Goal: Task Accomplishment & Management: Complete application form

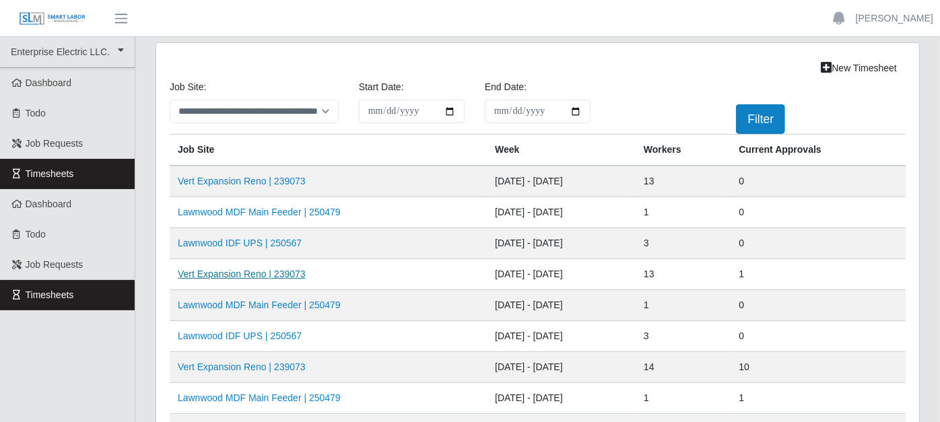
click at [282, 271] on link "Vert Expansion Reno | 239073" at bounding box center [242, 274] width 128 height 11
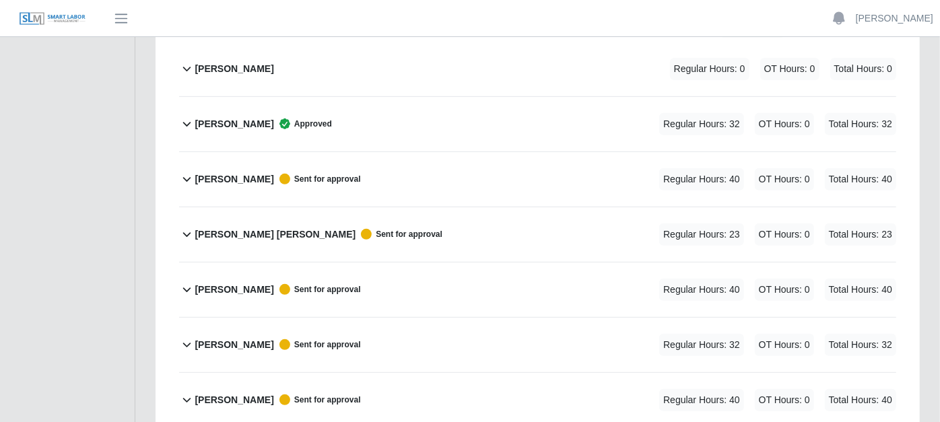
scroll to position [299, 0]
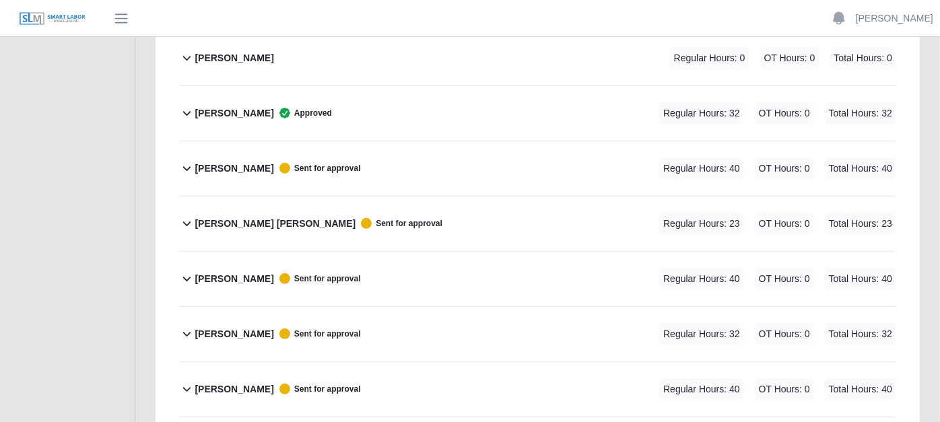
click at [184, 160] on icon at bounding box center [186, 168] width 15 height 16
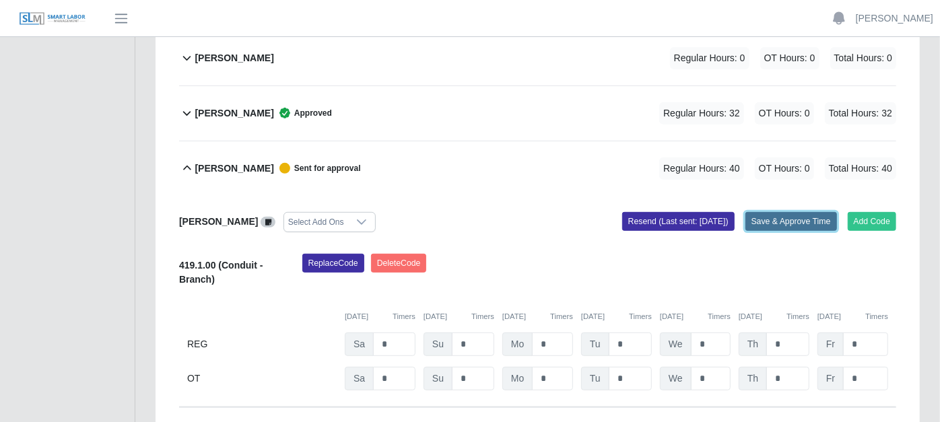
click at [765, 212] on button "Save & Approve Time" at bounding box center [792, 221] width 92 height 19
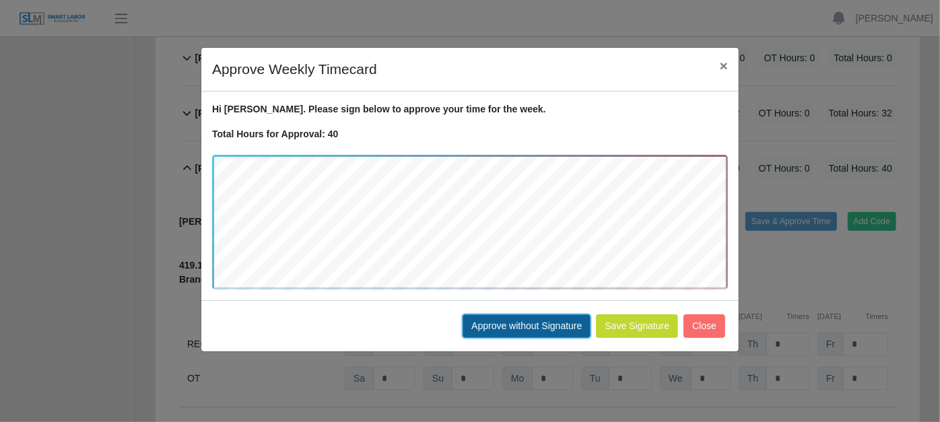
click at [519, 322] on button "Approve without Signature" at bounding box center [527, 327] width 128 height 24
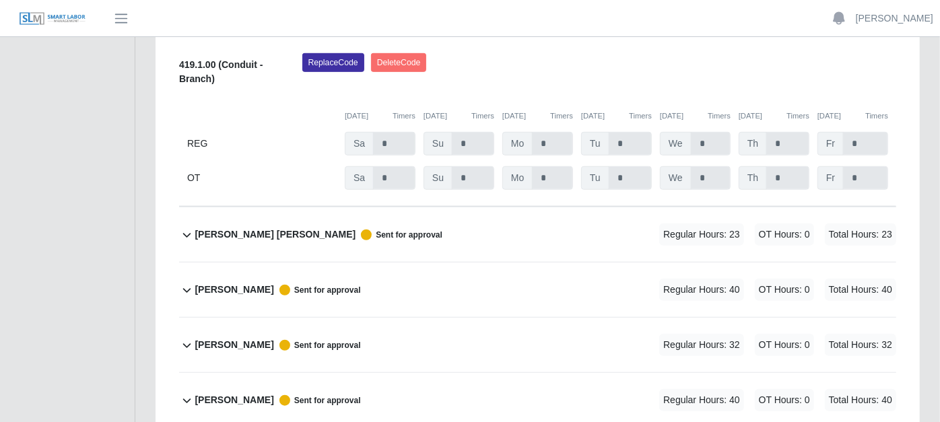
scroll to position [523, 0]
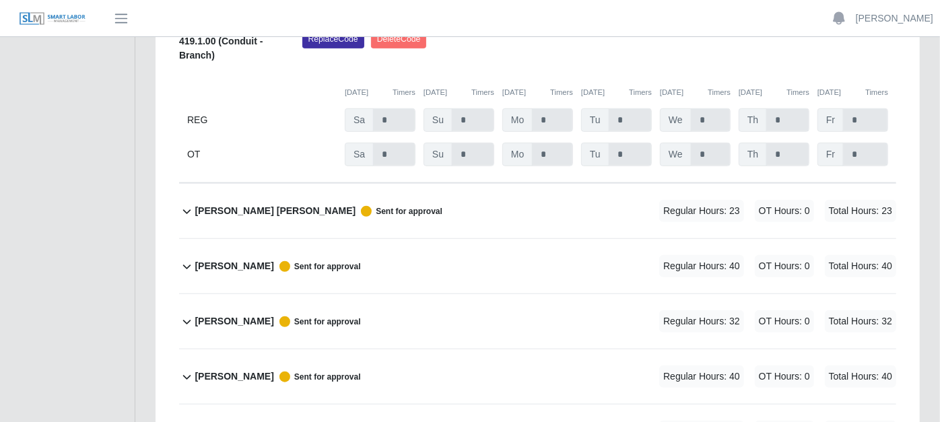
click at [188, 203] on icon at bounding box center [186, 211] width 15 height 16
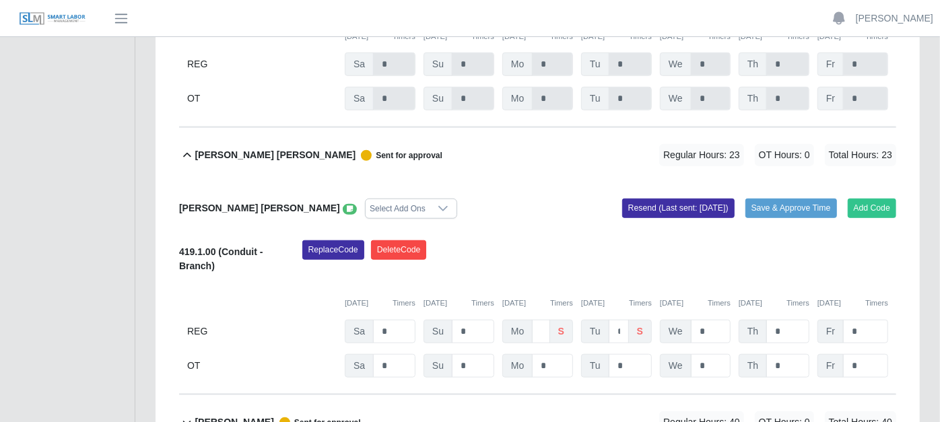
scroll to position [598, 0]
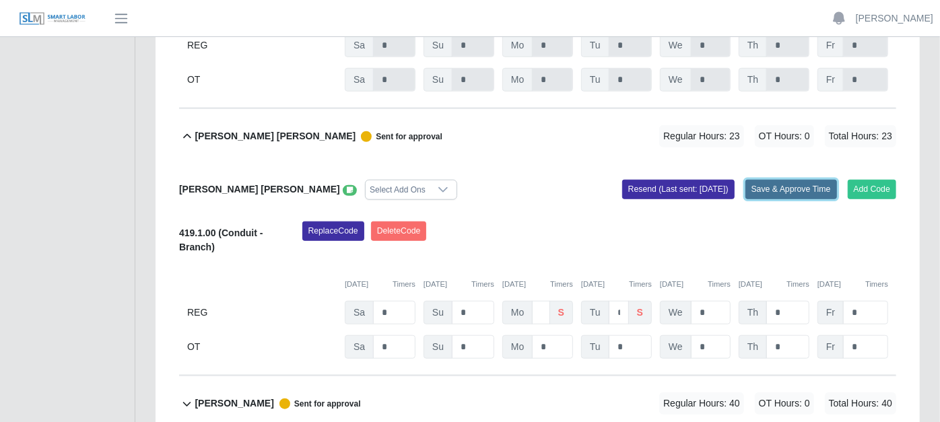
click at [813, 180] on button "Save & Approve Time" at bounding box center [792, 189] width 92 height 19
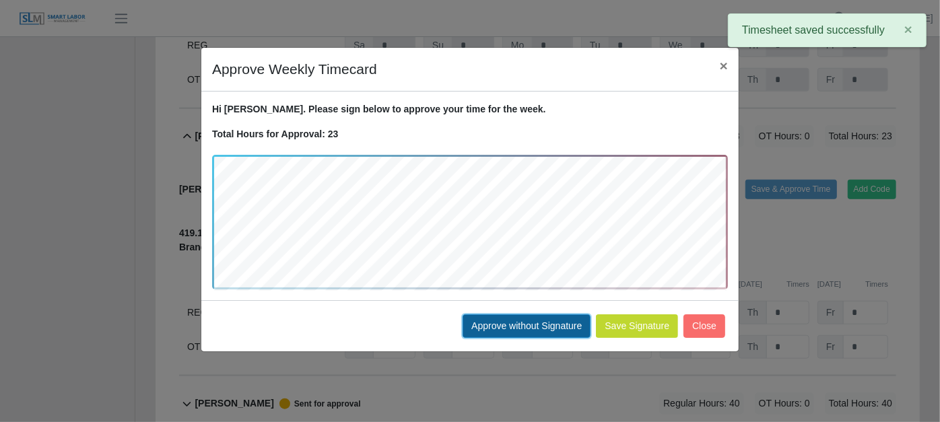
click at [562, 317] on button "Approve without Signature" at bounding box center [527, 327] width 128 height 24
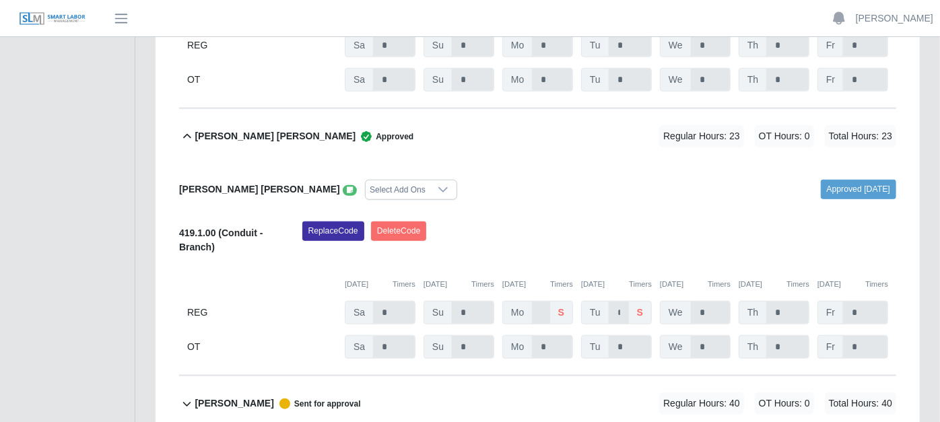
scroll to position [823, 0]
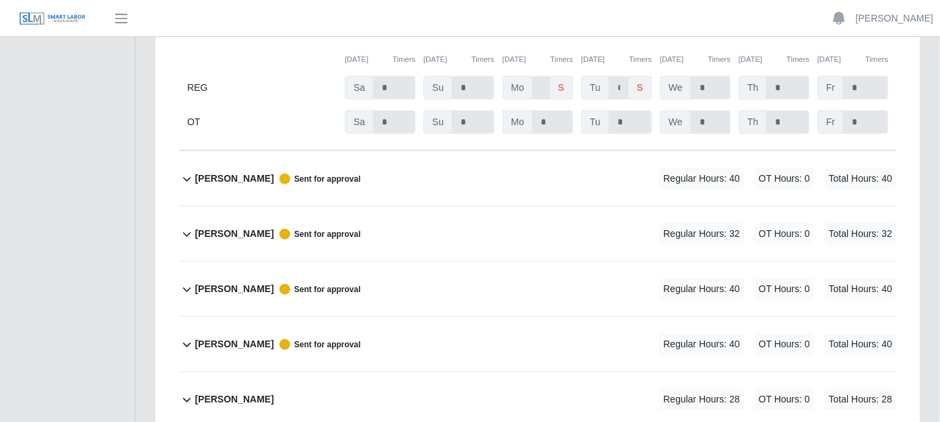
click at [188, 171] on icon at bounding box center [186, 179] width 15 height 16
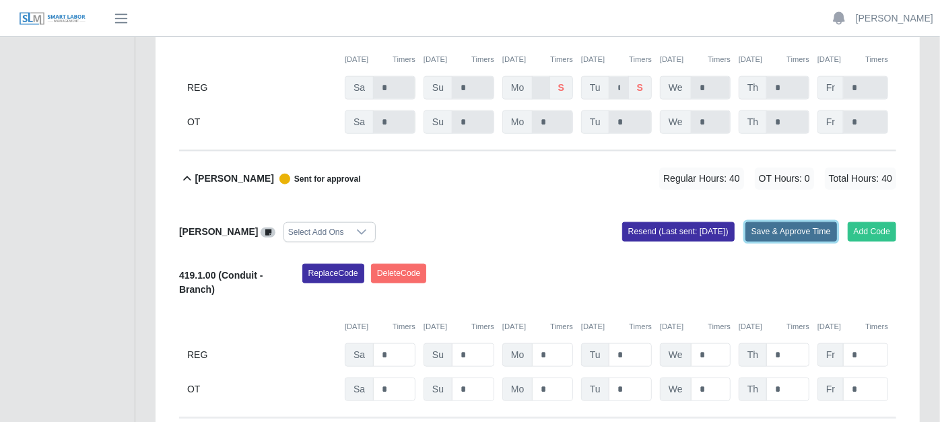
click at [775, 222] on button "Save & Approve Time" at bounding box center [792, 231] width 92 height 19
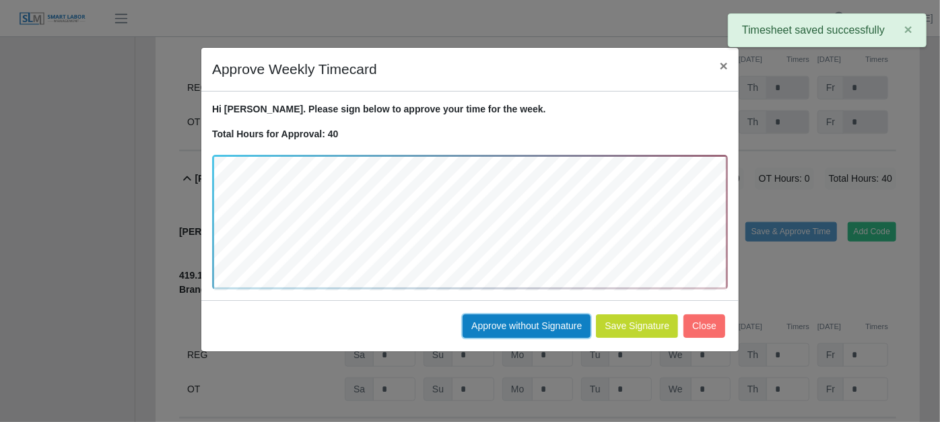
click at [531, 319] on button "Approve without Signature" at bounding box center [527, 327] width 128 height 24
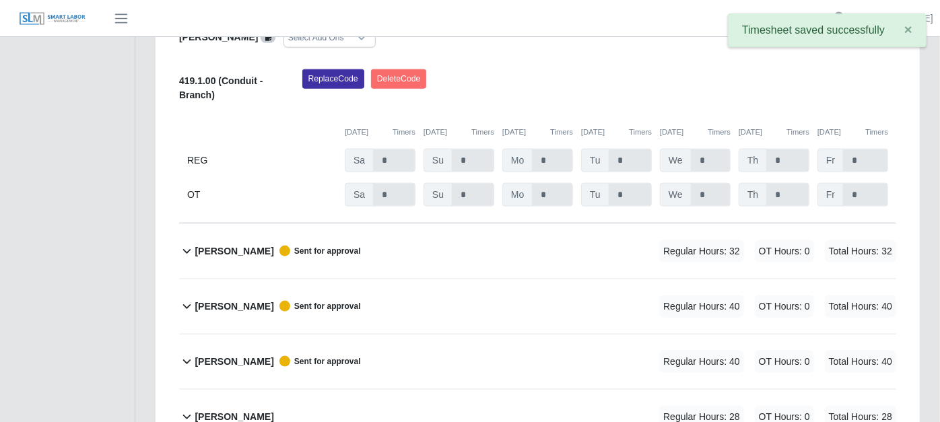
scroll to position [1047, 0]
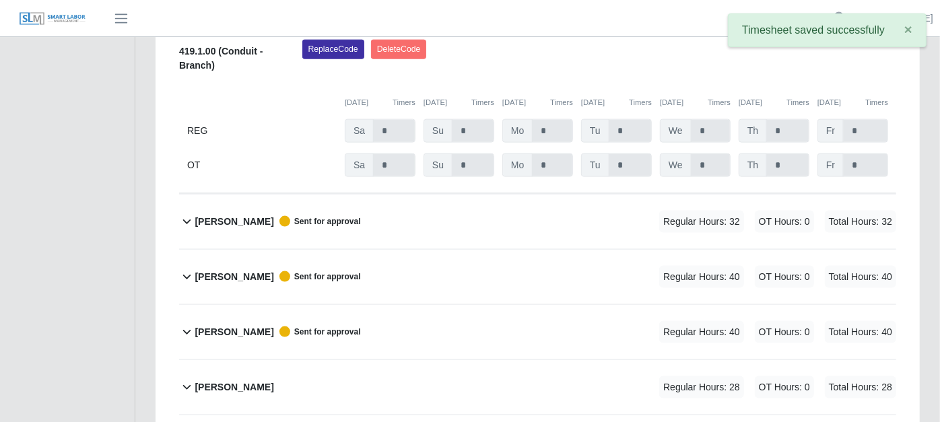
click at [189, 214] on icon at bounding box center [186, 222] width 15 height 16
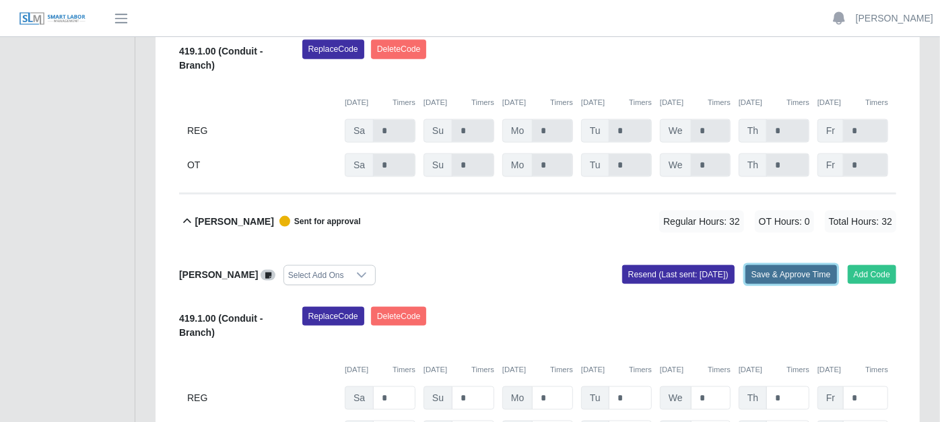
click at [783, 265] on button "Save & Approve Time" at bounding box center [792, 274] width 92 height 19
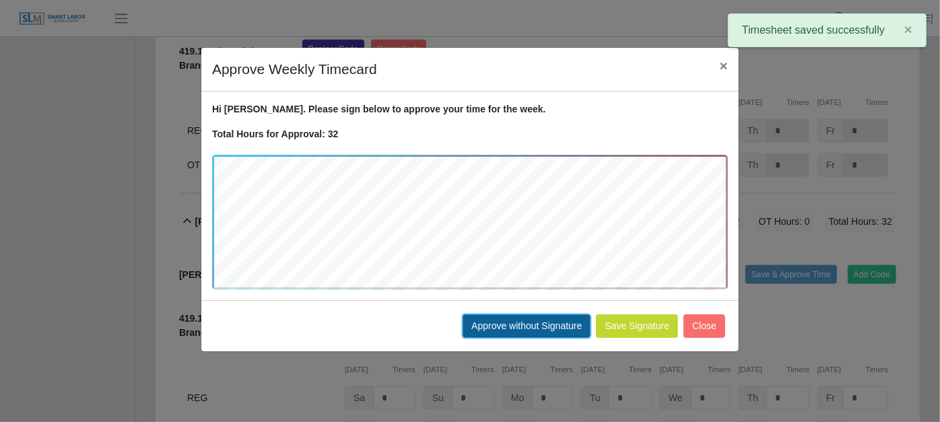
click at [522, 315] on button "Approve without Signature" at bounding box center [527, 327] width 128 height 24
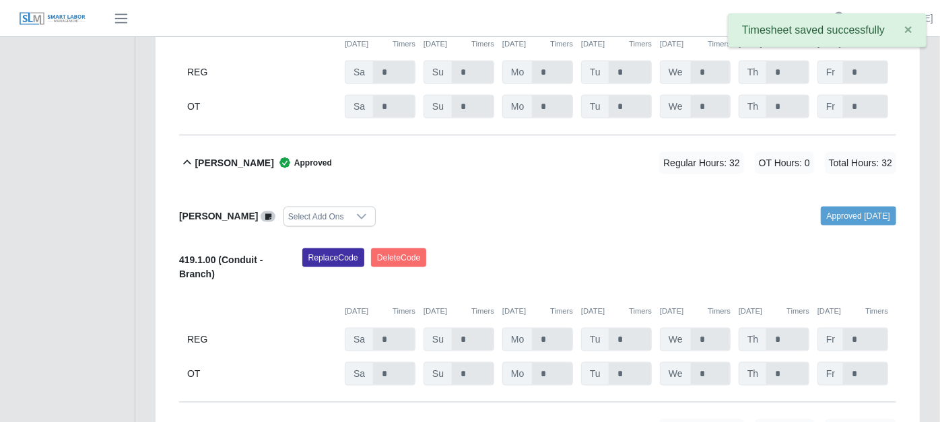
scroll to position [1272, 0]
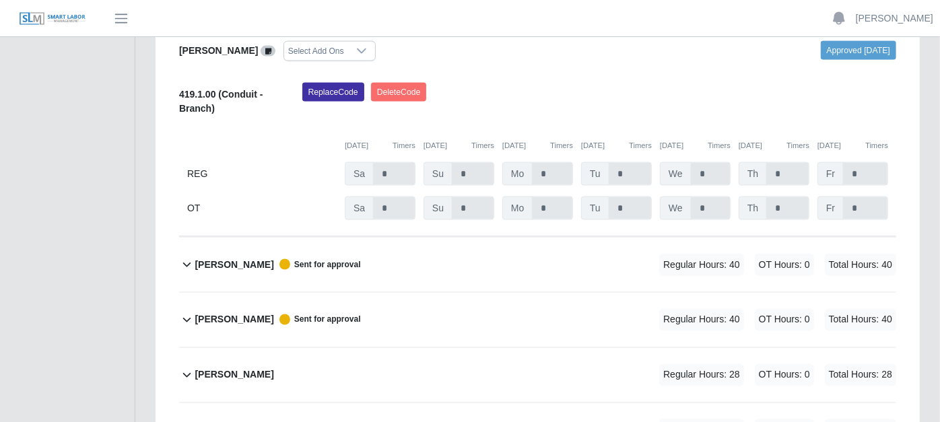
click at [187, 257] on icon at bounding box center [186, 265] width 15 height 16
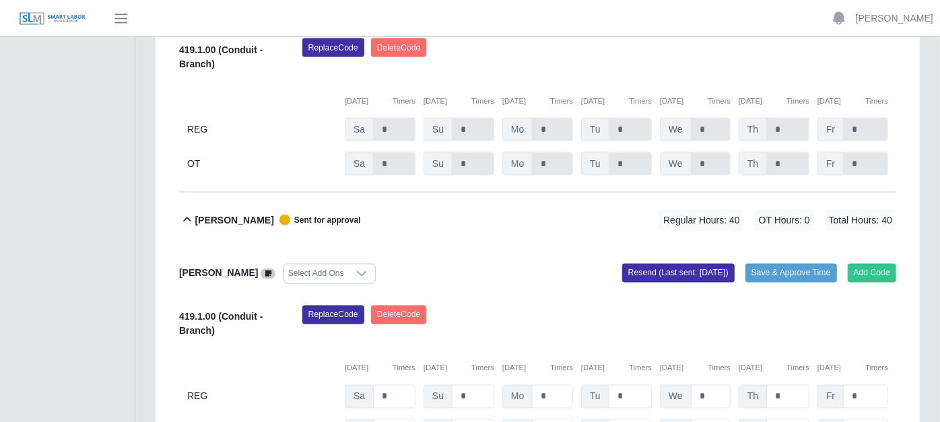
scroll to position [1347, 0]
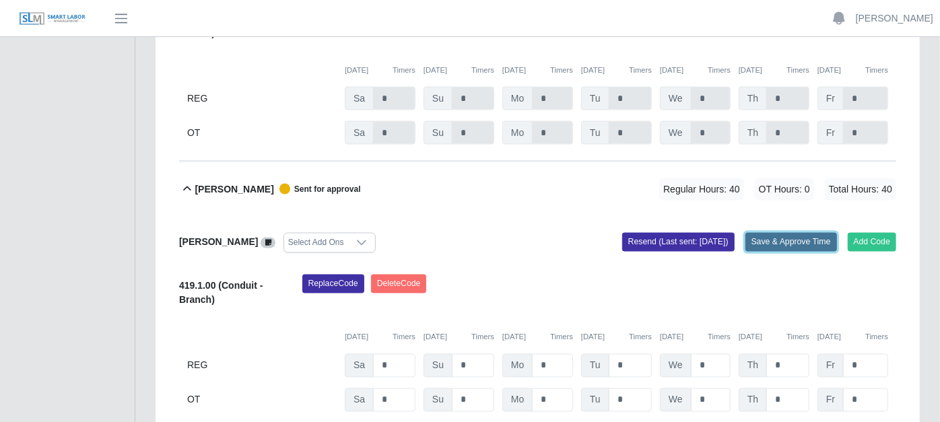
click at [793, 233] on button "Save & Approve Time" at bounding box center [792, 242] width 92 height 19
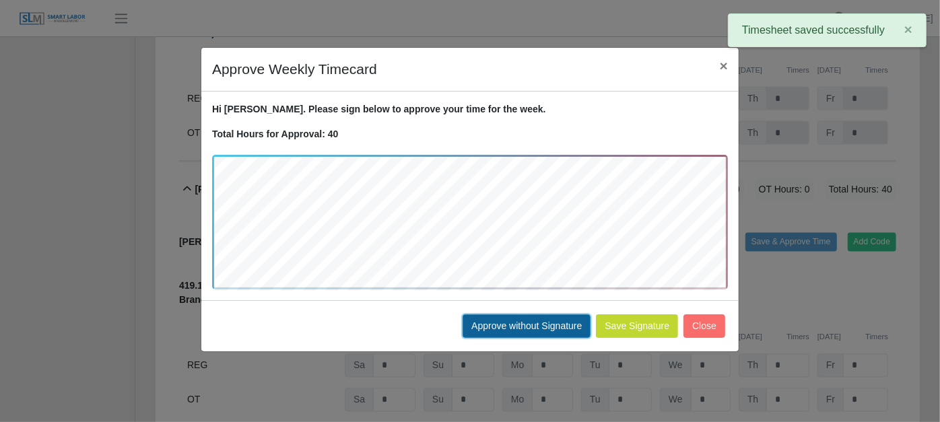
click at [569, 325] on button "Approve without Signature" at bounding box center [527, 327] width 128 height 24
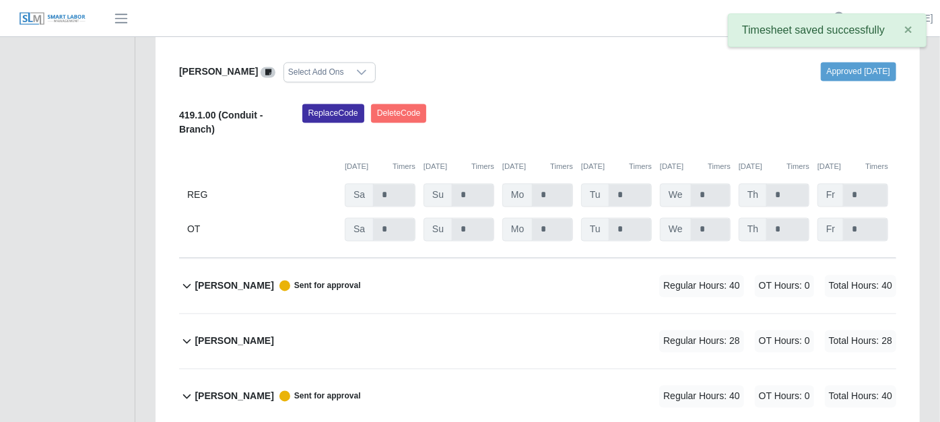
scroll to position [1646, 0]
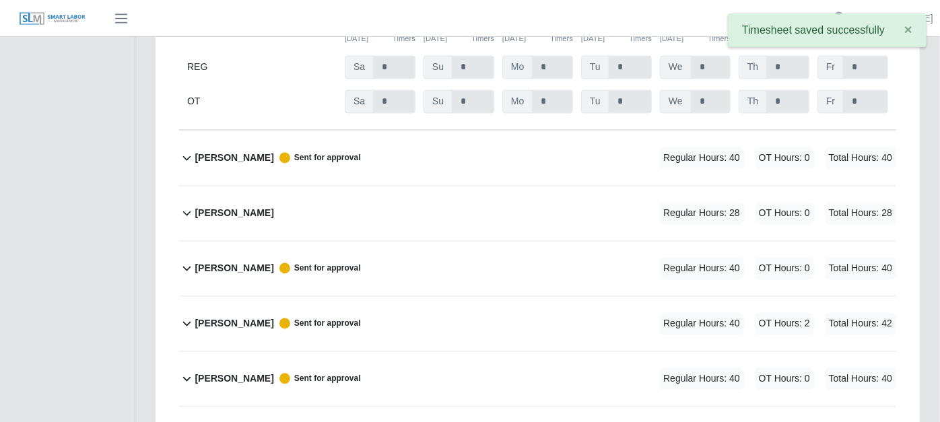
click at [183, 150] on icon at bounding box center [186, 158] width 15 height 16
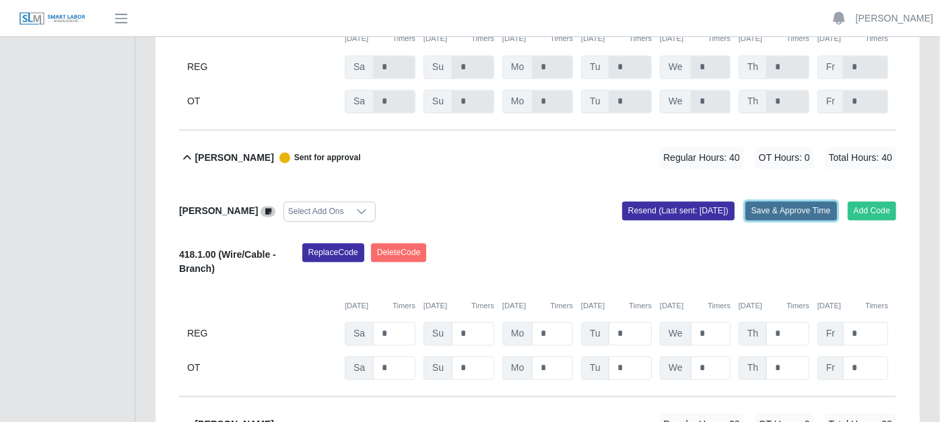
click at [797, 201] on button "Save & Approve Time" at bounding box center [792, 210] width 92 height 19
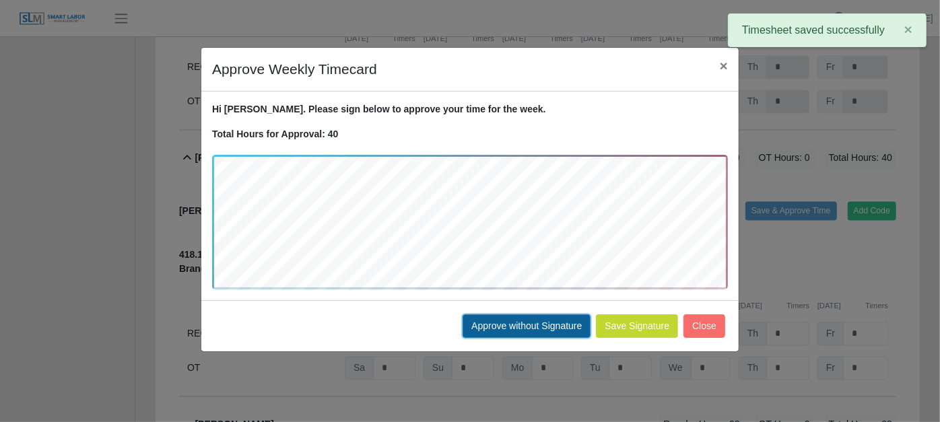
click at [569, 321] on button "Approve without Signature" at bounding box center [527, 327] width 128 height 24
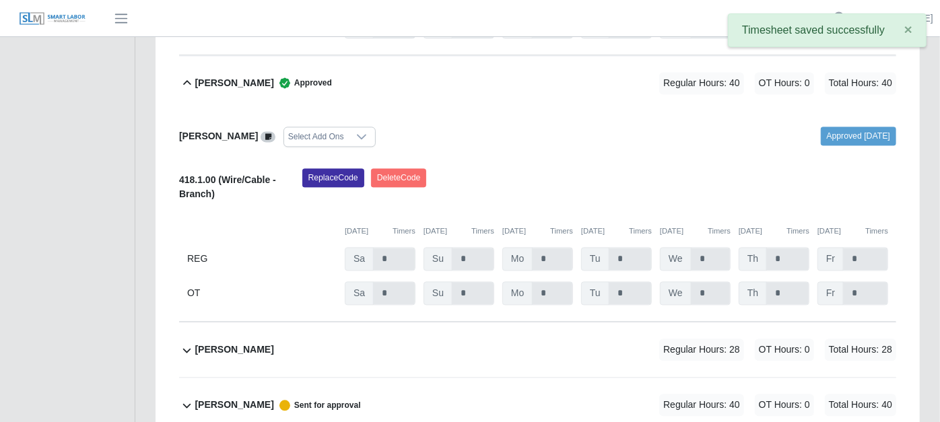
scroll to position [1871, 0]
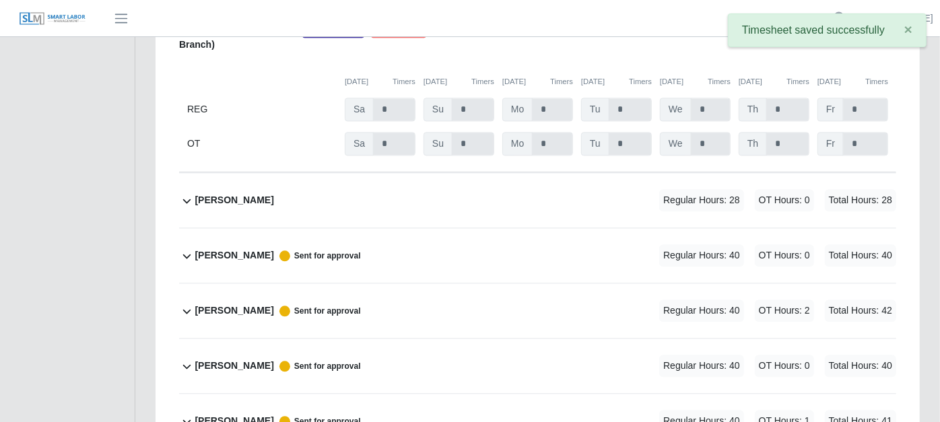
click at [185, 193] on icon at bounding box center [186, 201] width 15 height 16
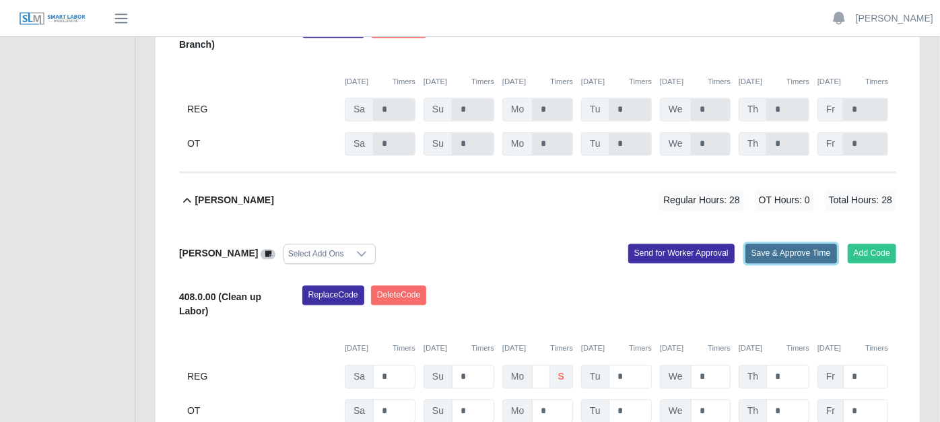
click at [787, 244] on button "Save & Approve Time" at bounding box center [792, 253] width 92 height 19
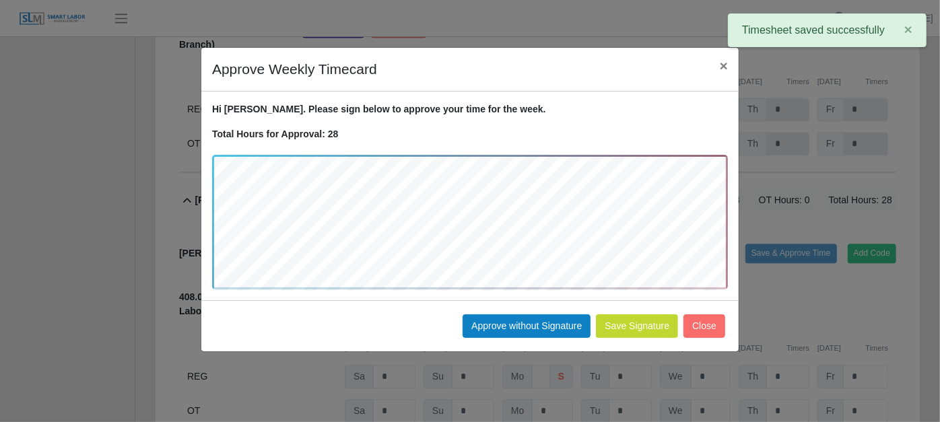
click at [519, 308] on div "Save Signature Approve without Signature Close" at bounding box center [470, 325] width 538 height 51
click at [513, 313] on div "Save Signature Approve without Signature Close" at bounding box center [470, 325] width 538 height 51
click at [510, 321] on button "Approve without Signature" at bounding box center [527, 327] width 128 height 24
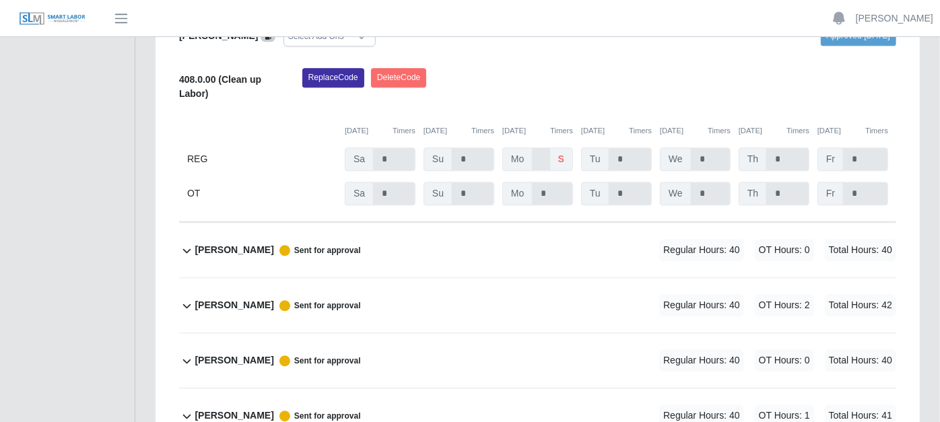
scroll to position [2096, 0]
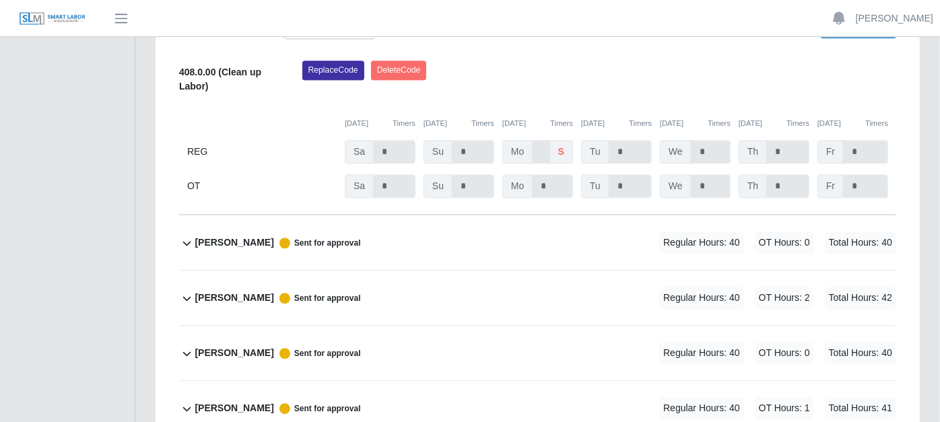
click at [186, 235] on icon at bounding box center [186, 243] width 15 height 16
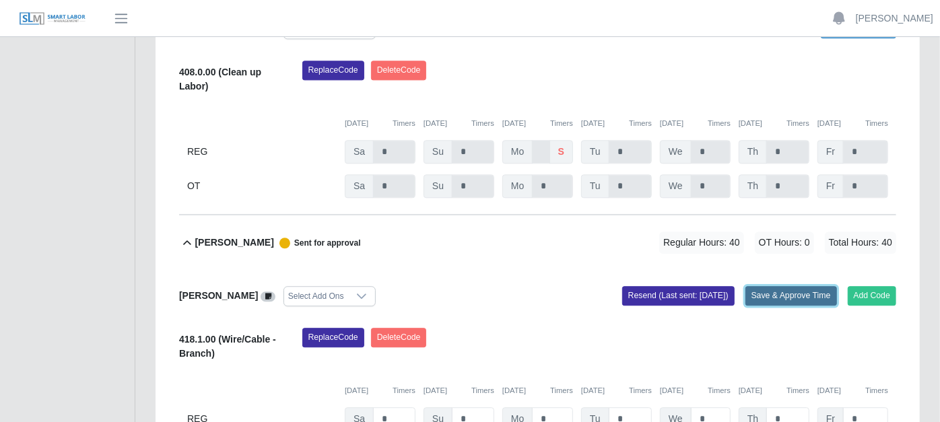
click at [785, 286] on button "Save & Approve Time" at bounding box center [792, 295] width 92 height 19
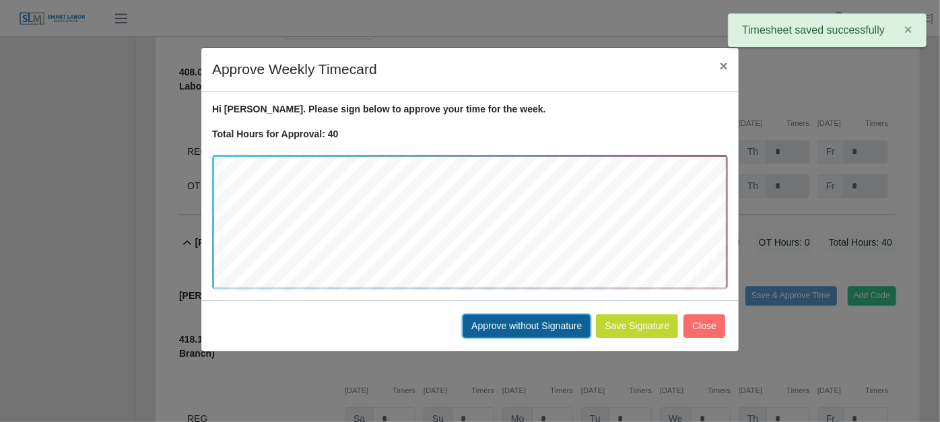
click at [507, 317] on button "Approve without Signature" at bounding box center [527, 327] width 128 height 24
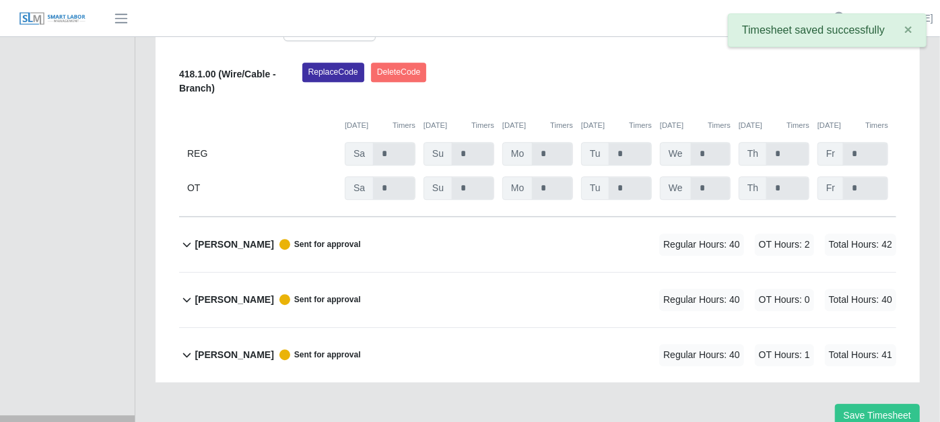
scroll to position [2381, 0]
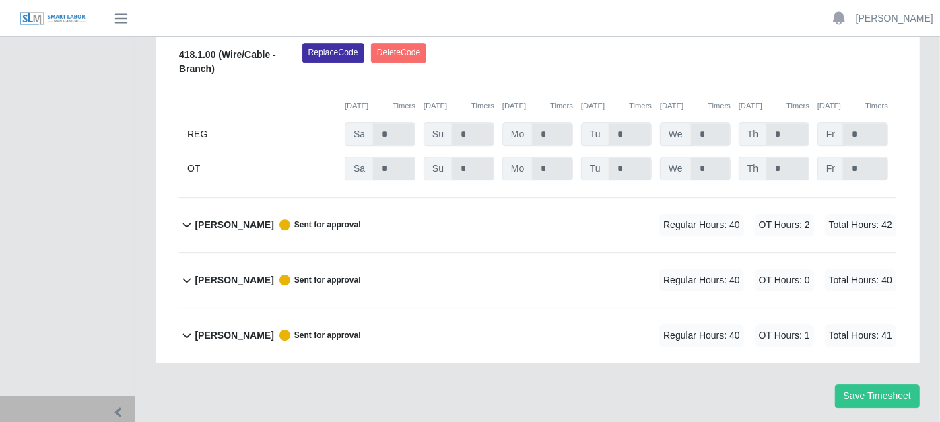
click at [193, 217] on icon at bounding box center [186, 225] width 15 height 16
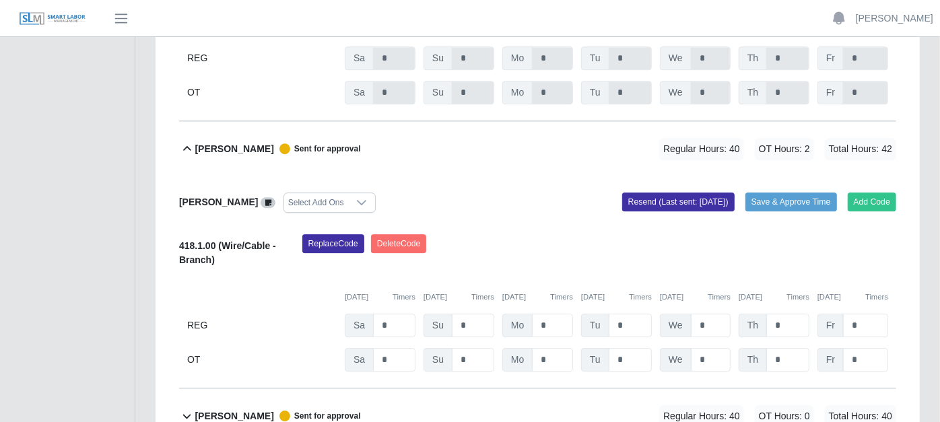
scroll to position [2442, 0]
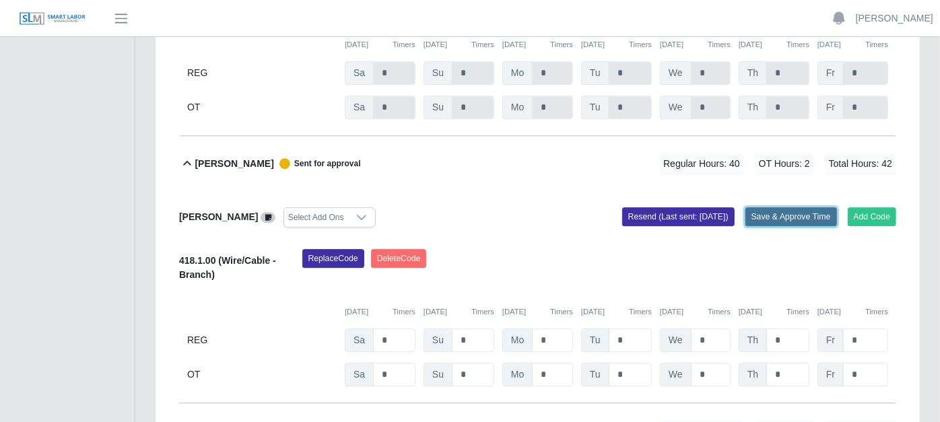
click at [775, 207] on button "Save & Approve Time" at bounding box center [792, 216] width 92 height 19
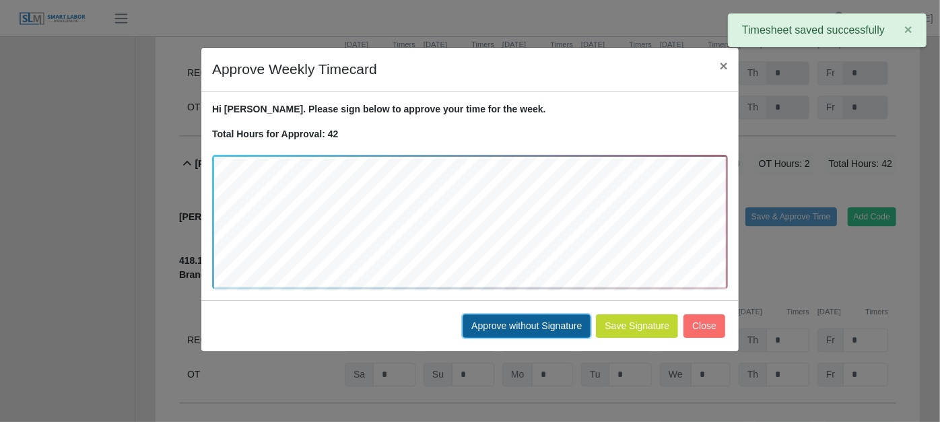
click at [483, 321] on button "Approve without Signature" at bounding box center [527, 327] width 128 height 24
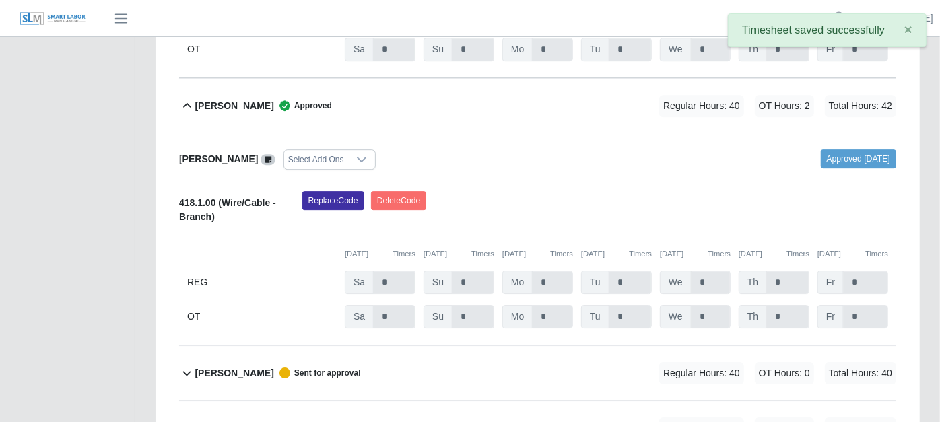
scroll to position [2592, 0]
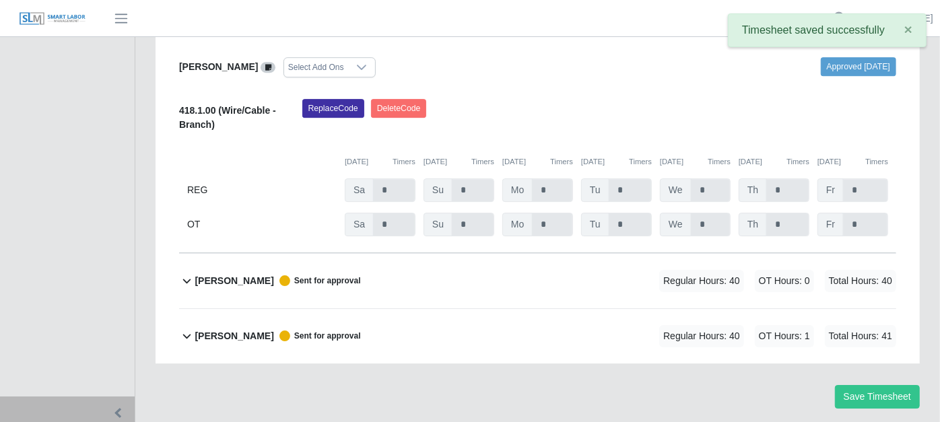
click at [185, 273] on icon at bounding box center [186, 281] width 15 height 16
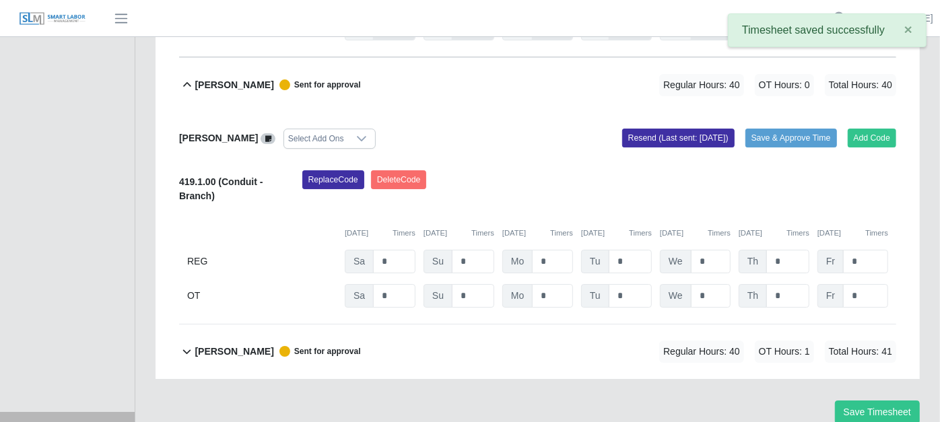
scroll to position [2804, 0]
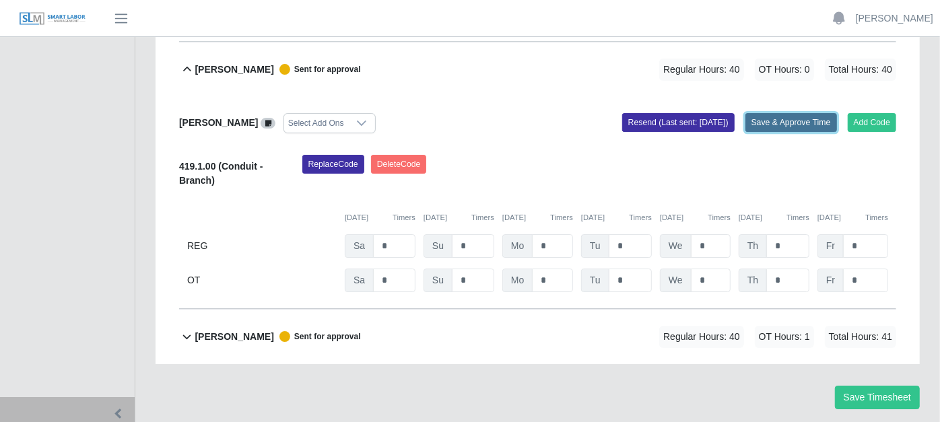
click at [779, 113] on button "Save & Approve Time" at bounding box center [792, 122] width 92 height 19
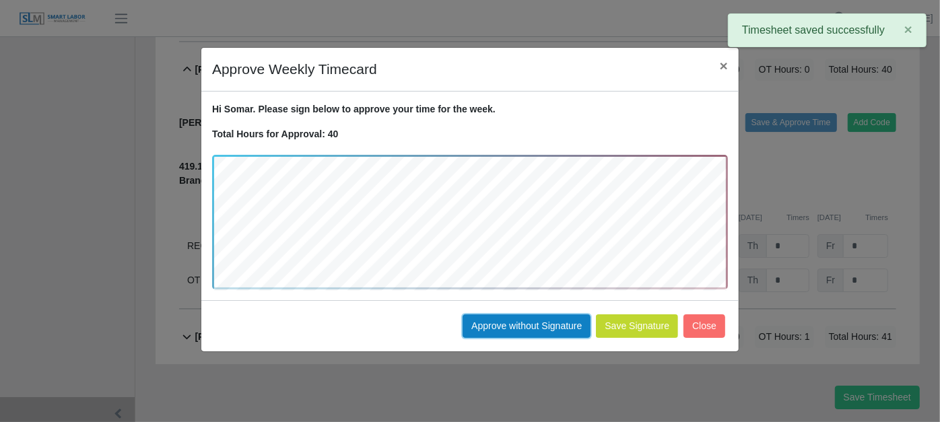
click at [482, 323] on button "Approve without Signature" at bounding box center [527, 327] width 128 height 24
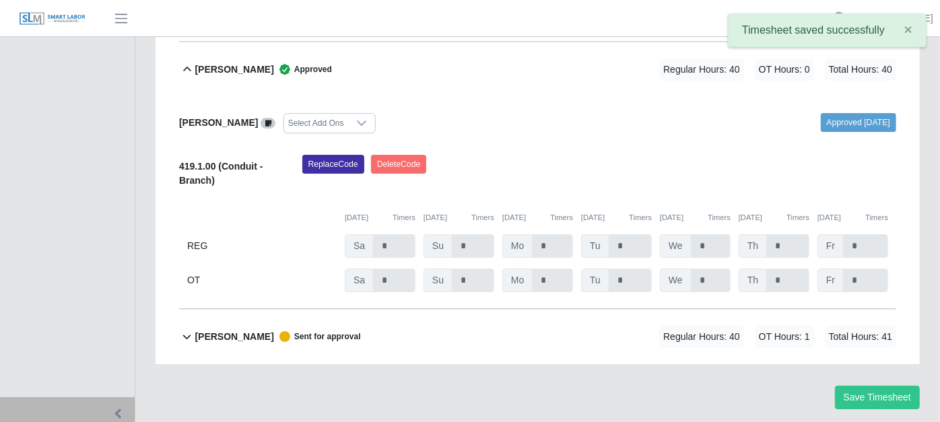
click at [227, 330] on b "[PERSON_NAME]" at bounding box center [234, 337] width 79 height 14
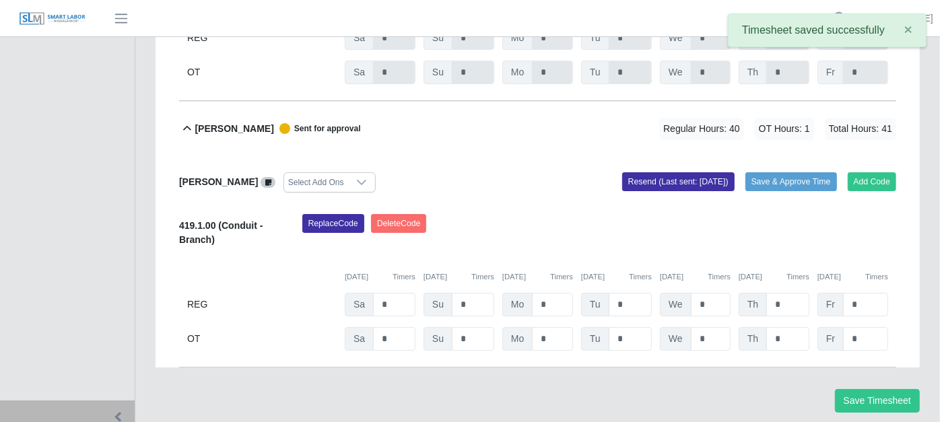
scroll to position [3015, 0]
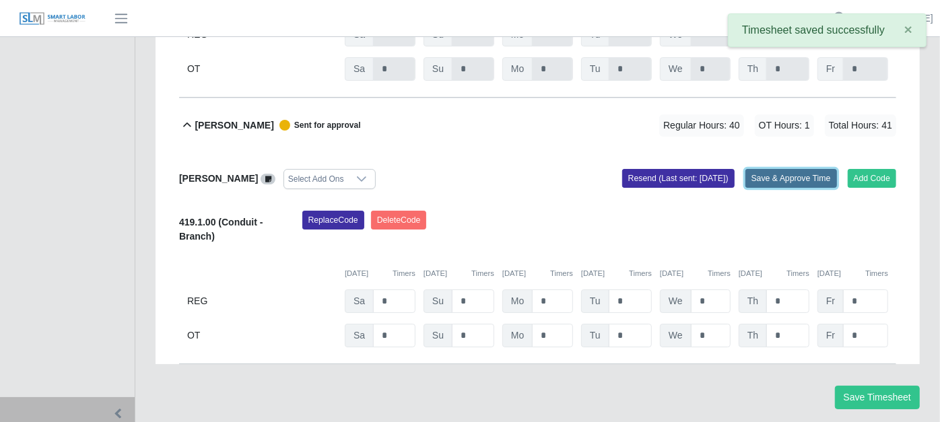
click at [796, 169] on button "Save & Approve Time" at bounding box center [792, 178] width 92 height 19
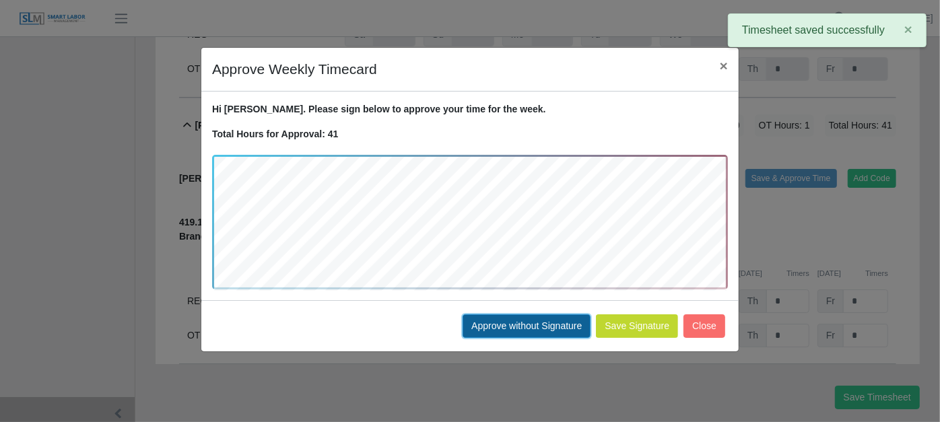
click at [531, 327] on button "Approve without Signature" at bounding box center [527, 327] width 128 height 24
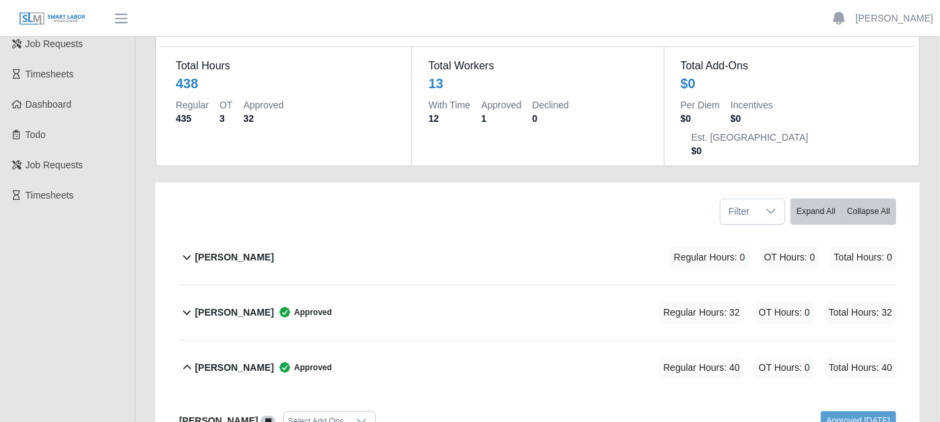
scroll to position [0, 0]
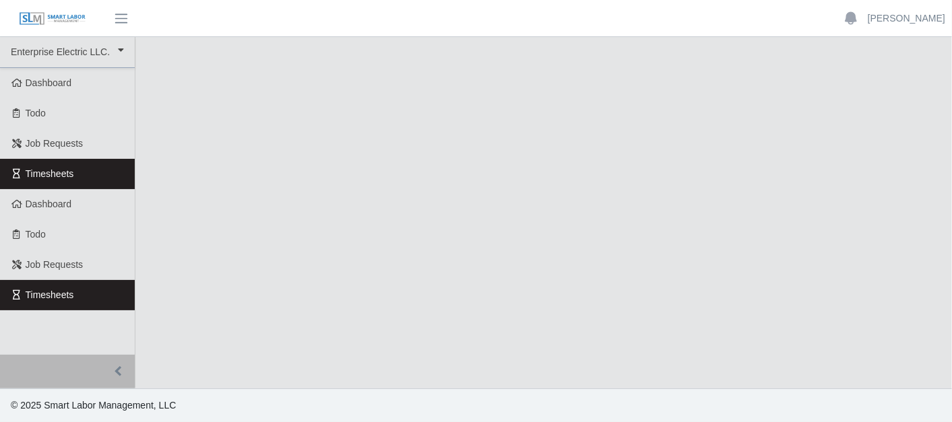
select select "***"
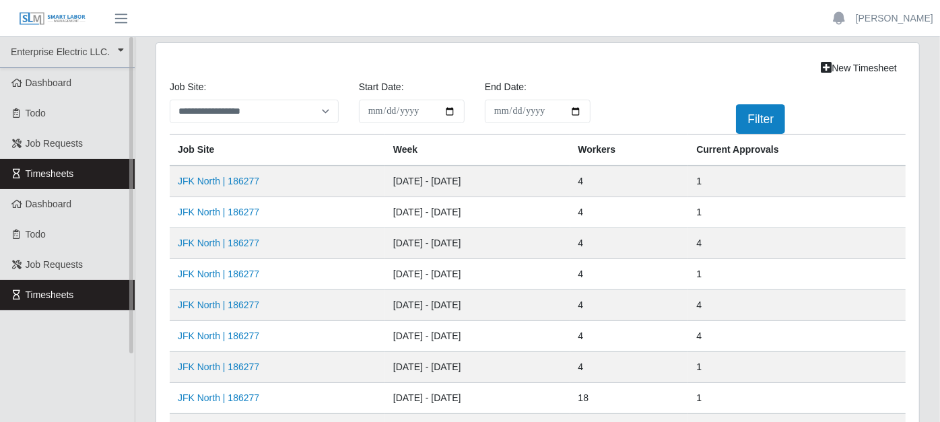
click at [103, 165] on link "Timesheets" at bounding box center [67, 174] width 135 height 30
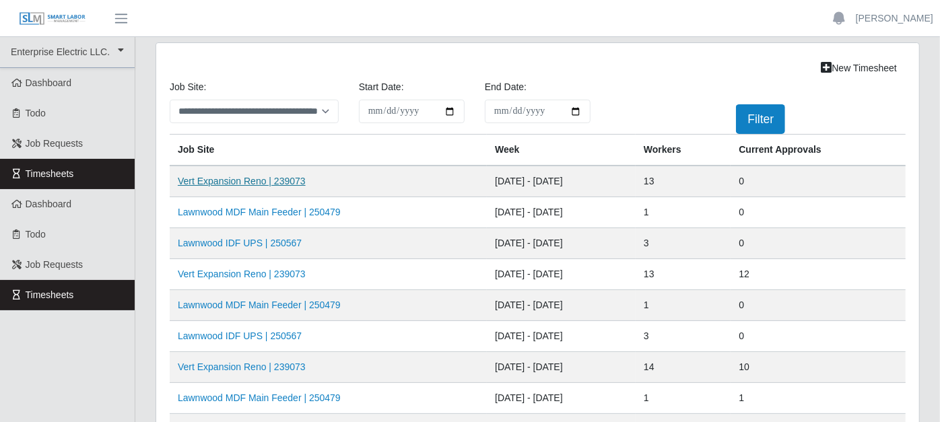
click at [286, 181] on link "Vert Expansion Reno | 239073" at bounding box center [242, 181] width 128 height 11
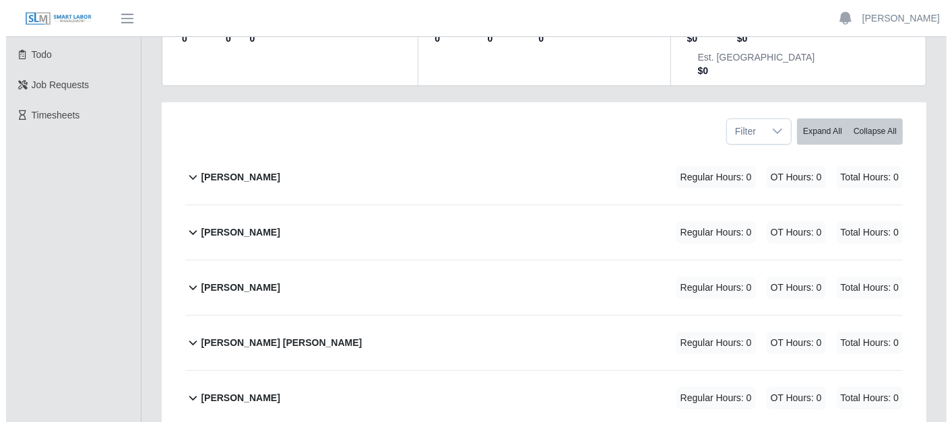
scroll to position [224, 0]
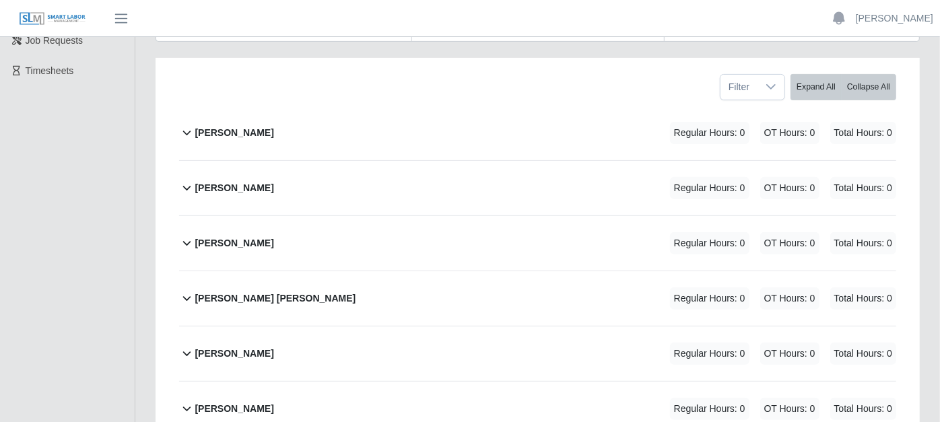
click at [188, 180] on icon at bounding box center [186, 188] width 15 height 16
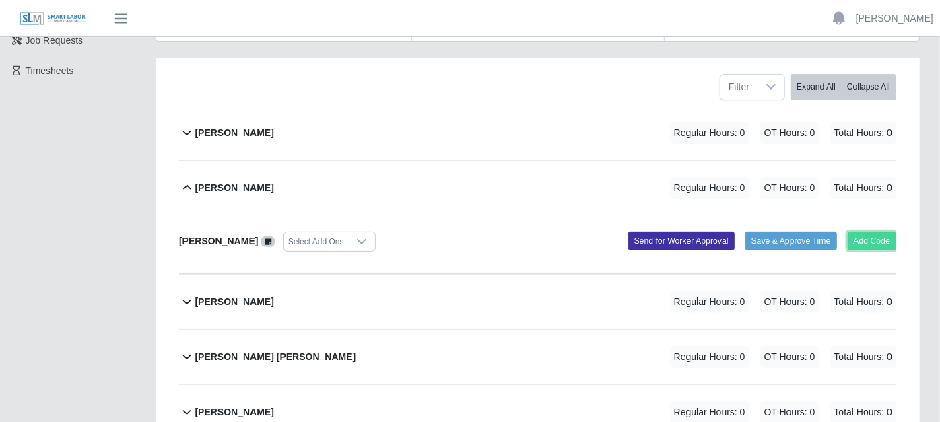
click at [888, 232] on button "Add Code" at bounding box center [872, 241] width 49 height 19
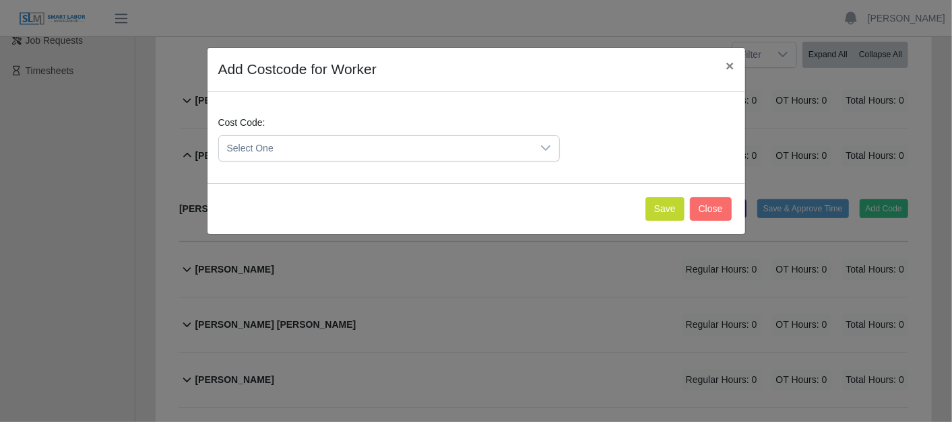
click at [552, 146] on div at bounding box center [545, 148] width 27 height 25
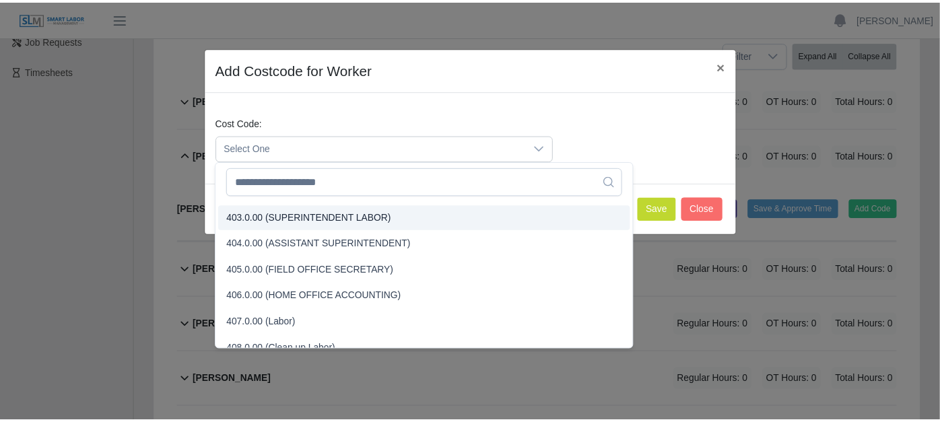
scroll to position [150, 0]
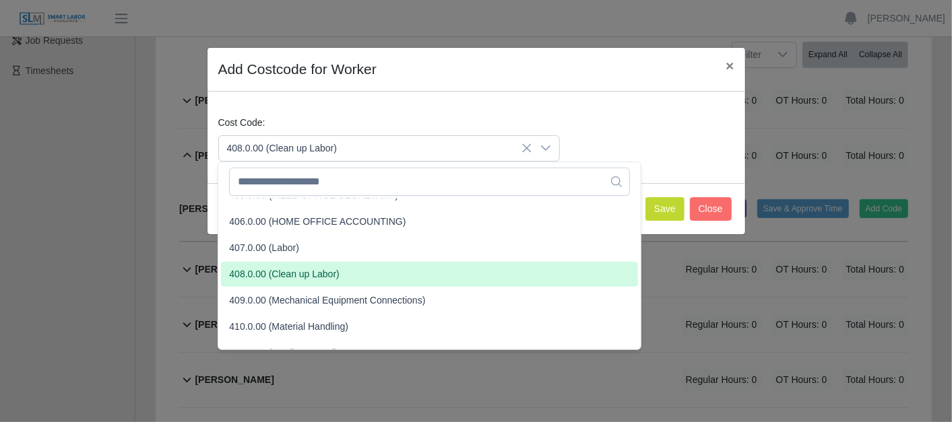
click at [272, 267] on span "408.0.00 (Clean up Labor)" at bounding box center [284, 274] width 110 height 14
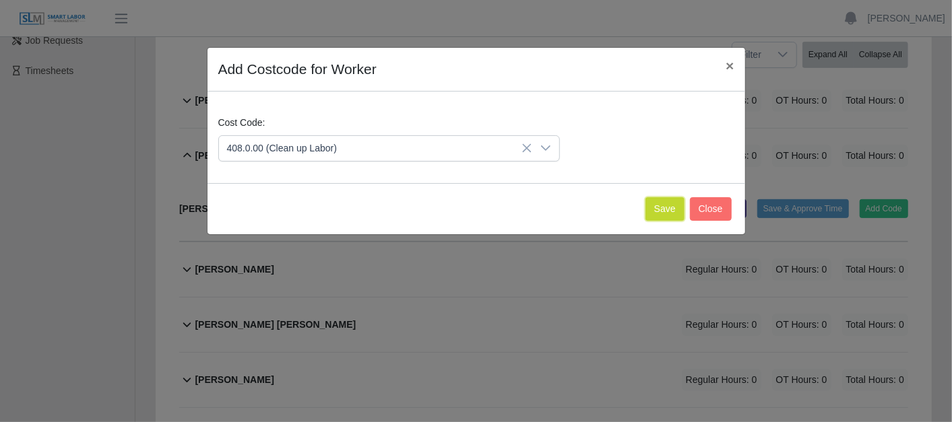
click at [674, 212] on button "Save" at bounding box center [664, 209] width 39 height 24
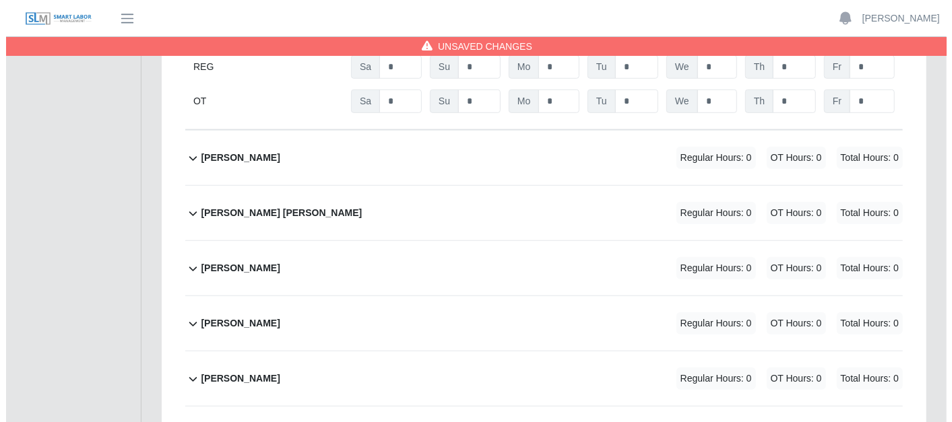
scroll to position [523, 0]
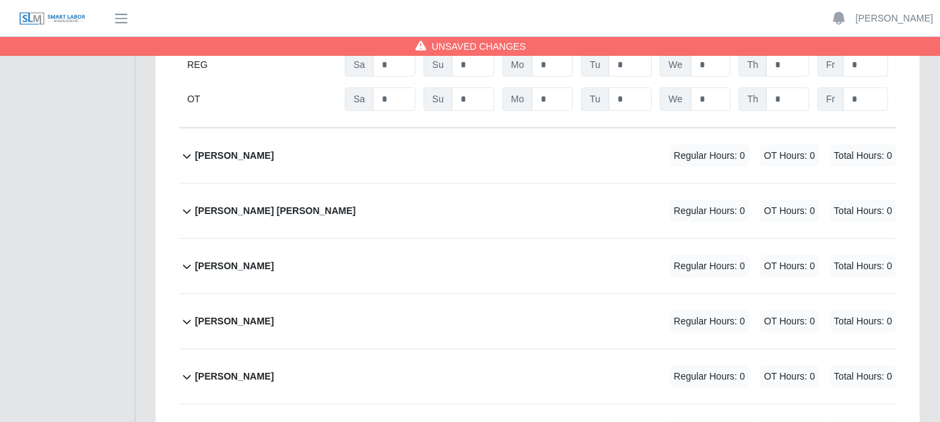
click at [187, 148] on icon at bounding box center [186, 156] width 15 height 16
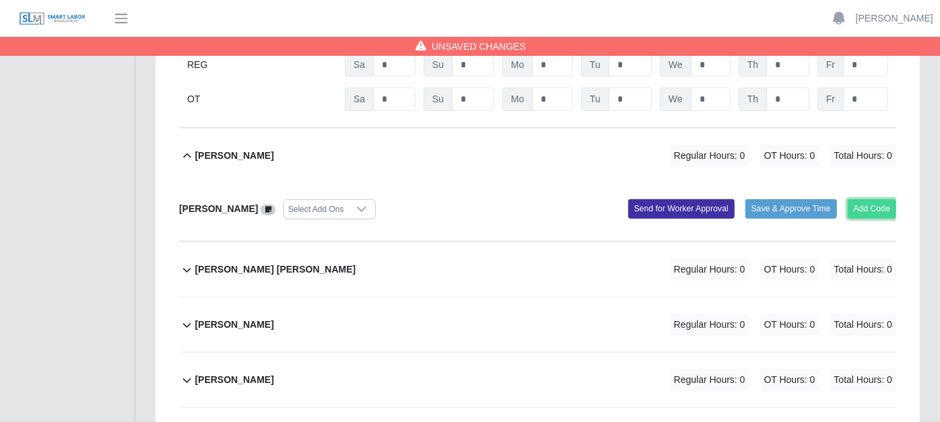
click at [869, 199] on button "Add Code" at bounding box center [872, 208] width 49 height 19
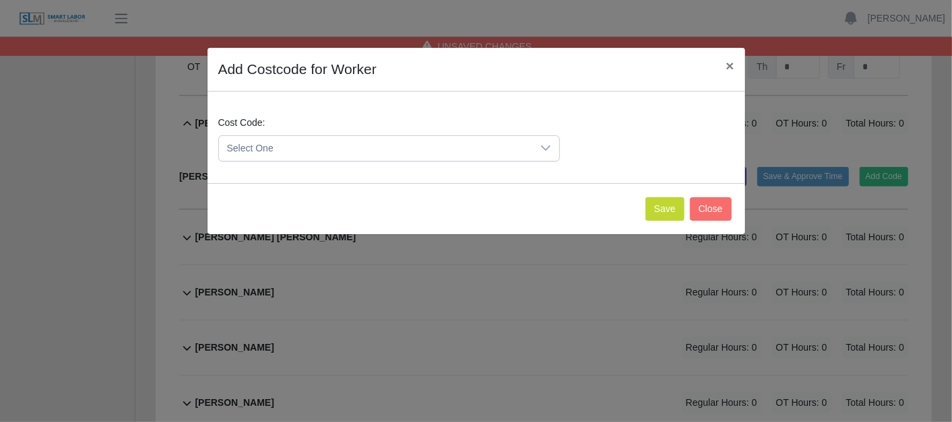
click at [552, 150] on div at bounding box center [545, 148] width 27 height 25
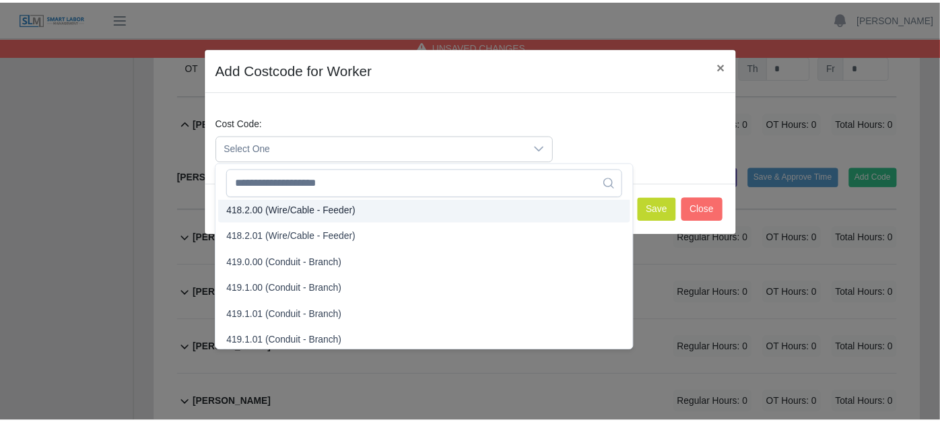
scroll to position [712, 0]
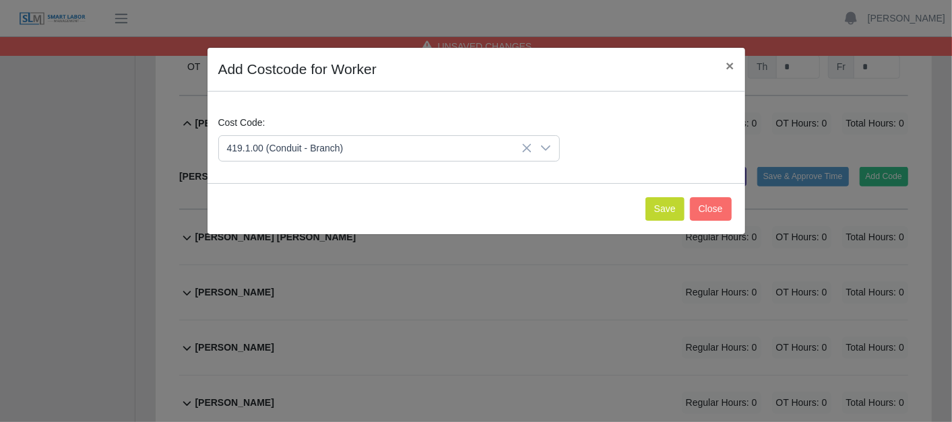
click at [275, 287] on span "419.1.00 (Conduit - Branch)" at bounding box center [287, 291] width 117 height 14
click at [670, 210] on button "Save" at bounding box center [664, 209] width 39 height 24
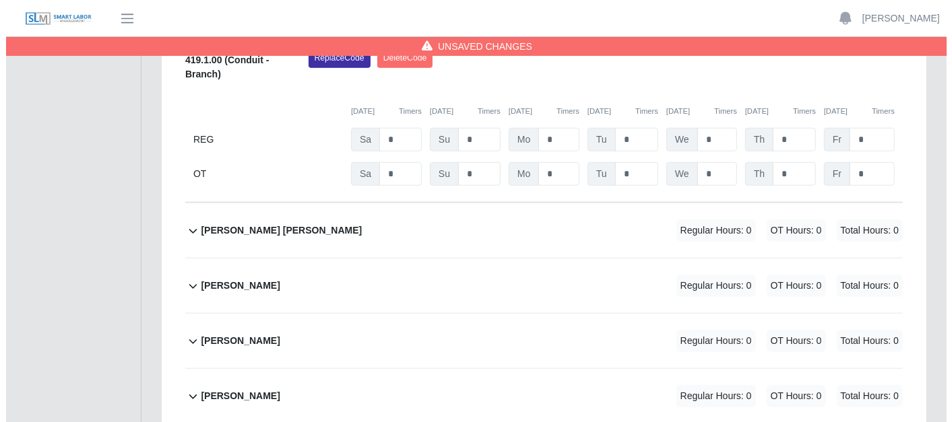
scroll to position [748, 0]
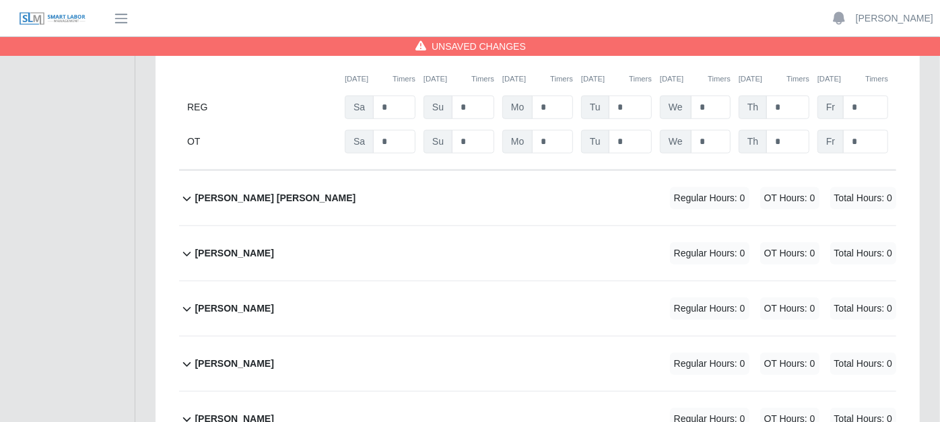
click at [191, 191] on icon at bounding box center [186, 199] width 15 height 16
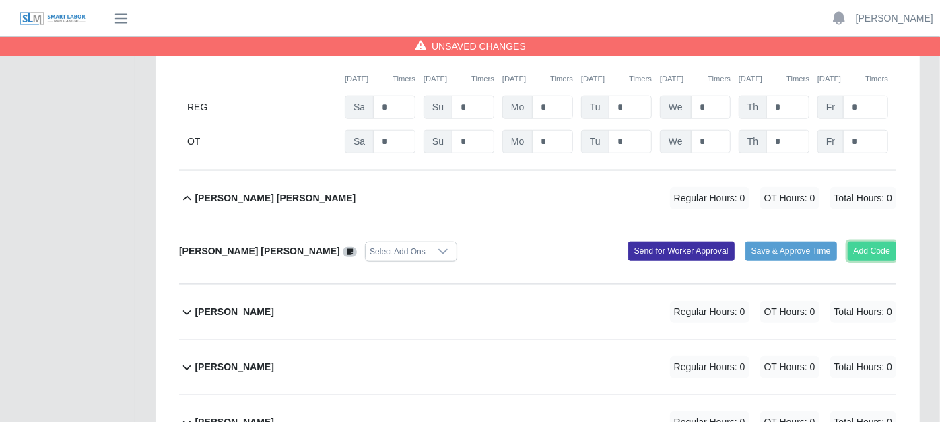
click at [868, 242] on button "Add Code" at bounding box center [872, 251] width 49 height 19
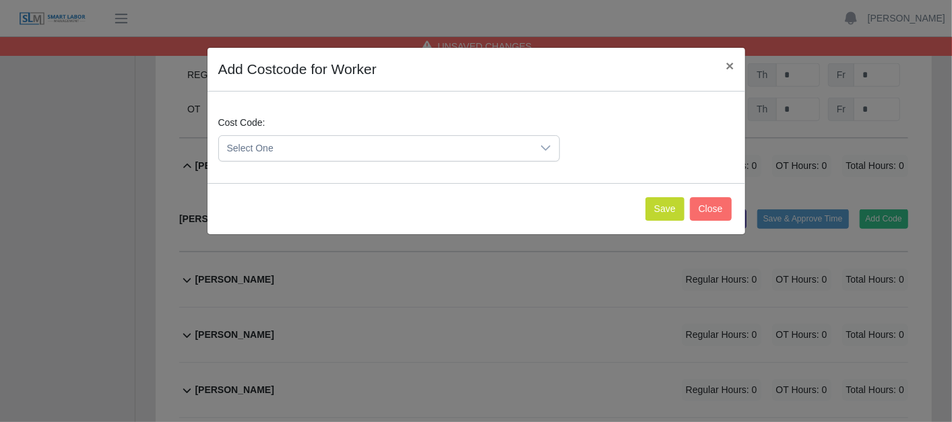
click at [550, 152] on icon at bounding box center [545, 148] width 11 height 11
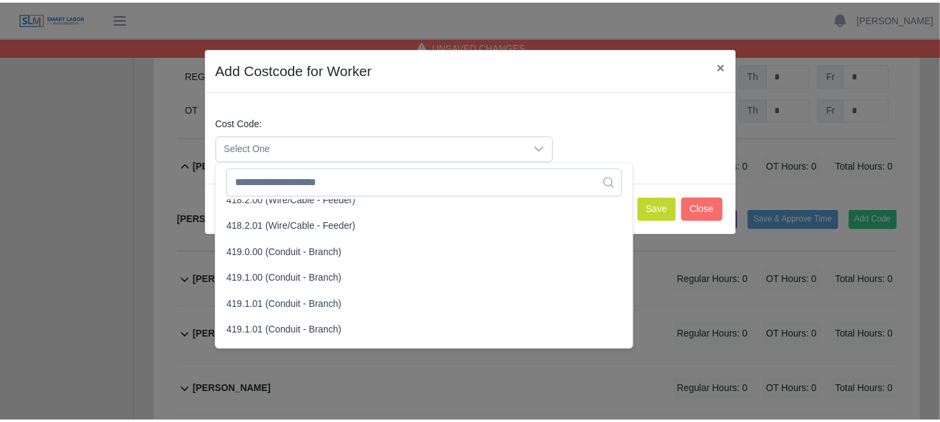
scroll to position [738, 0]
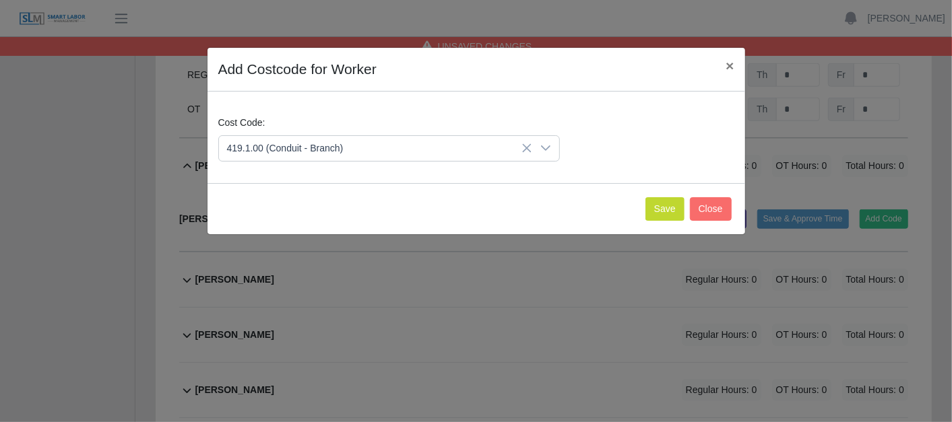
click at [314, 265] on span "419.1.00 (Conduit - Branch)" at bounding box center [287, 264] width 117 height 14
click at [655, 209] on button "Save" at bounding box center [664, 209] width 39 height 24
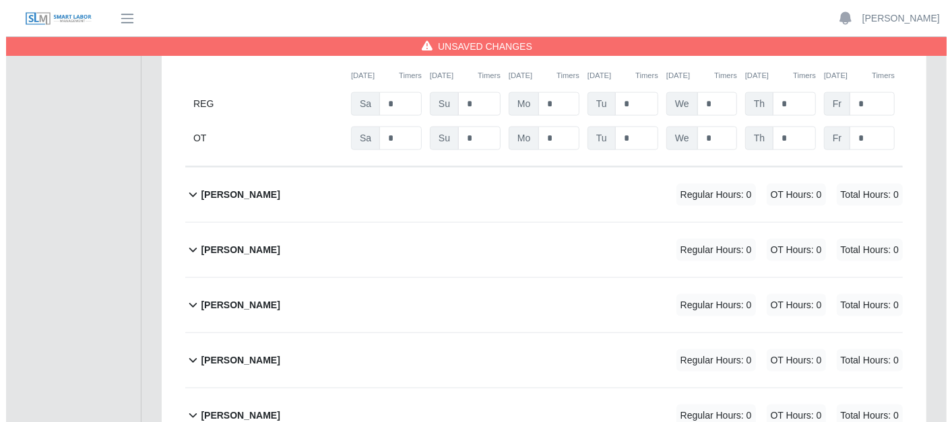
scroll to position [1047, 0]
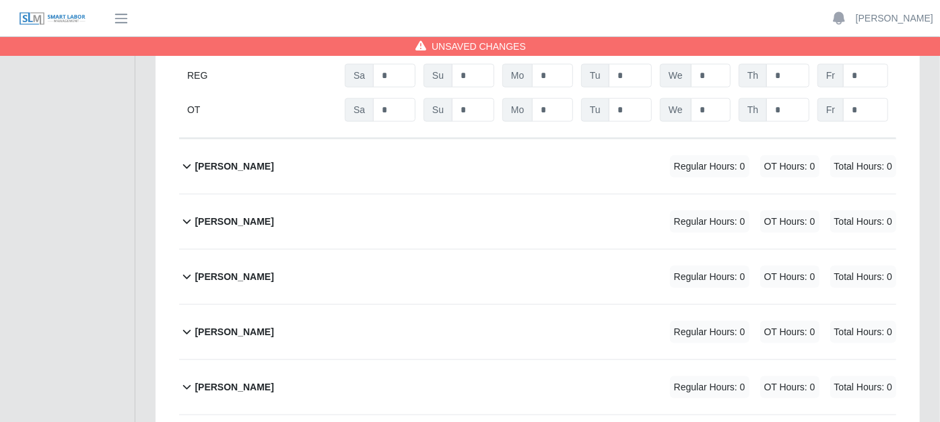
click at [189, 165] on icon at bounding box center [187, 167] width 8 height 5
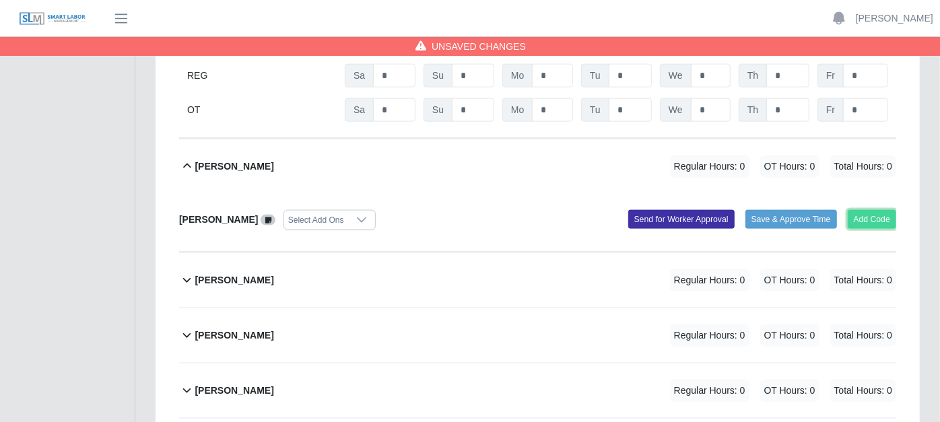
click at [866, 210] on button "Add Code" at bounding box center [872, 219] width 49 height 19
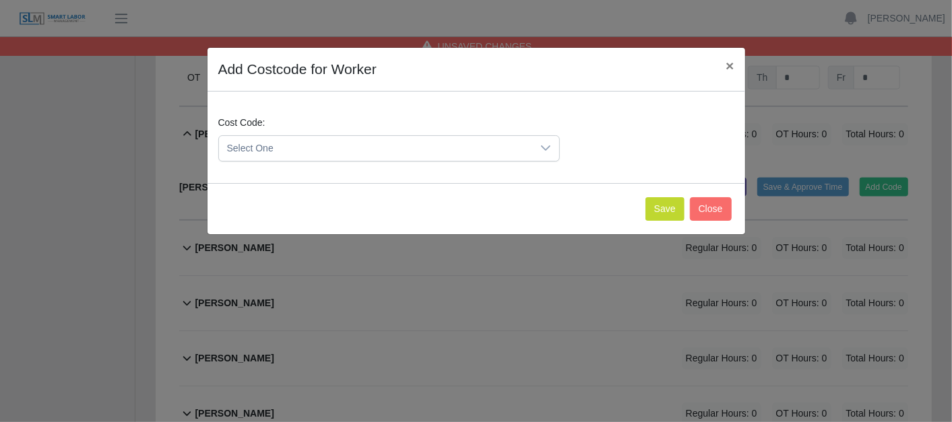
click at [545, 148] on icon at bounding box center [545, 148] width 11 height 11
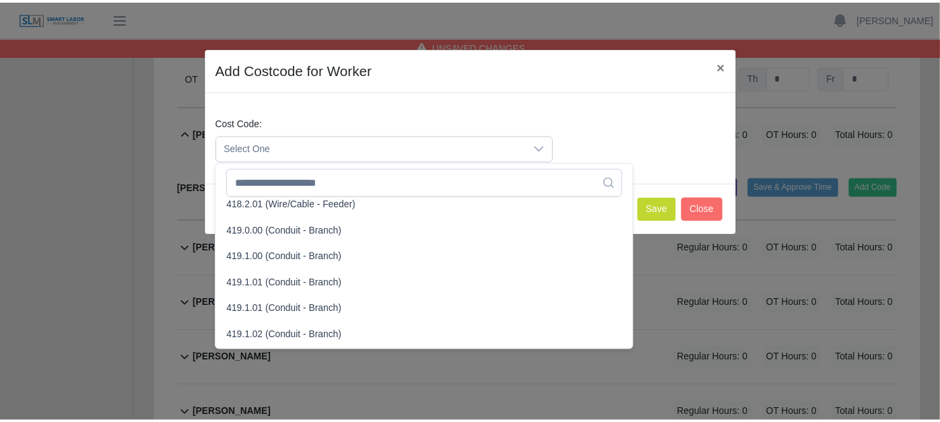
scroll to position [748, 0]
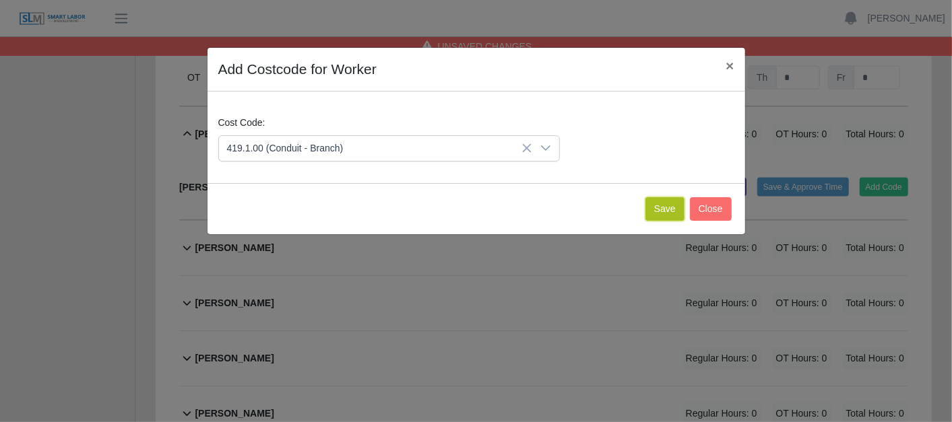
click at [667, 203] on button "Save" at bounding box center [664, 209] width 39 height 24
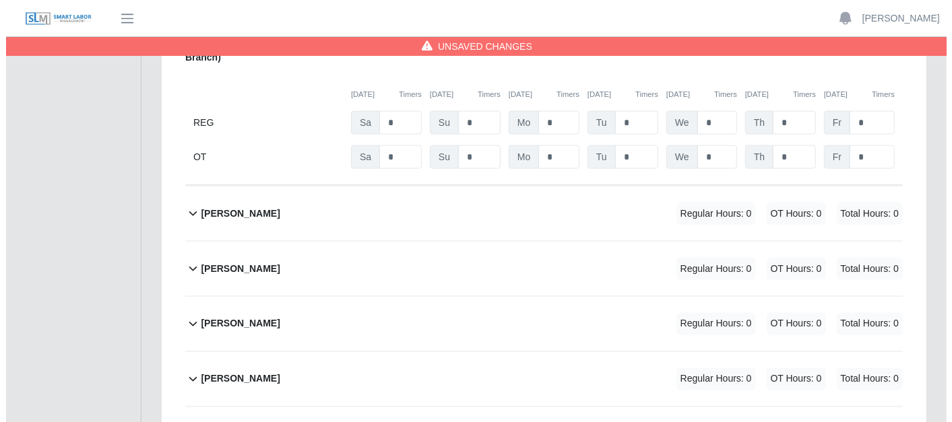
scroll to position [1272, 0]
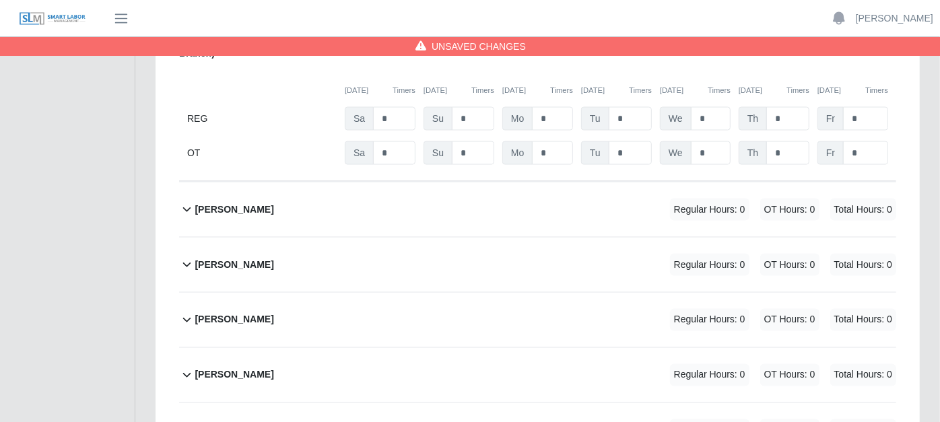
click at [190, 201] on icon at bounding box center [186, 209] width 15 height 16
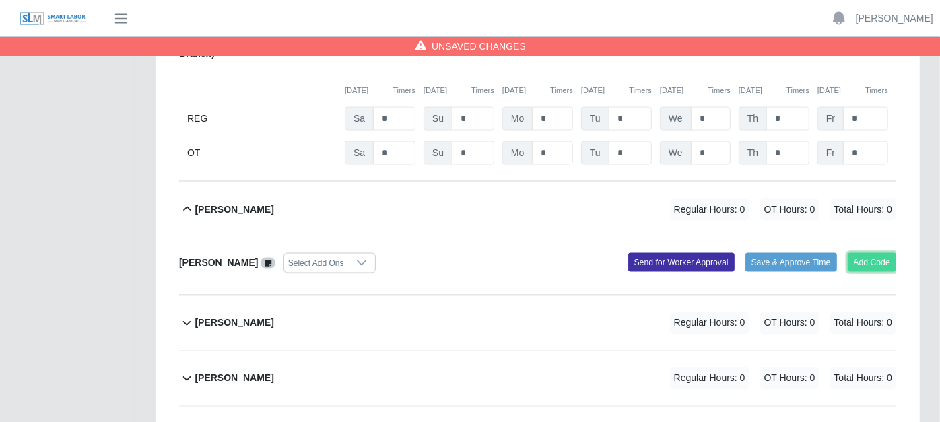
click at [879, 253] on button "Add Code" at bounding box center [872, 262] width 49 height 19
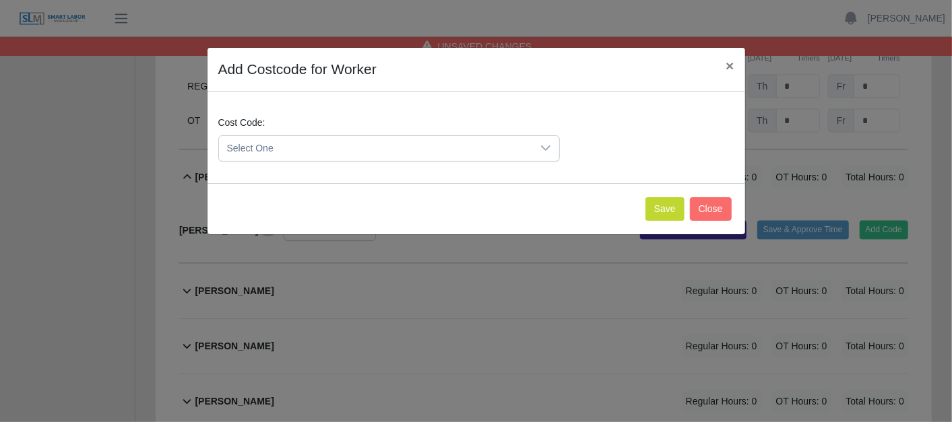
click at [546, 148] on icon at bounding box center [545, 147] width 9 height 5
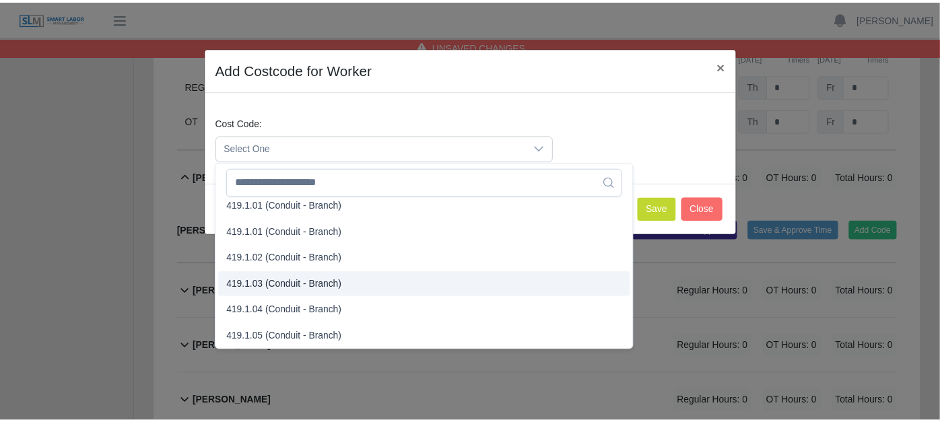
scroll to position [748, 0]
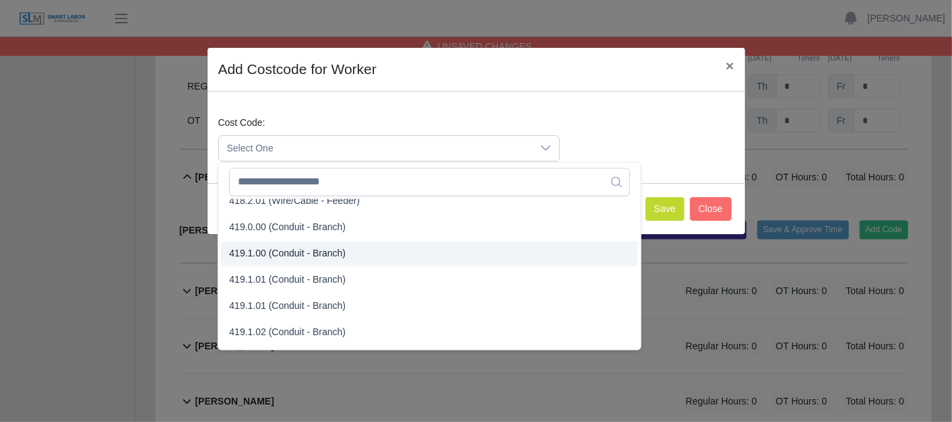
click at [272, 249] on span "419.1.00 (Conduit - Branch)" at bounding box center [287, 254] width 117 height 14
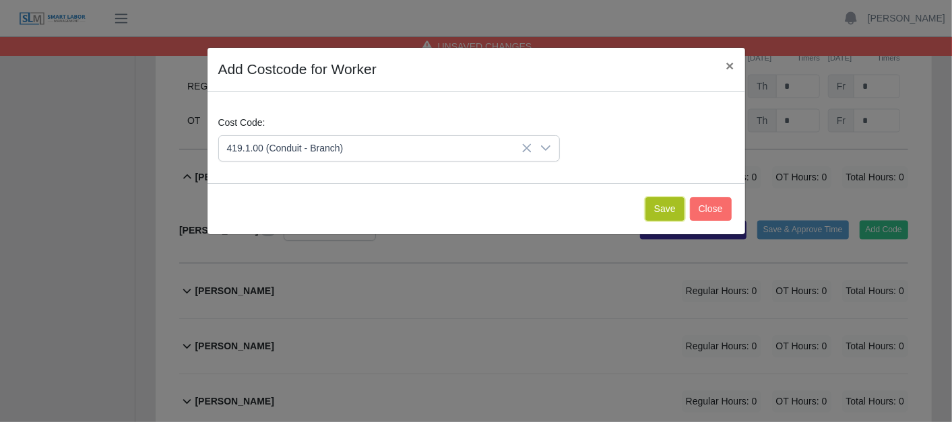
click at [674, 204] on button "Save" at bounding box center [664, 209] width 39 height 24
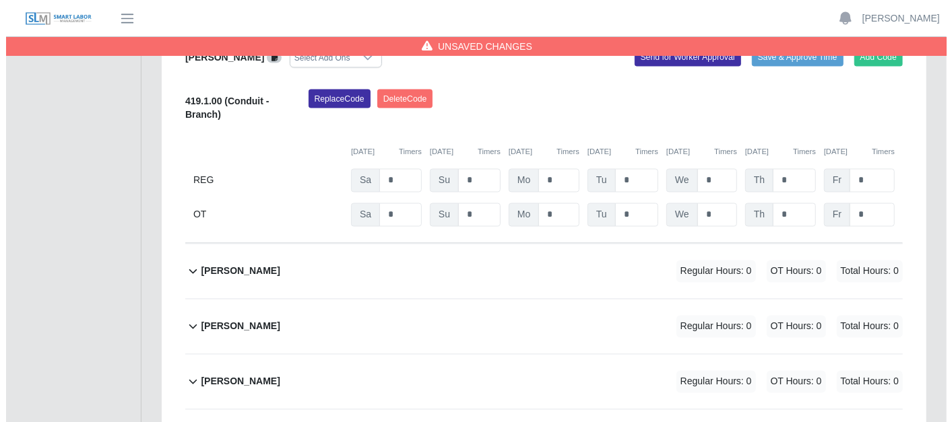
scroll to position [1572, 0]
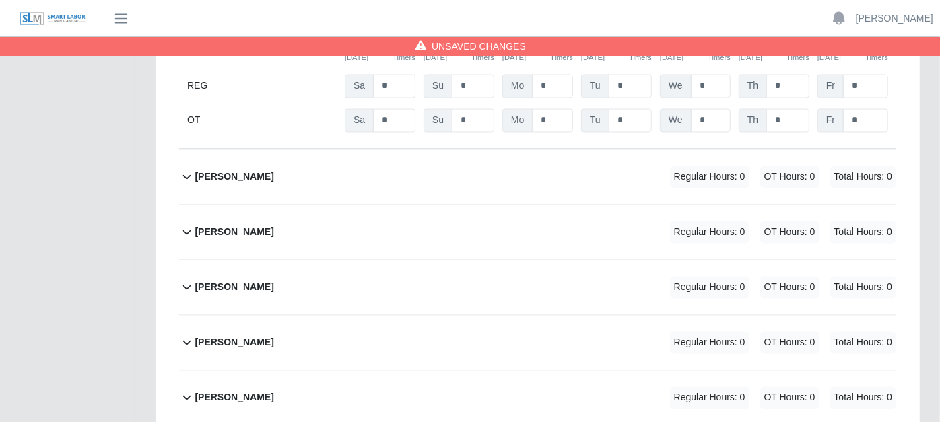
click at [179, 169] on icon at bounding box center [186, 177] width 15 height 16
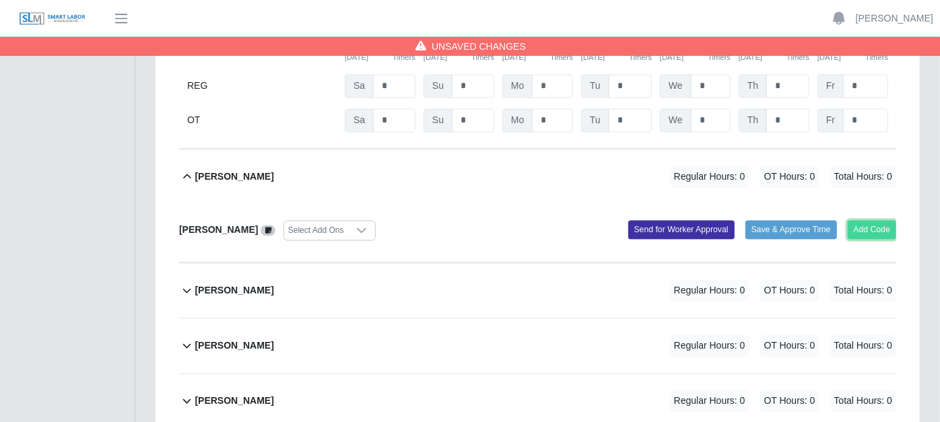
click at [857, 221] on button "Add Code" at bounding box center [872, 230] width 49 height 19
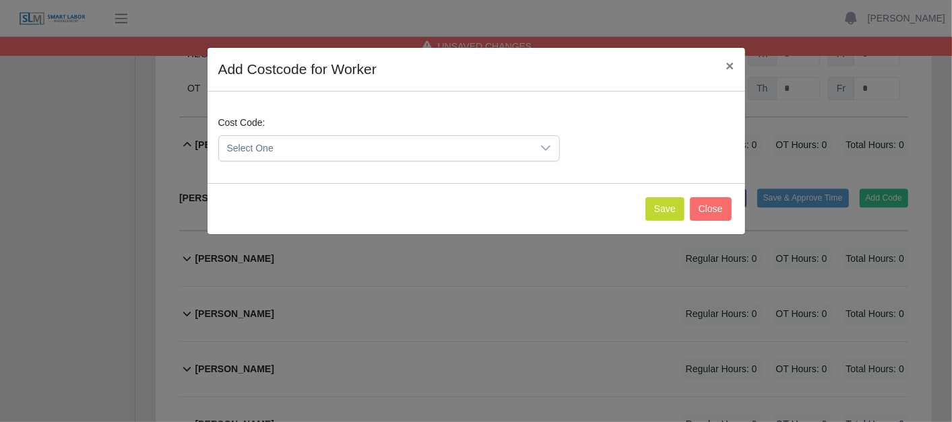
click at [552, 150] on div at bounding box center [545, 148] width 27 height 25
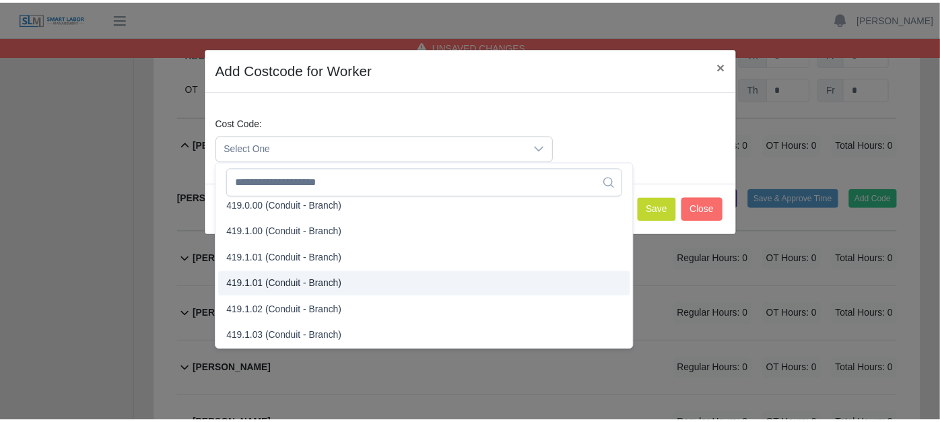
scroll to position [748, 0]
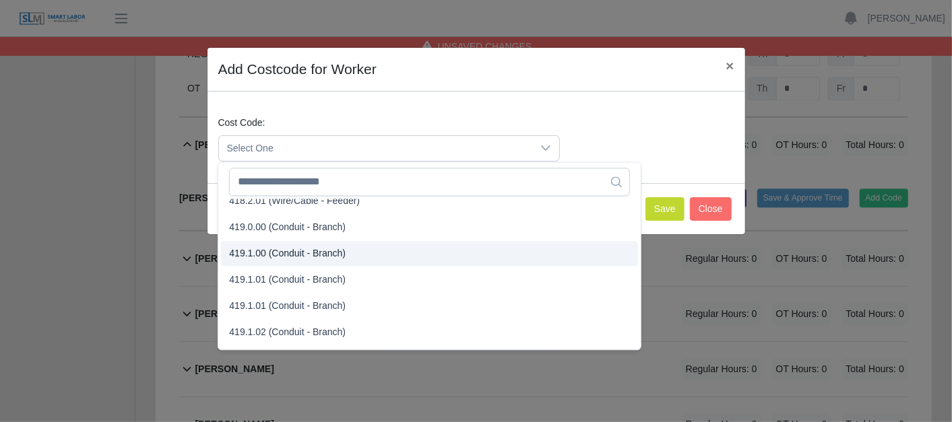
click at [271, 251] on span "419.1.00 (Conduit - Branch)" at bounding box center [287, 254] width 117 height 14
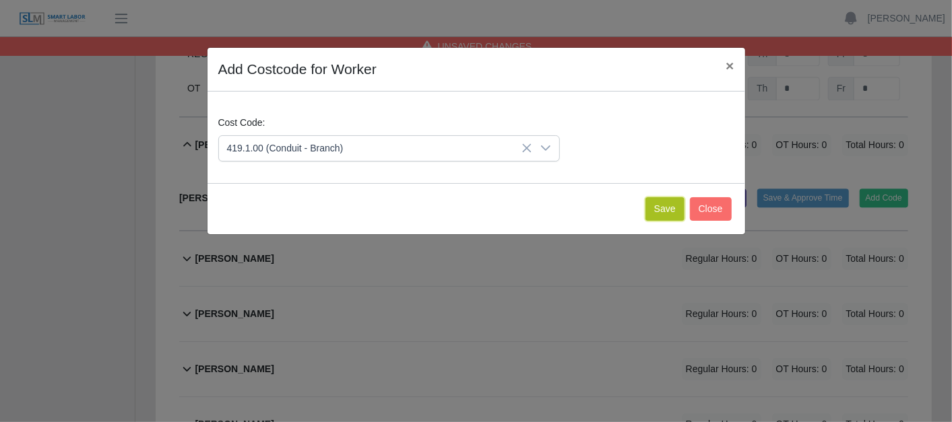
click at [668, 206] on button "Save" at bounding box center [664, 209] width 39 height 24
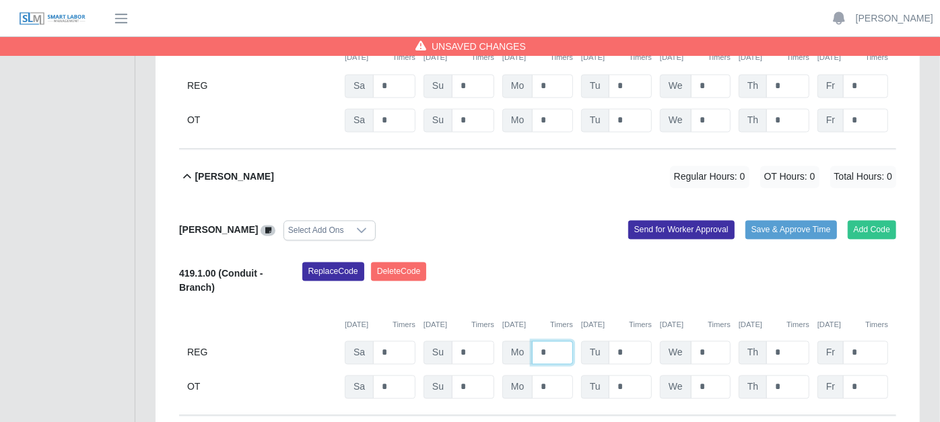
click at [560, 342] on input "*" at bounding box center [552, 354] width 41 height 24
type input "*"
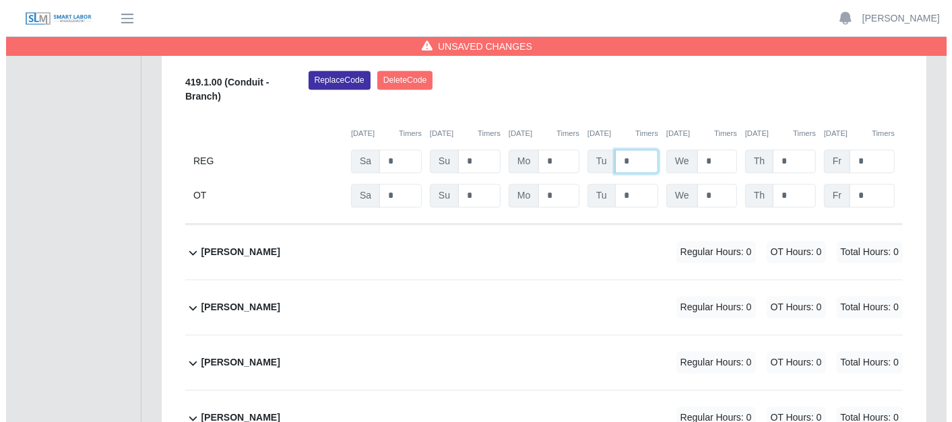
scroll to position [1796, 0]
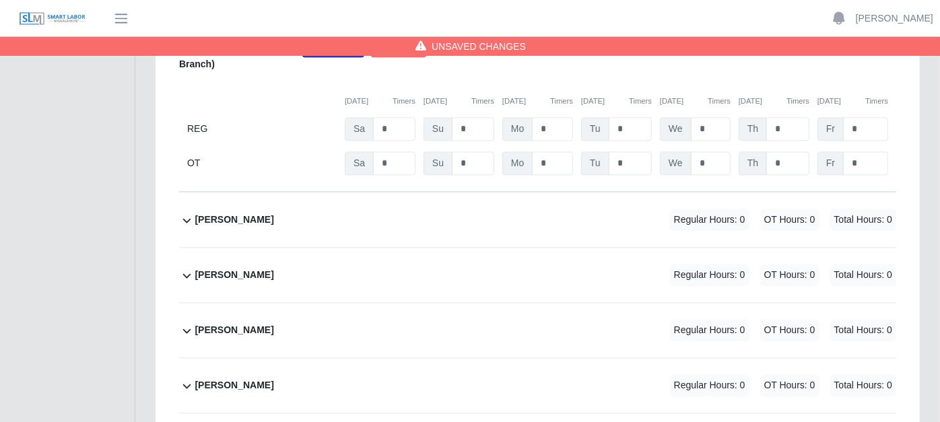
click at [187, 212] on icon at bounding box center [186, 220] width 15 height 16
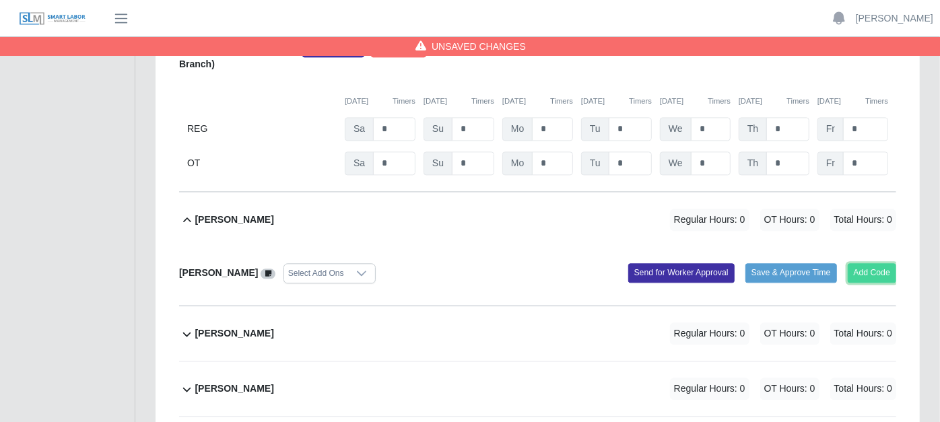
click at [858, 263] on button "Add Code" at bounding box center [872, 272] width 49 height 19
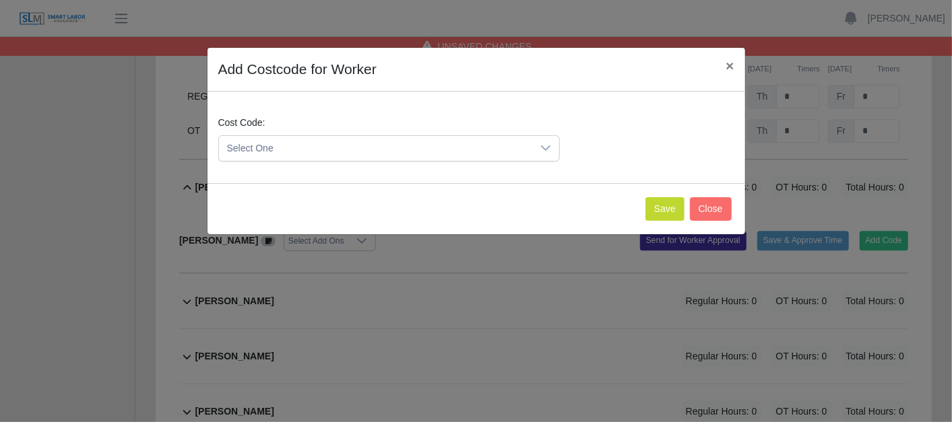
click at [546, 146] on icon at bounding box center [545, 148] width 11 height 11
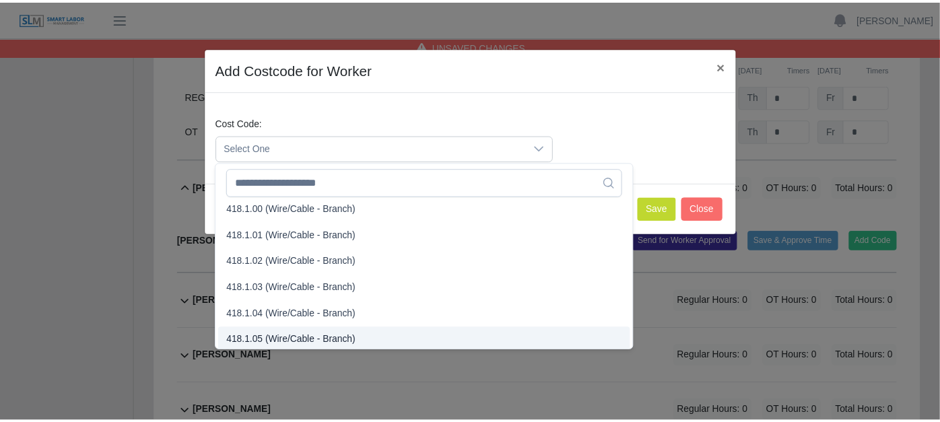
scroll to position [523, 0]
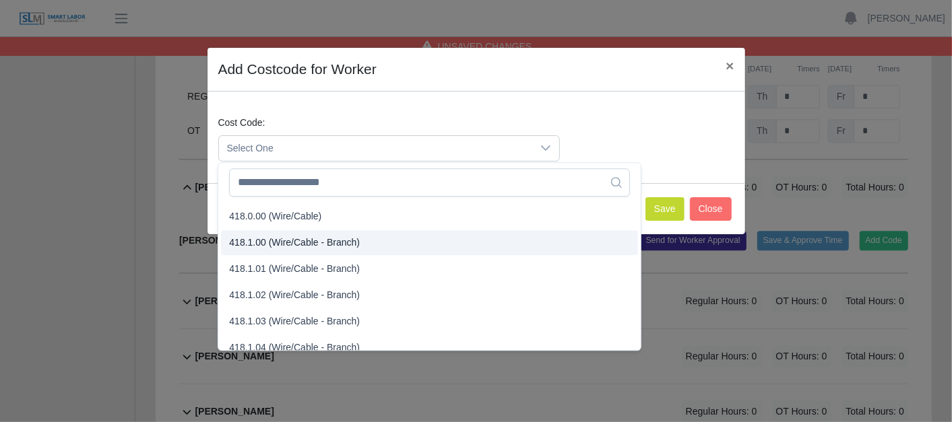
click at [263, 238] on span "418.1.00 (Wire/Cable - Branch)" at bounding box center [294, 243] width 131 height 14
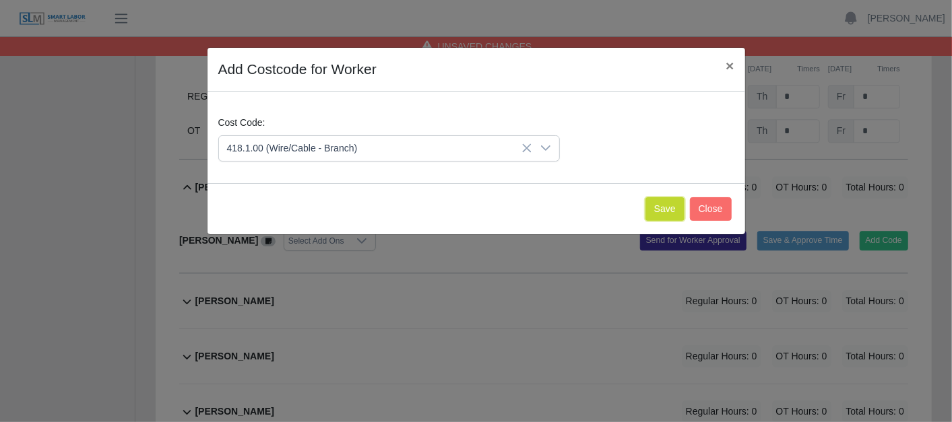
click at [666, 202] on button "Save" at bounding box center [664, 209] width 39 height 24
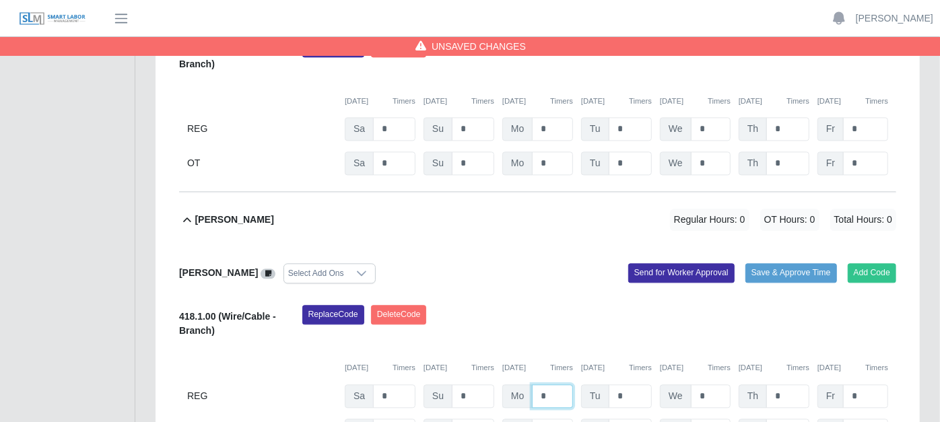
click at [554, 385] on input "*" at bounding box center [552, 397] width 41 height 24
type input "*"
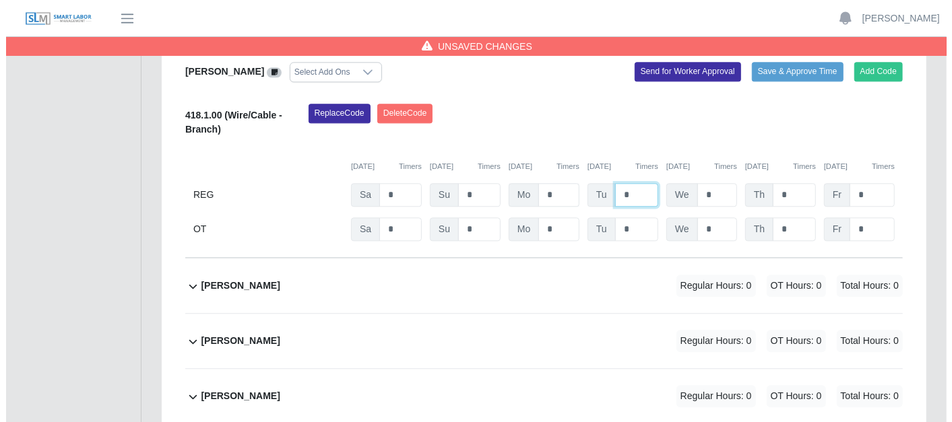
scroll to position [2021, 0]
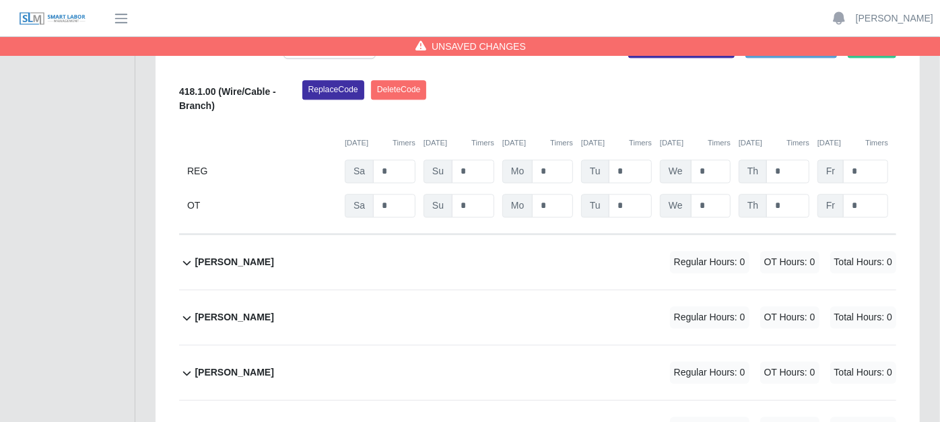
click at [185, 255] on icon at bounding box center [186, 263] width 15 height 16
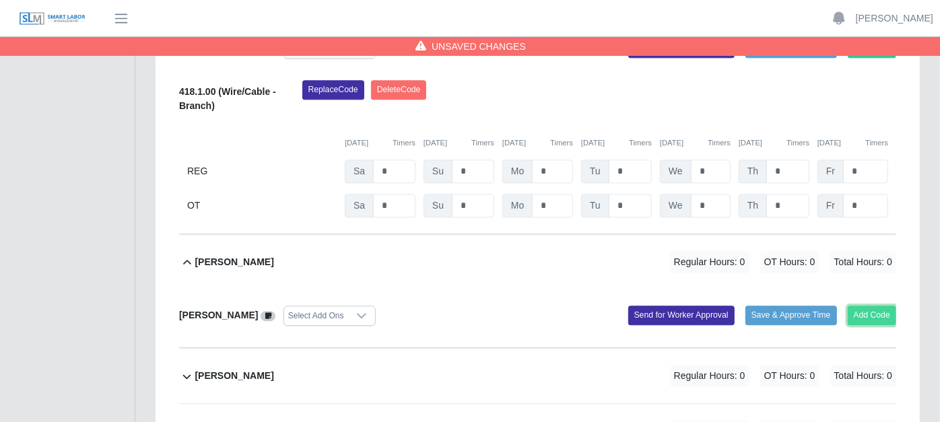
click at [866, 306] on button "Add Code" at bounding box center [872, 315] width 49 height 19
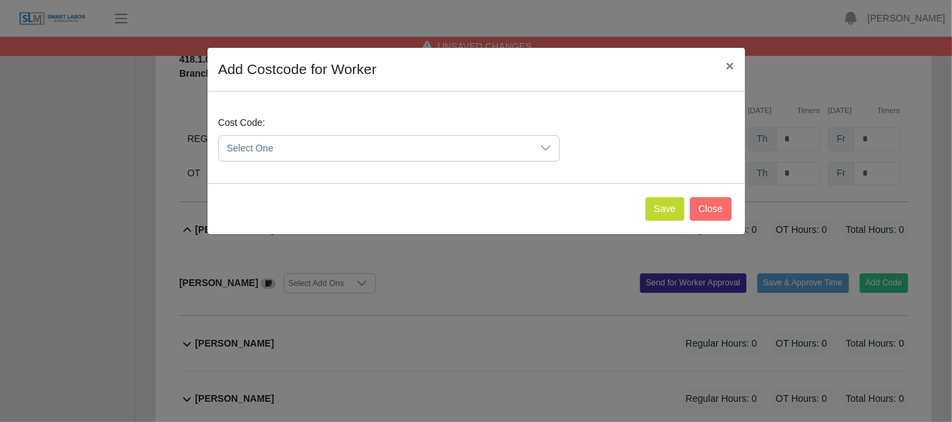
click at [549, 150] on icon at bounding box center [545, 148] width 11 height 11
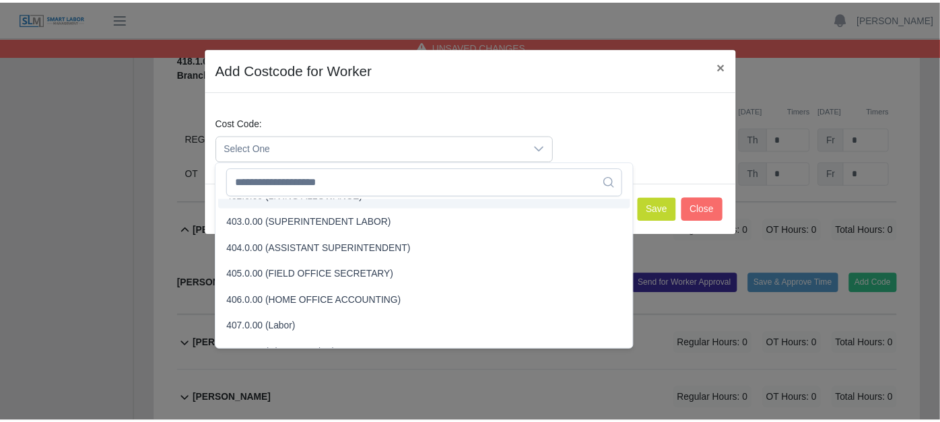
scroll to position [150, 0]
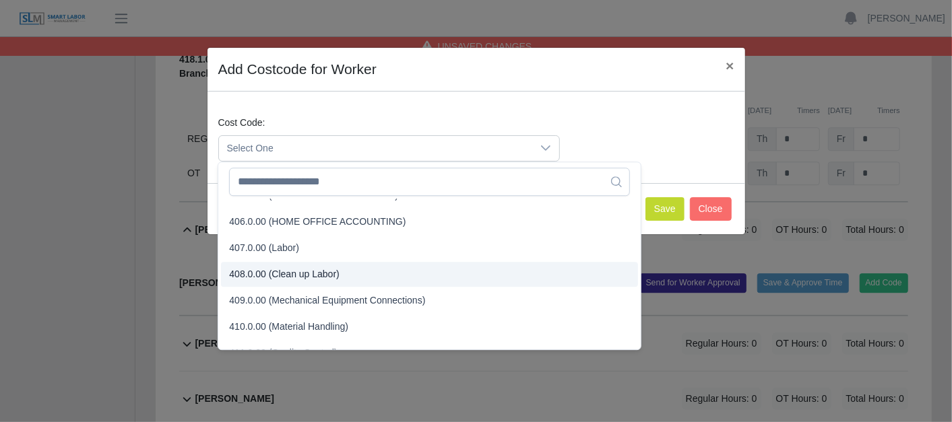
click at [299, 273] on span "408.0.00 (Clean up Labor)" at bounding box center [284, 274] width 110 height 14
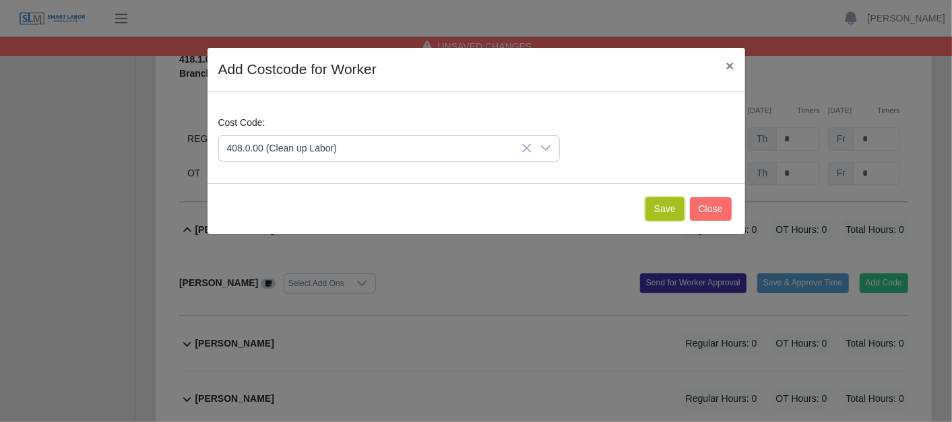
click at [661, 198] on button "Save" at bounding box center [664, 209] width 39 height 24
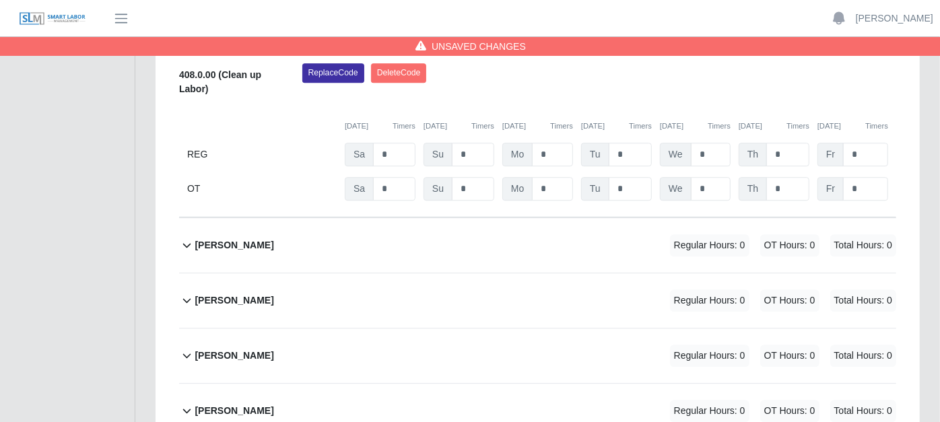
scroll to position [2320, 0]
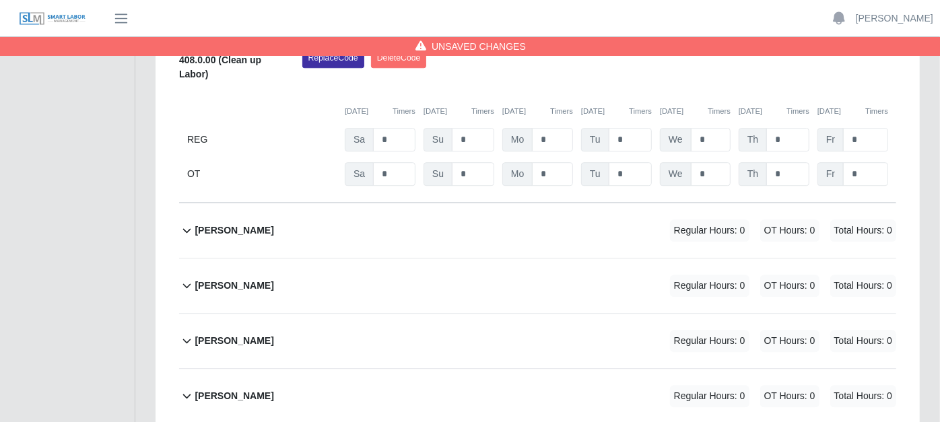
click at [185, 222] on icon at bounding box center [186, 230] width 15 height 16
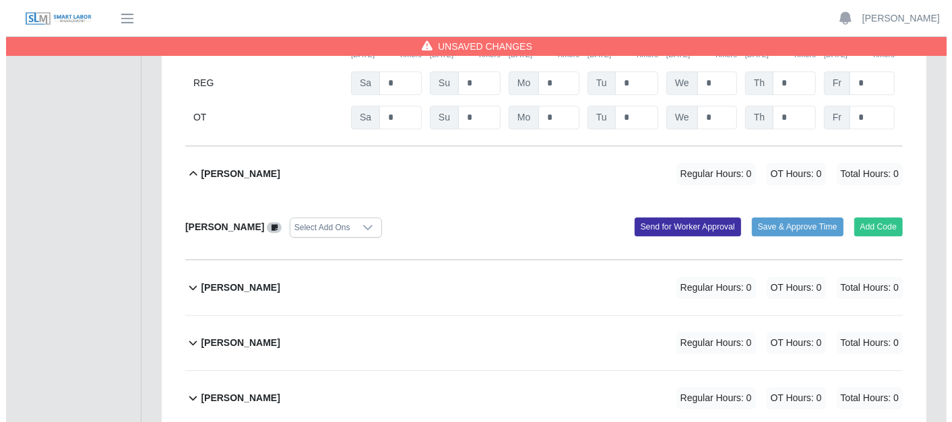
scroll to position [2378, 0]
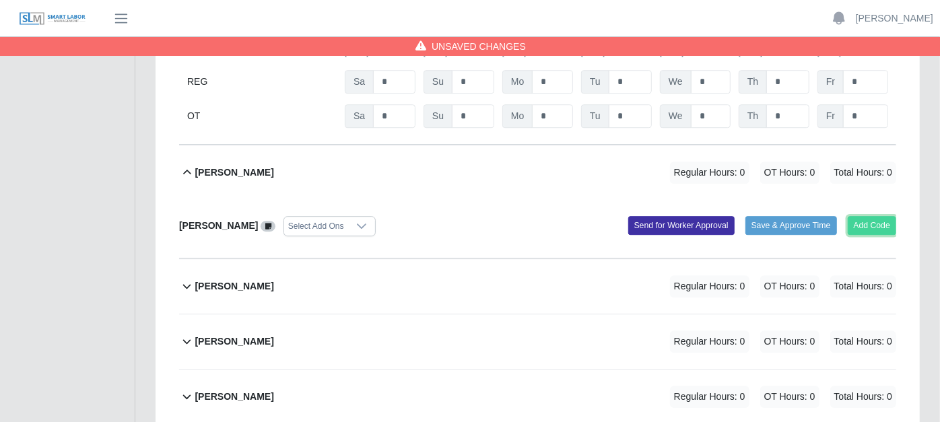
click at [886, 216] on button "Add Code" at bounding box center [872, 225] width 49 height 19
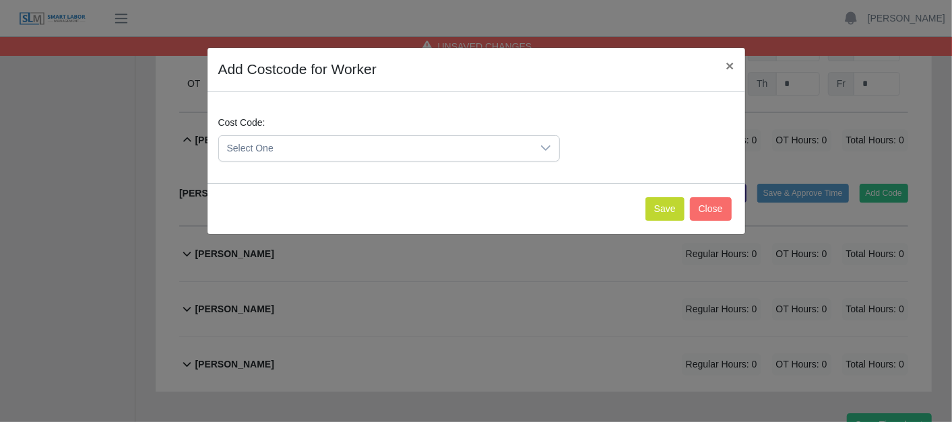
drag, startPoint x: 548, startPoint y: 144, endPoint x: 529, endPoint y: 145, distance: 18.9
click at [546, 144] on icon at bounding box center [545, 148] width 11 height 11
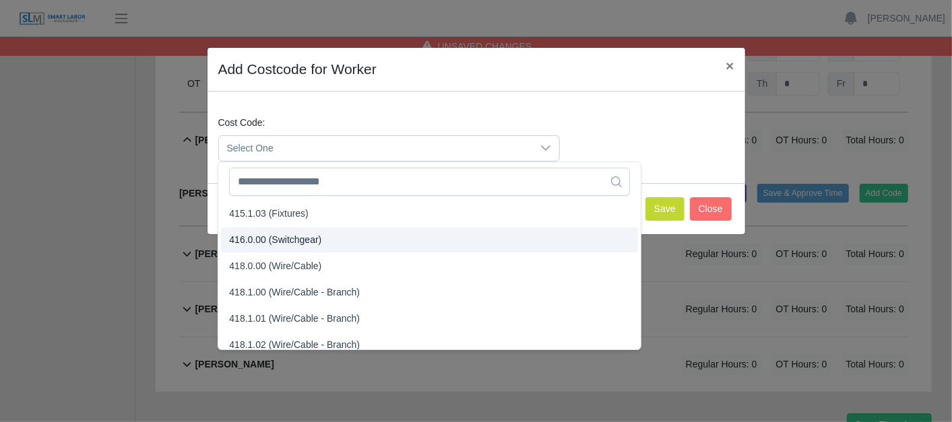
scroll to position [523, 0]
click at [276, 245] on span "418.1.00 (Wire/Cable - Branch)" at bounding box center [294, 242] width 131 height 14
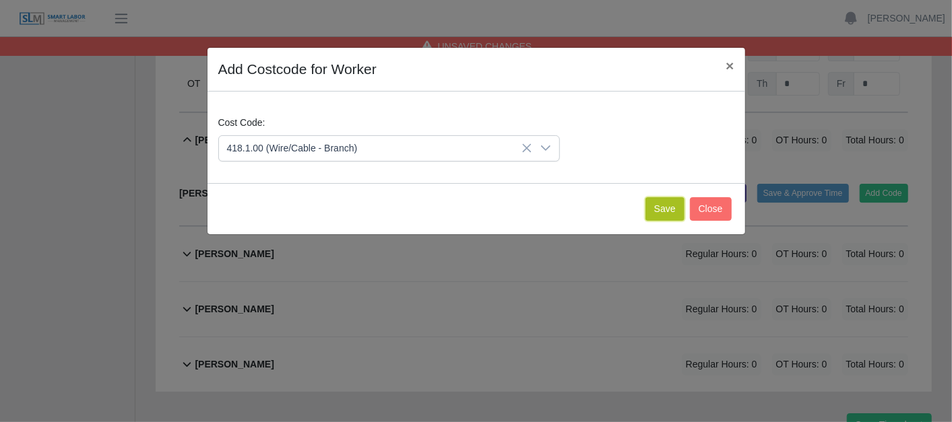
click at [668, 203] on button "Save" at bounding box center [664, 209] width 39 height 24
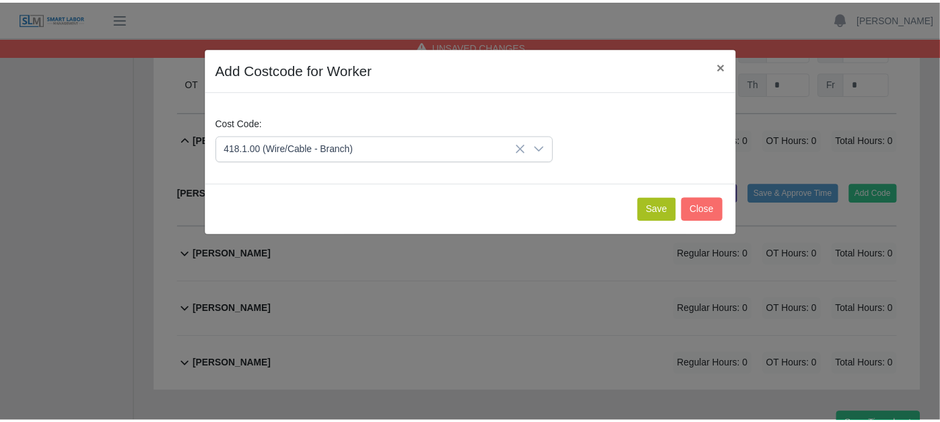
scroll to position [2531, 0]
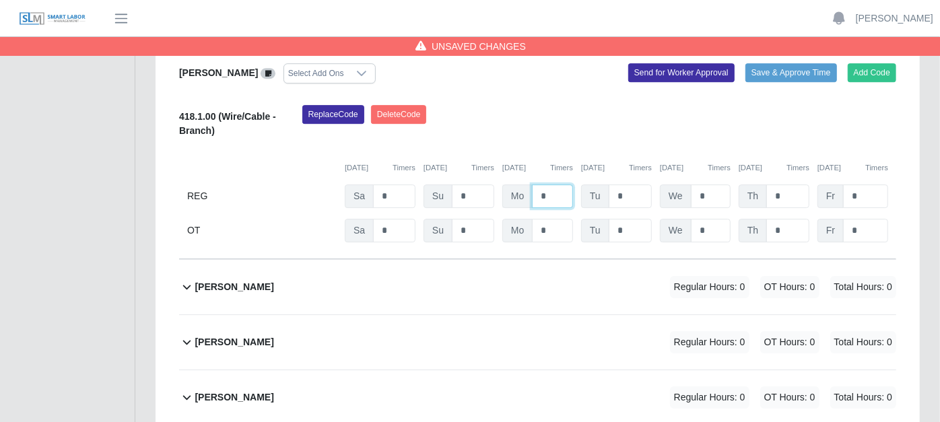
click at [556, 185] on input "*" at bounding box center [552, 197] width 41 height 24
type input "*"
click at [190, 286] on icon at bounding box center [187, 288] width 8 height 5
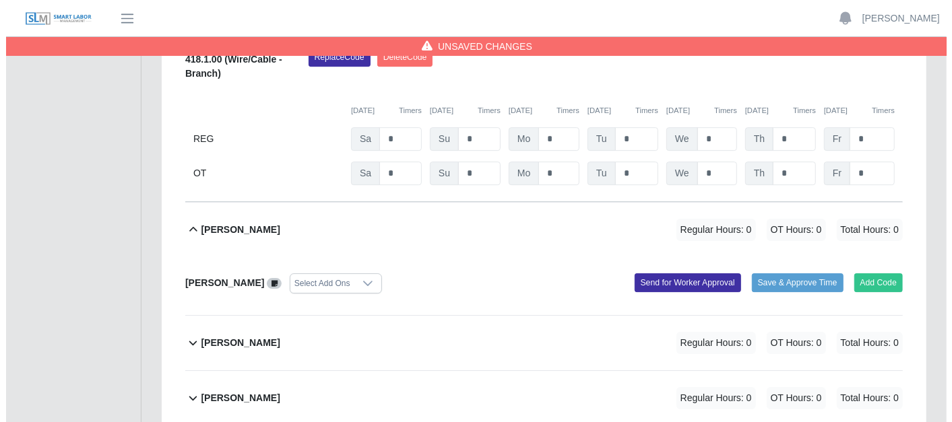
scroll to position [2589, 0]
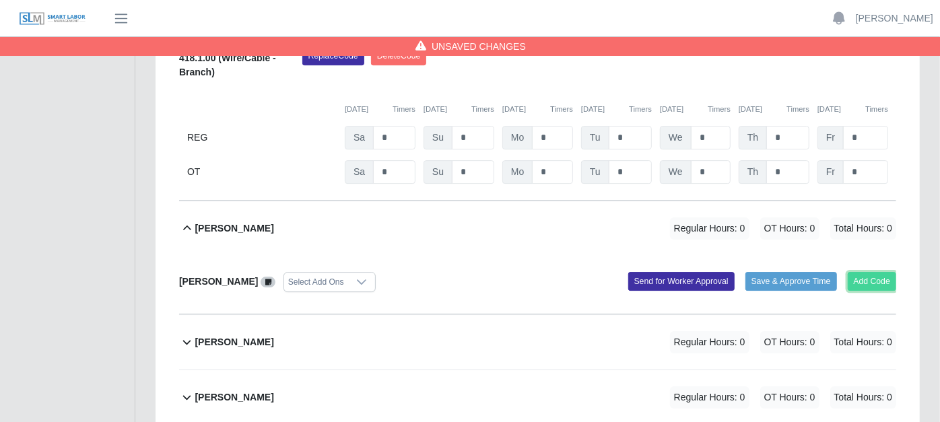
click at [864, 272] on button "Add Code" at bounding box center [872, 281] width 49 height 19
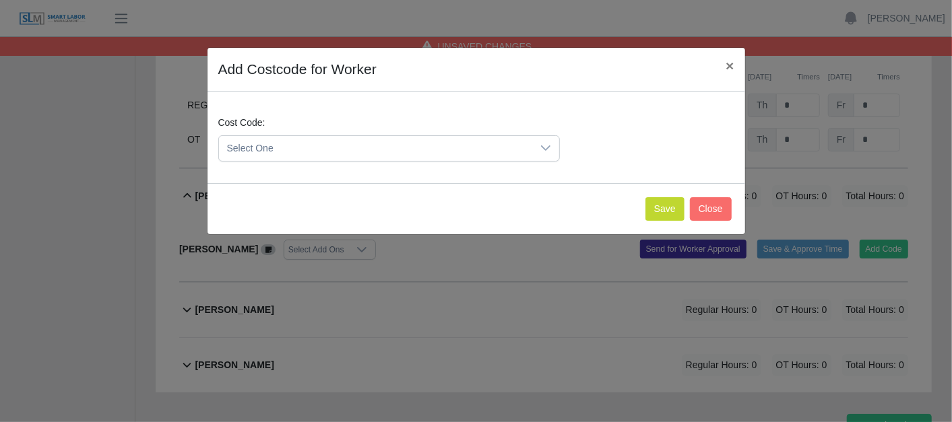
click at [549, 150] on icon at bounding box center [545, 148] width 11 height 11
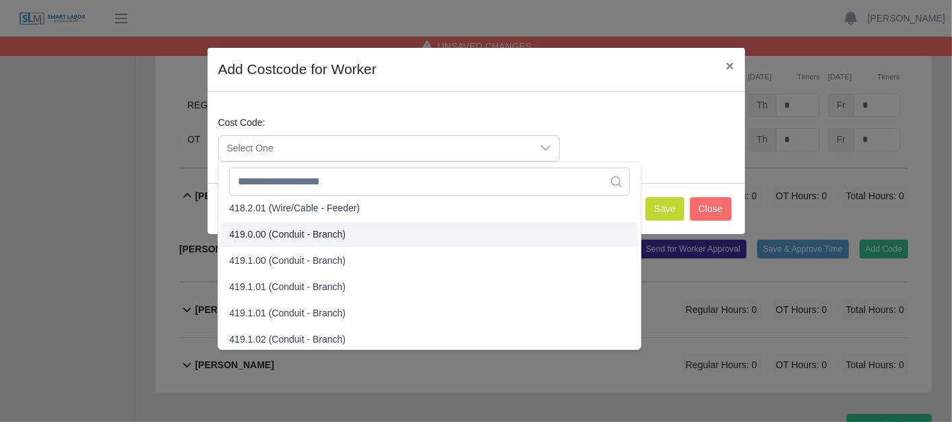
scroll to position [748, 0]
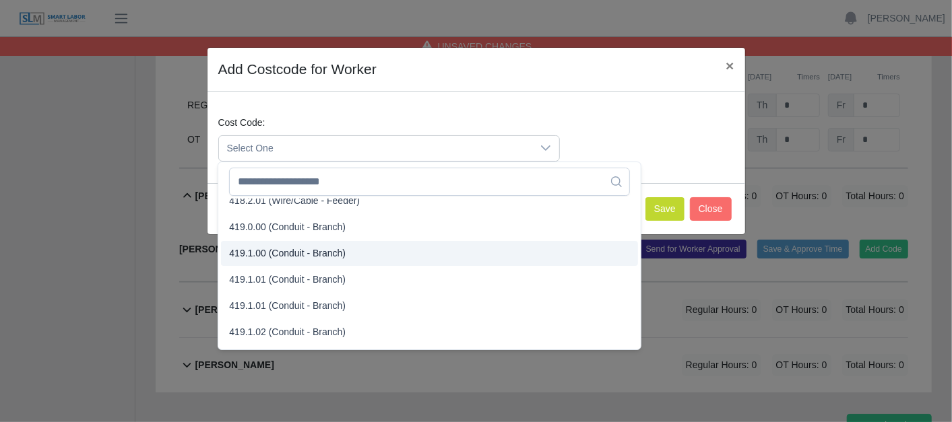
click at [271, 247] on span "419.1.00 (Conduit - Branch)" at bounding box center [287, 254] width 117 height 14
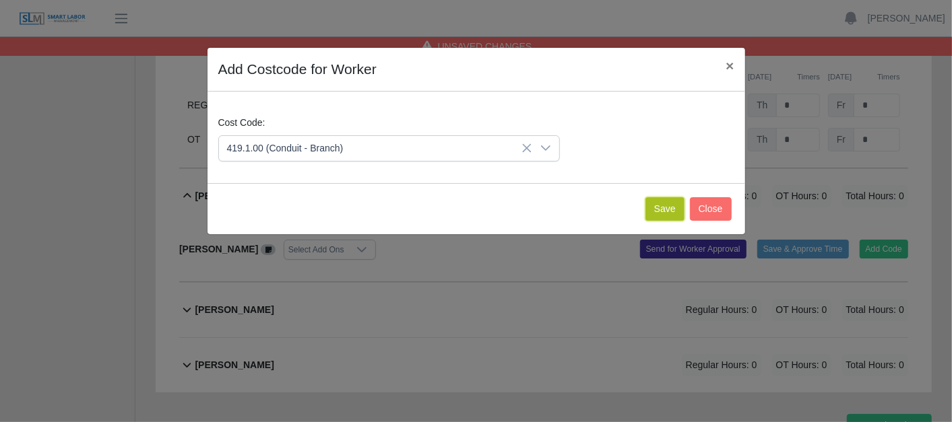
click at [678, 205] on button "Save" at bounding box center [664, 209] width 39 height 24
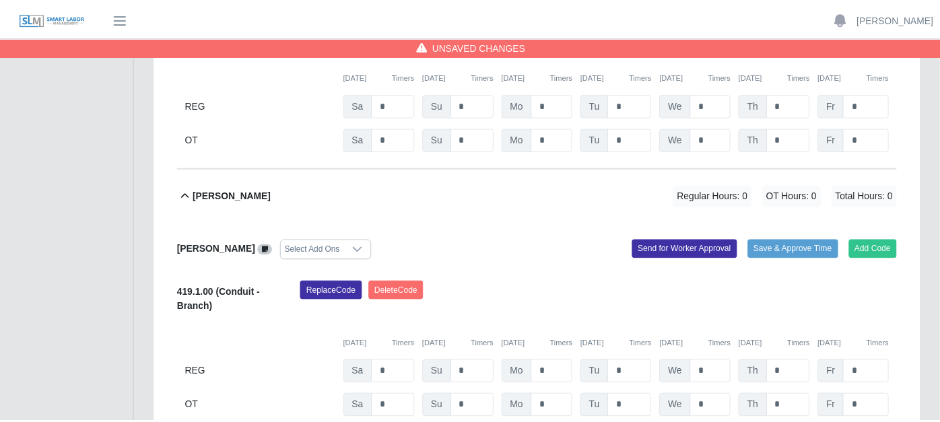
scroll to position [2742, 0]
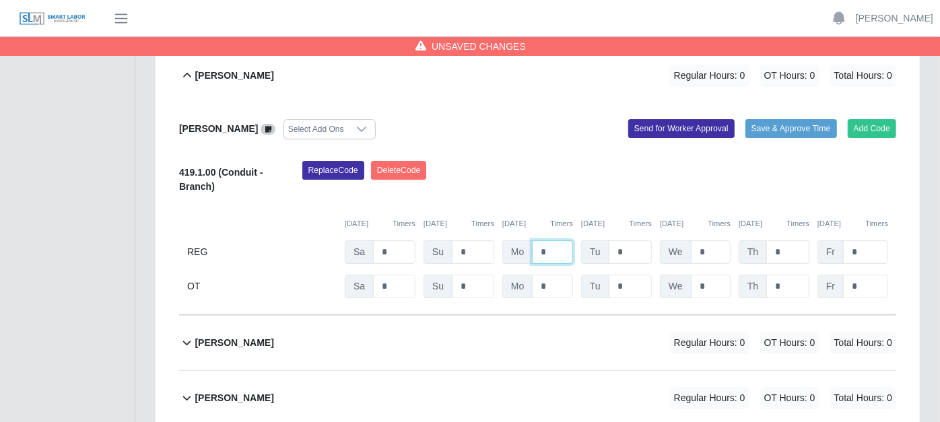
click at [563, 240] on input "*" at bounding box center [552, 252] width 41 height 24
type input "*"
click at [179, 335] on icon at bounding box center [186, 343] width 15 height 16
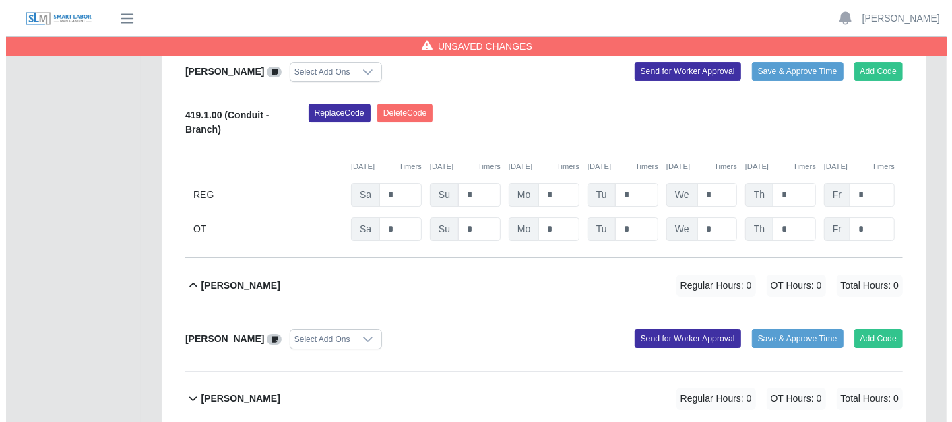
scroll to position [2801, 0]
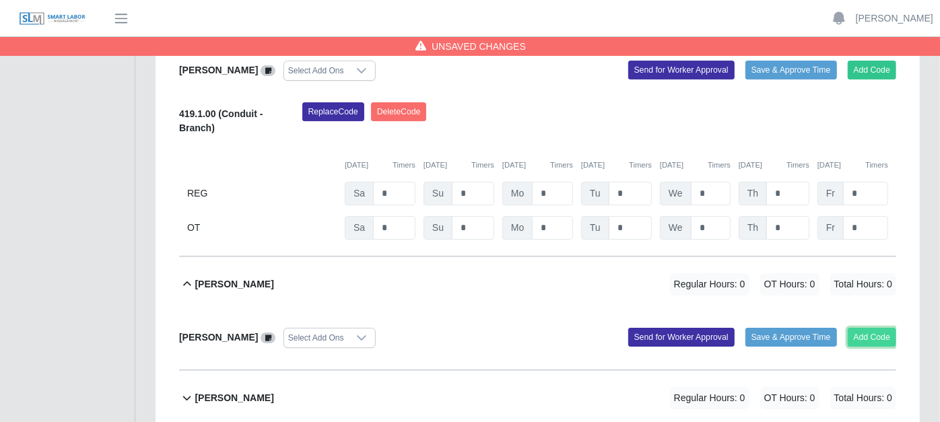
click at [868, 328] on button "Add Code" at bounding box center [872, 337] width 49 height 19
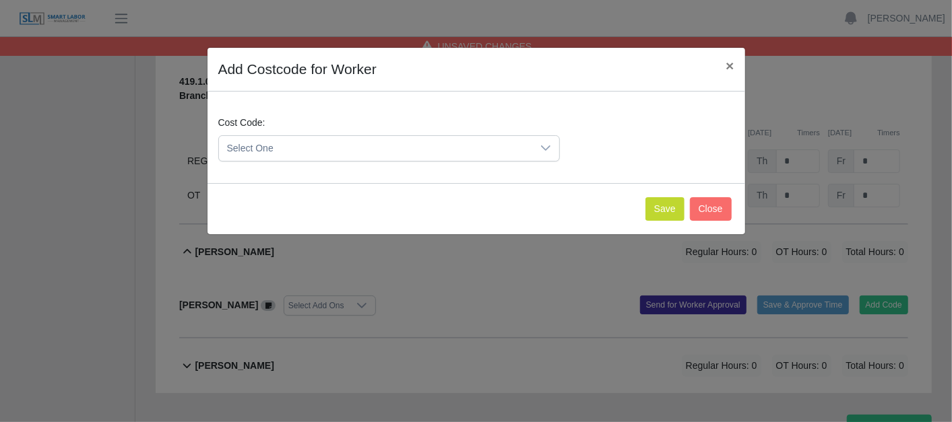
click at [550, 152] on icon at bounding box center [545, 148] width 11 height 11
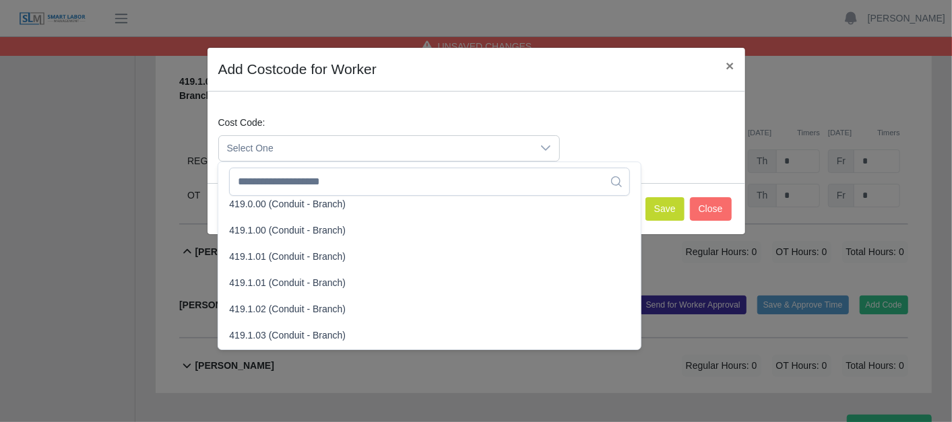
scroll to position [748, 0]
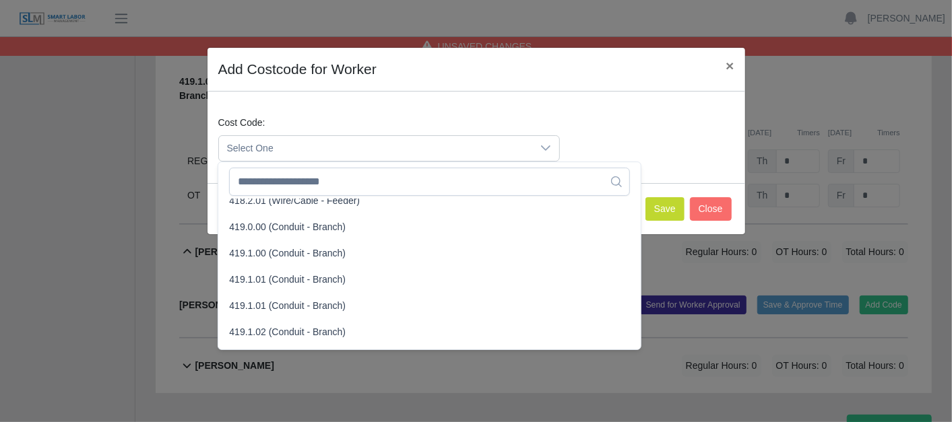
click at [276, 247] on span "419.1.00 (Conduit - Branch)" at bounding box center [287, 254] width 117 height 14
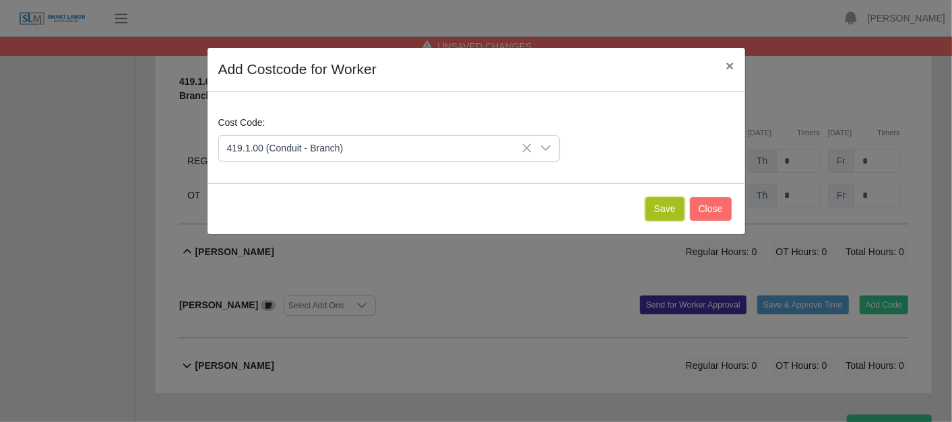
click at [657, 202] on button "Save" at bounding box center [664, 209] width 39 height 24
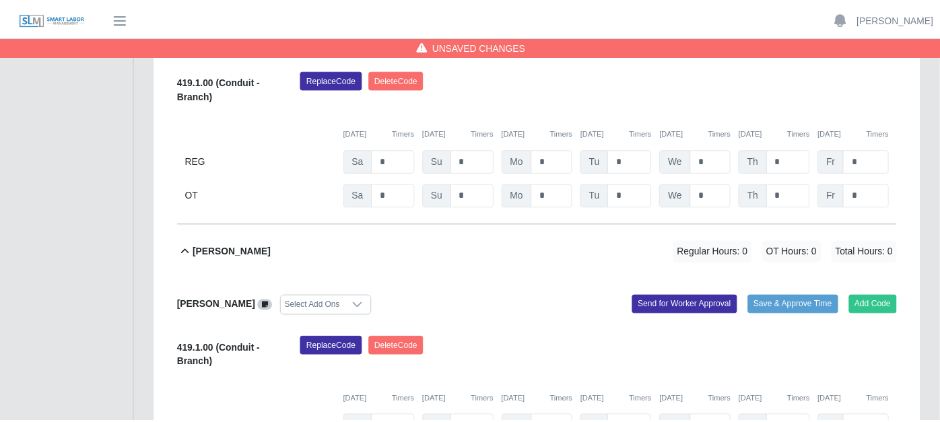
scroll to position [2954, 0]
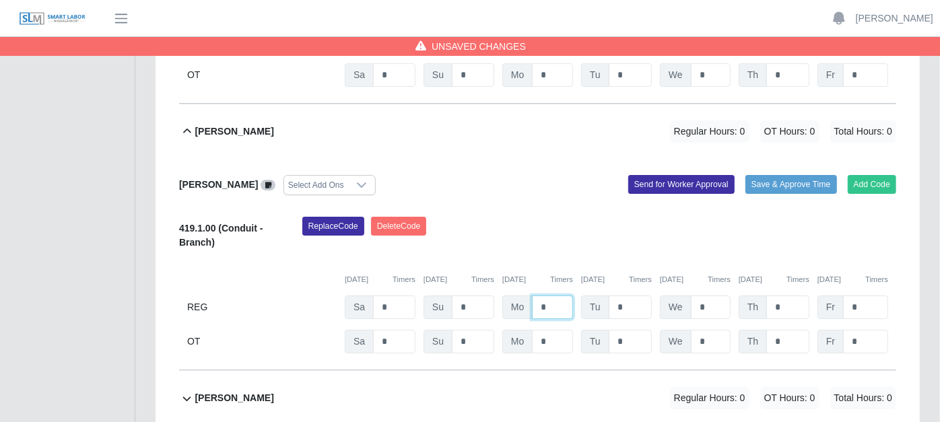
click at [544, 296] on input "*" at bounding box center [552, 308] width 41 height 24
type input "*"
click at [185, 391] on icon at bounding box center [186, 399] width 15 height 16
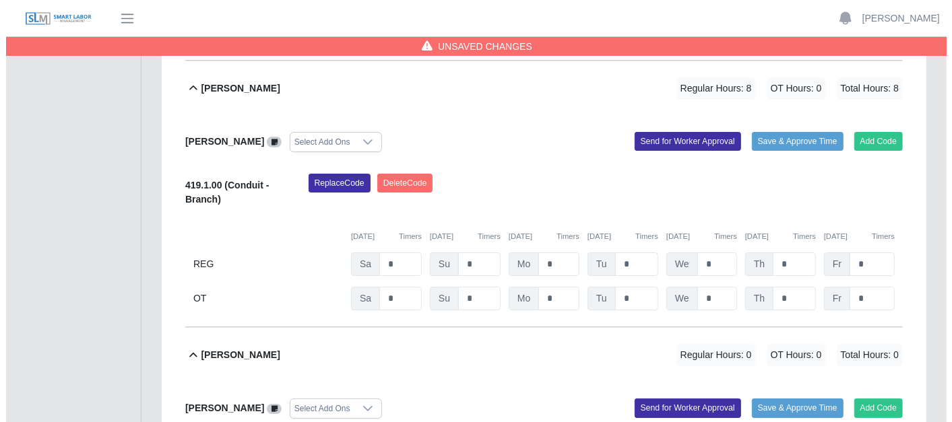
scroll to position [3012, 0]
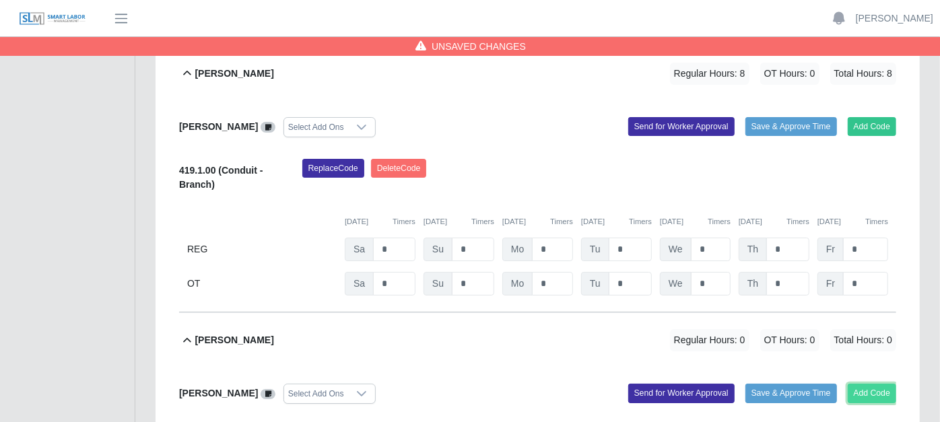
click at [866, 384] on button "Add Code" at bounding box center [872, 393] width 49 height 19
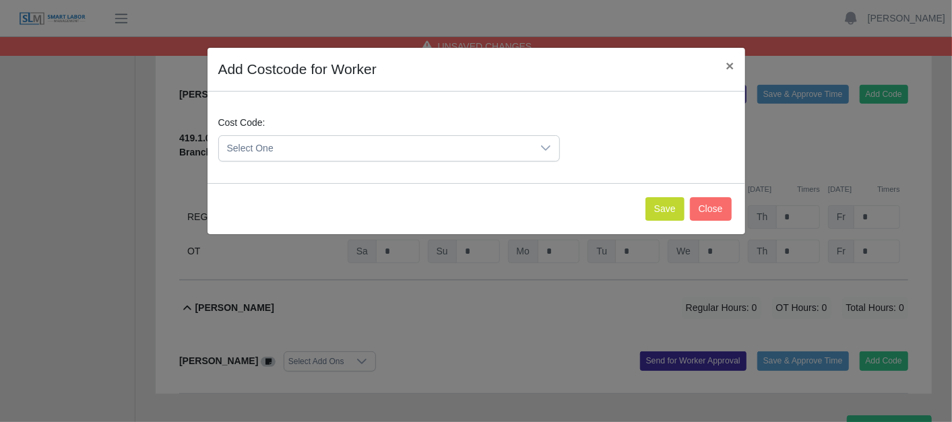
click at [546, 148] on icon at bounding box center [545, 148] width 11 height 11
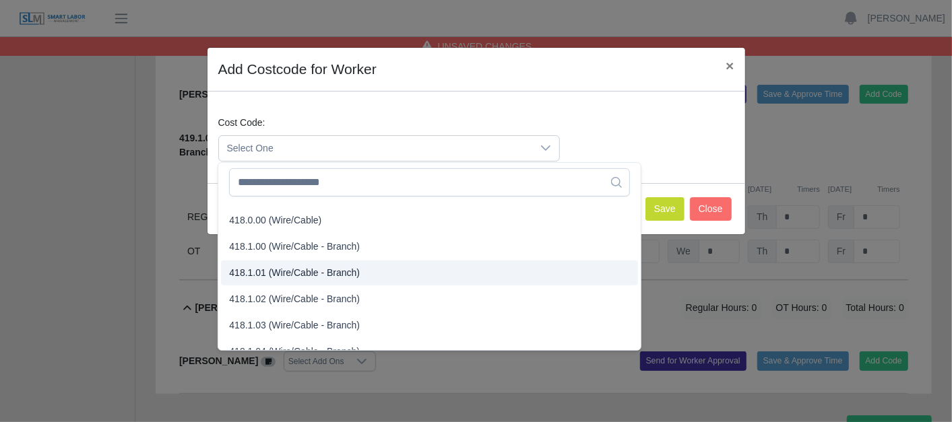
scroll to position [523, 0]
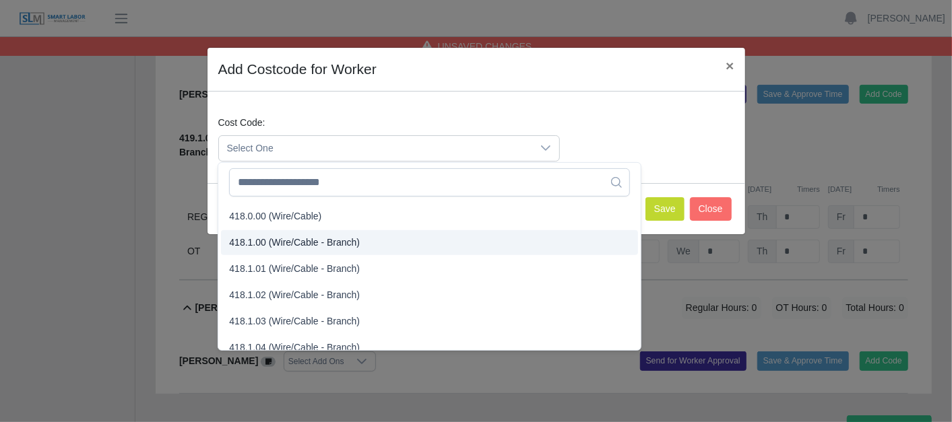
click at [283, 238] on span "418.1.00 (Wire/Cable - Branch)" at bounding box center [294, 243] width 131 height 14
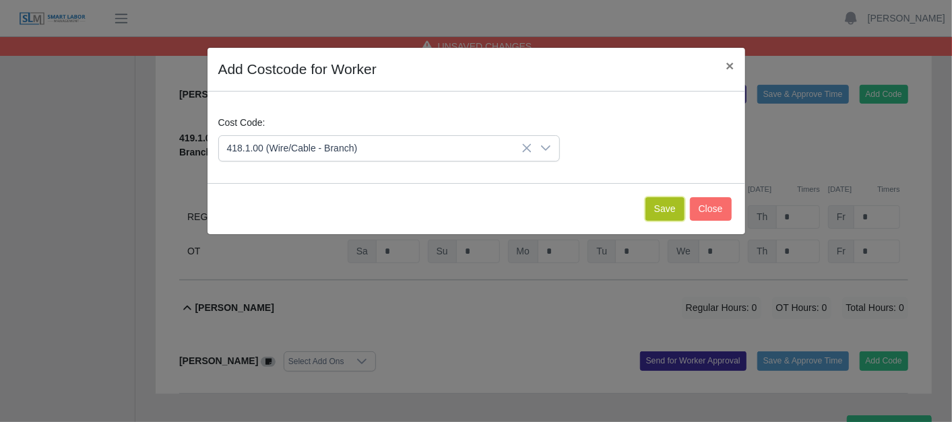
click at [672, 202] on button "Save" at bounding box center [664, 209] width 39 height 24
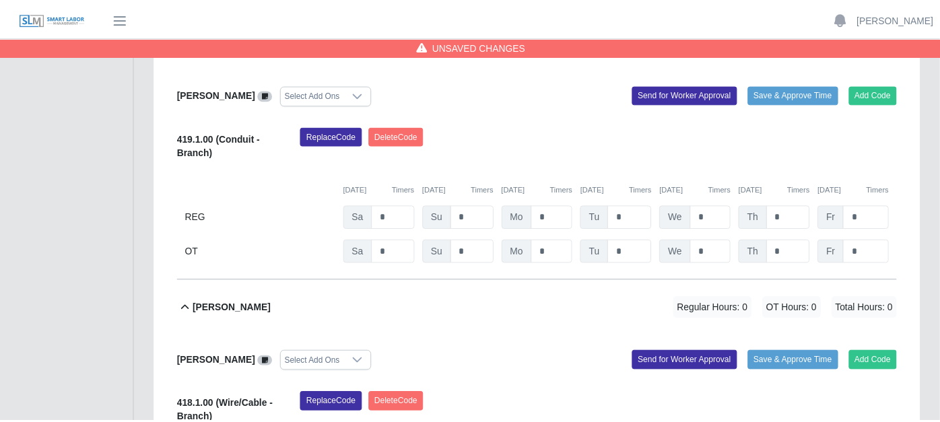
scroll to position [3166, 0]
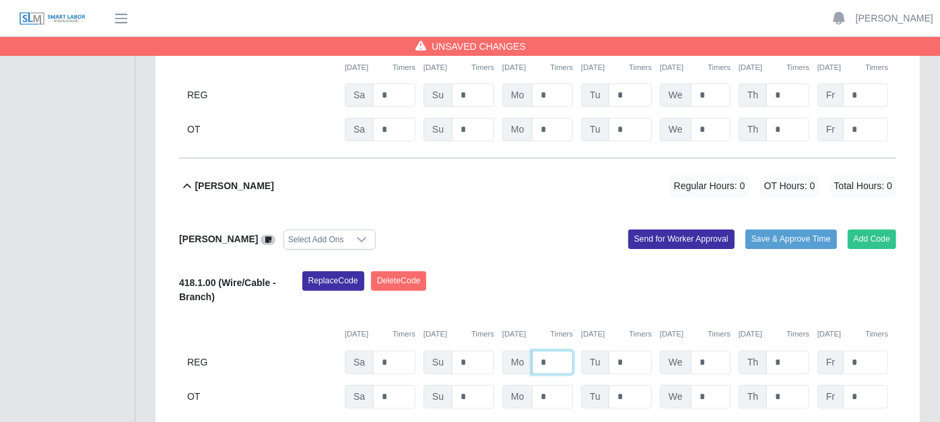
click at [550, 351] on input "*" at bounding box center [552, 363] width 41 height 24
type input "*"
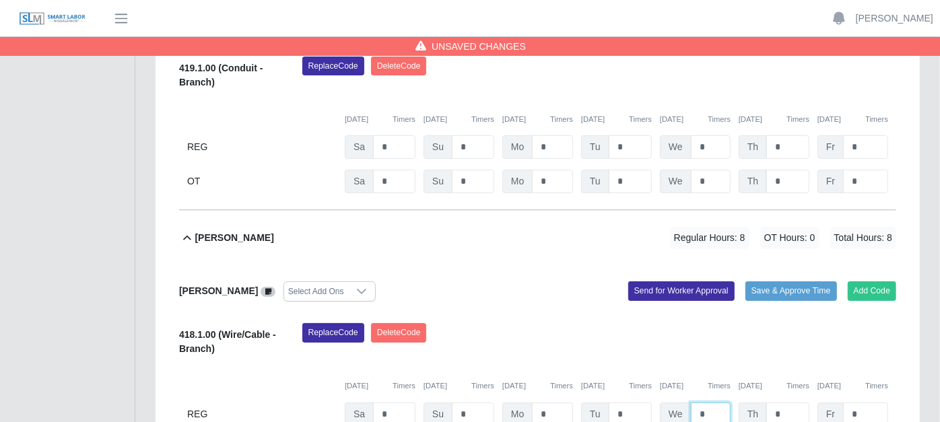
scroll to position [3091, 0]
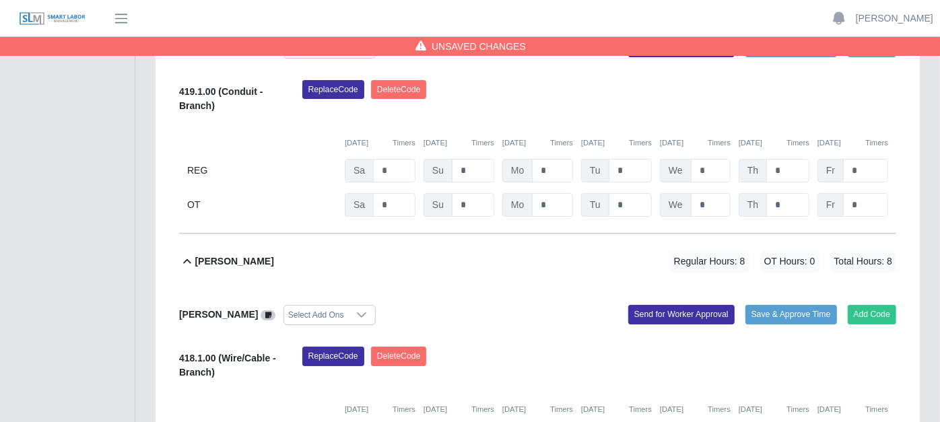
click at [212, 236] on div "[PERSON_NAME] Regular Hours: 8 OT Hours: 0 Total Hours: 8" at bounding box center [546, 261] width 702 height 55
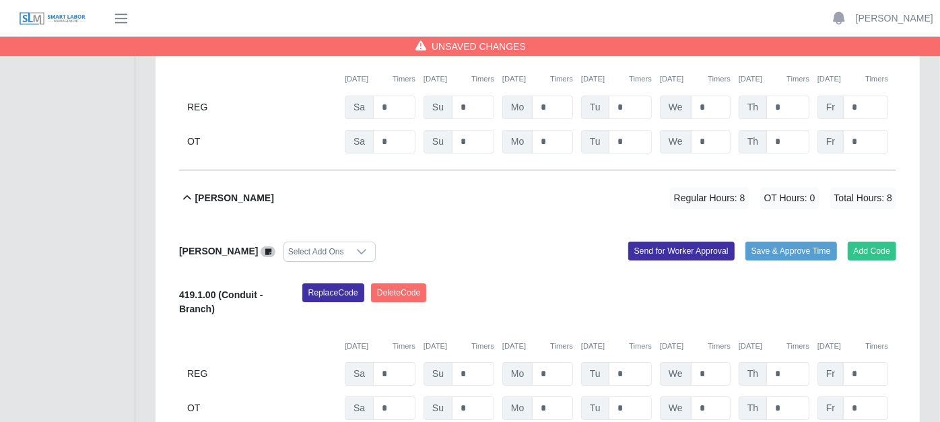
scroll to position [2866, 0]
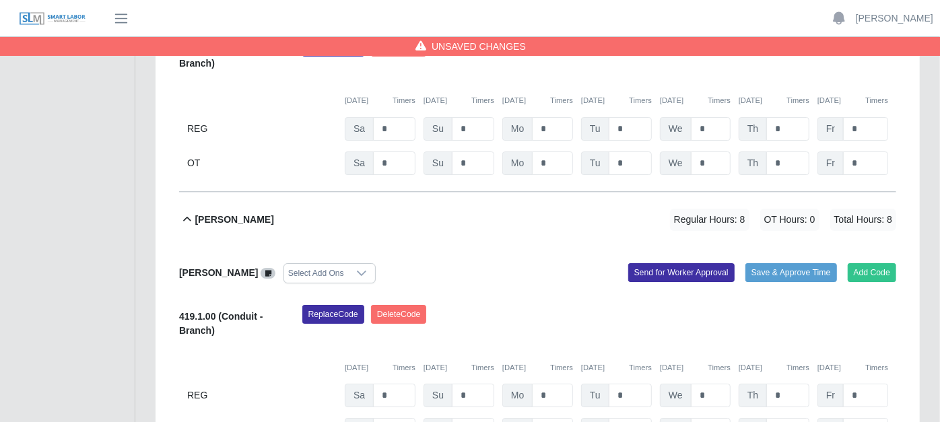
click at [179, 212] on icon at bounding box center [186, 220] width 15 height 16
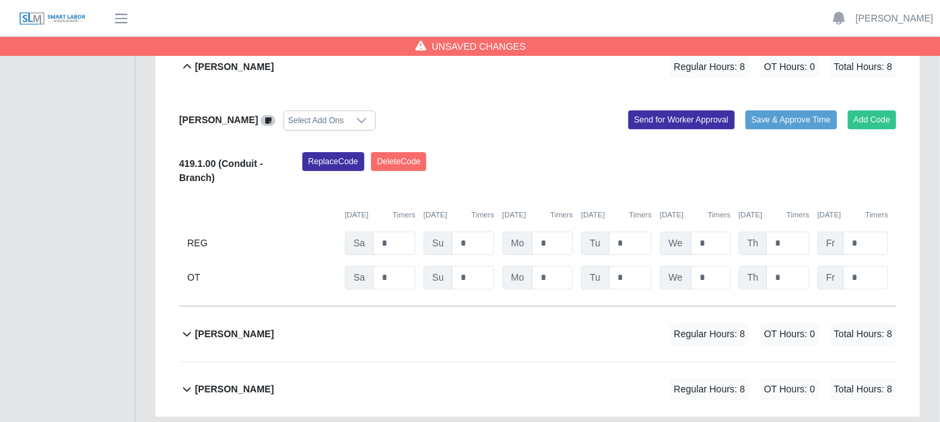
scroll to position [2654, 0]
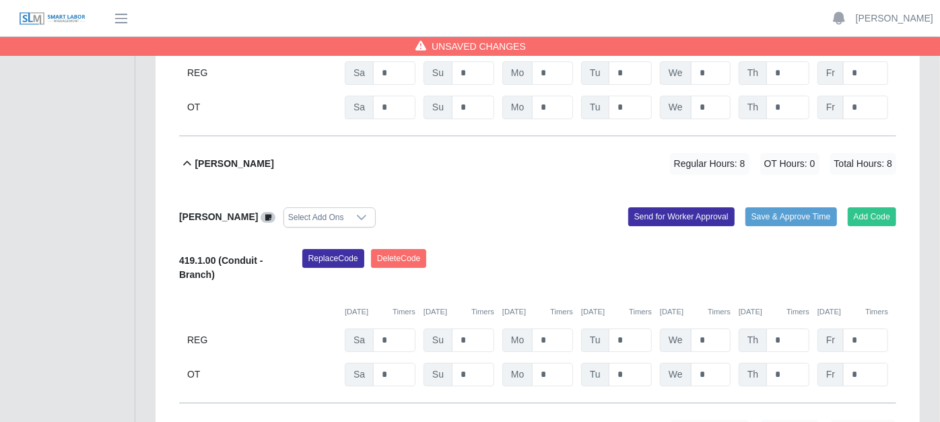
click at [191, 156] on icon at bounding box center [186, 164] width 15 height 16
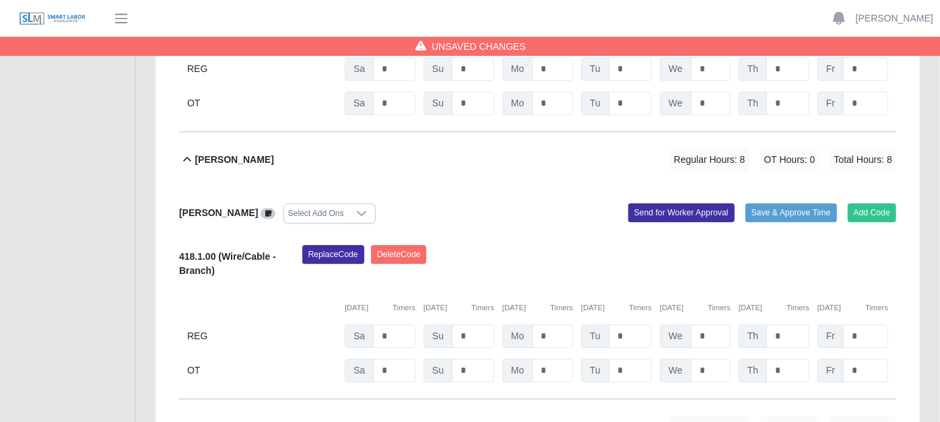
scroll to position [2368, 0]
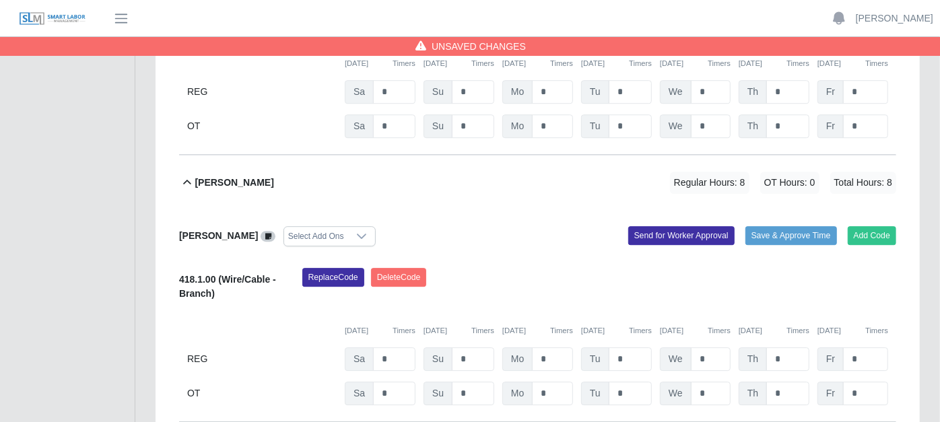
click at [189, 180] on icon at bounding box center [187, 182] width 8 height 5
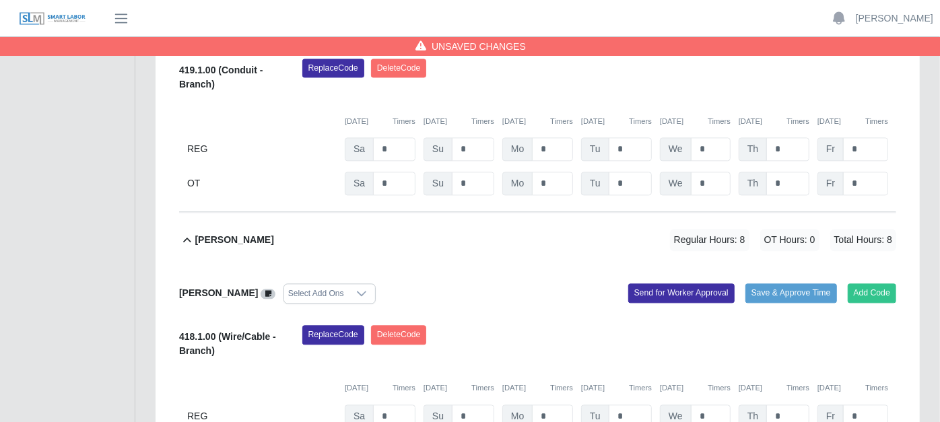
scroll to position [1769, 0]
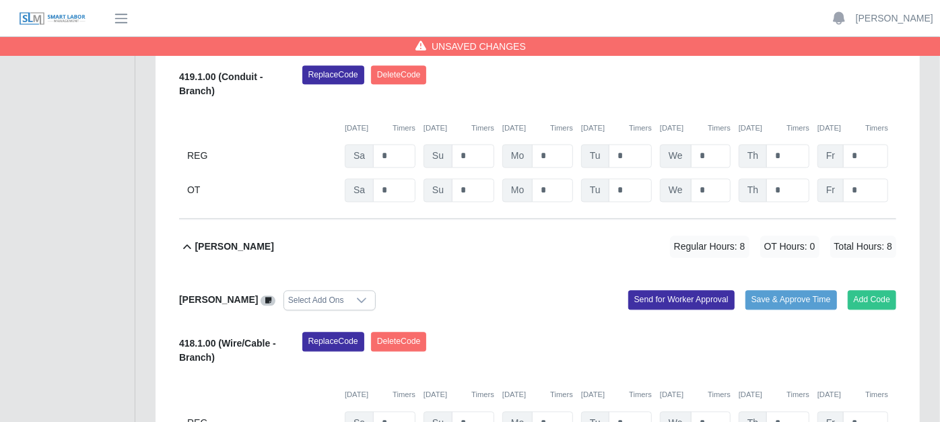
click at [192, 239] on icon at bounding box center [186, 247] width 15 height 16
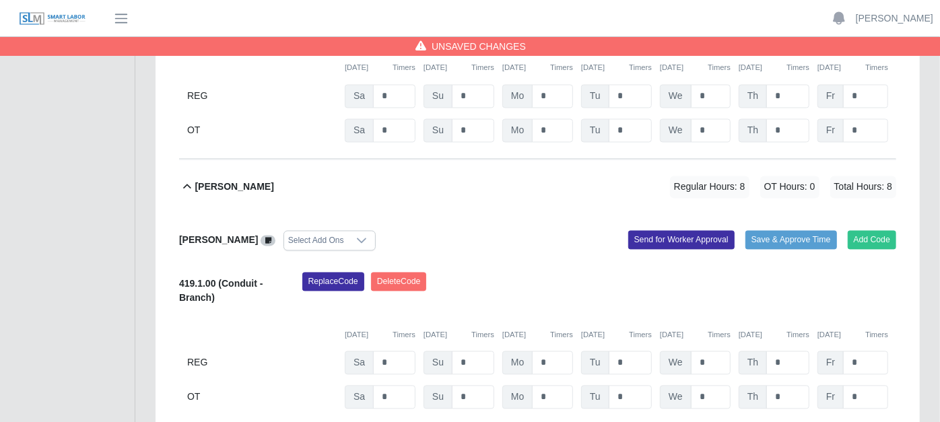
scroll to position [1545, 0]
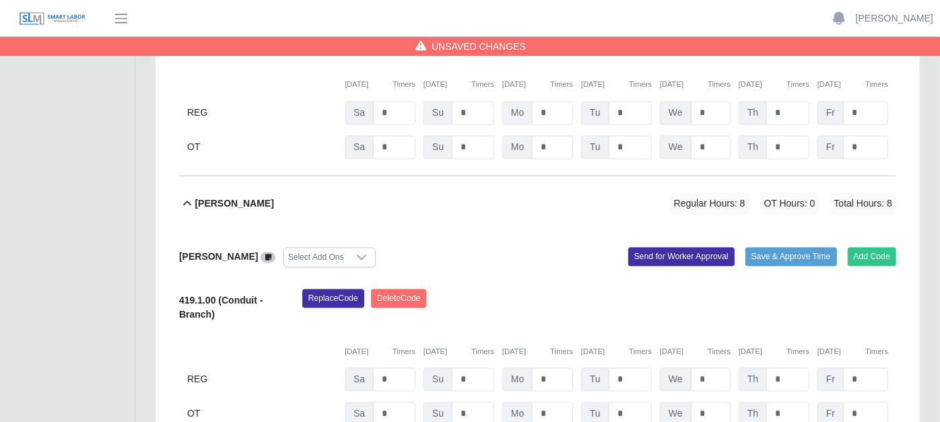
click at [189, 201] on icon at bounding box center [187, 203] width 8 height 5
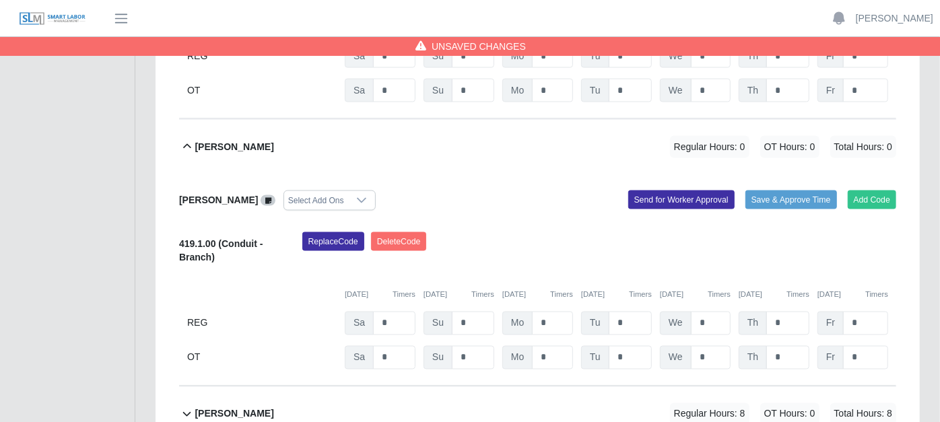
scroll to position [1320, 0]
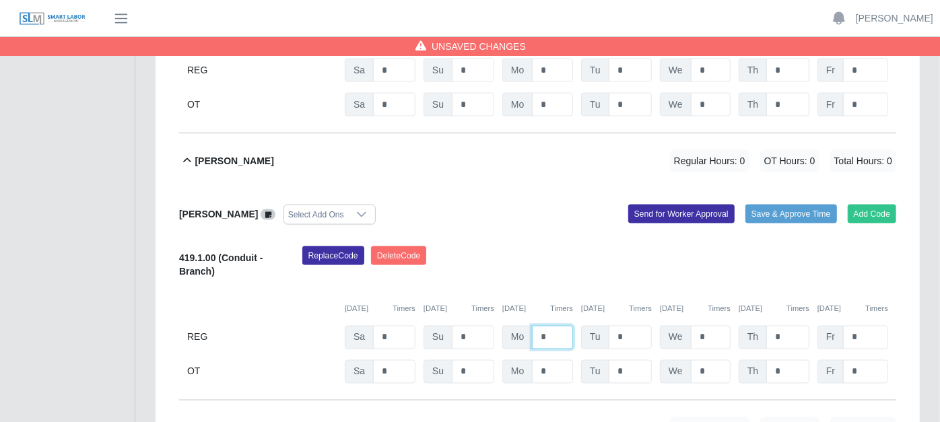
click at [562, 326] on input "*" at bounding box center [552, 338] width 41 height 24
type input "*"
click at [192, 153] on icon at bounding box center [186, 161] width 15 height 16
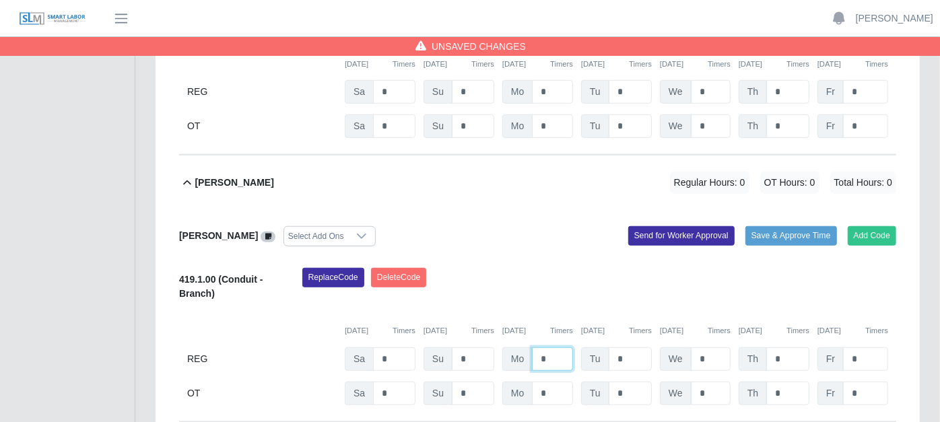
click at [554, 348] on input "*" at bounding box center [552, 360] width 41 height 24
type input "*"
click at [184, 175] on icon at bounding box center [186, 183] width 15 height 16
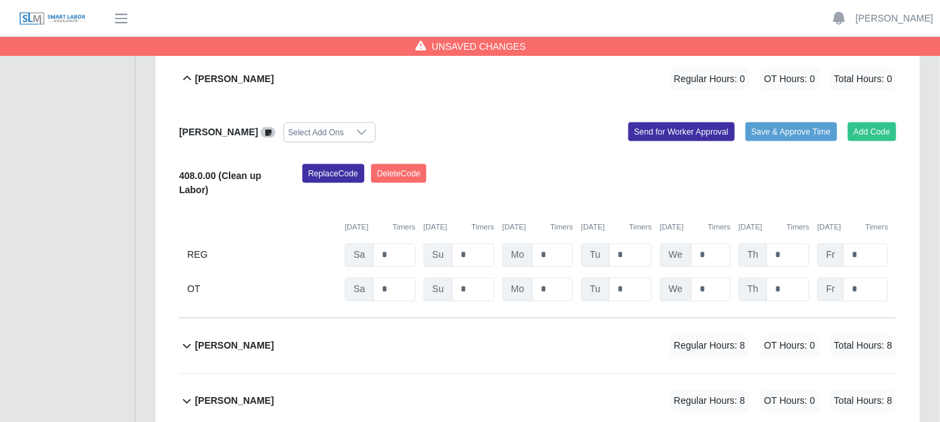
scroll to position [1535, 0]
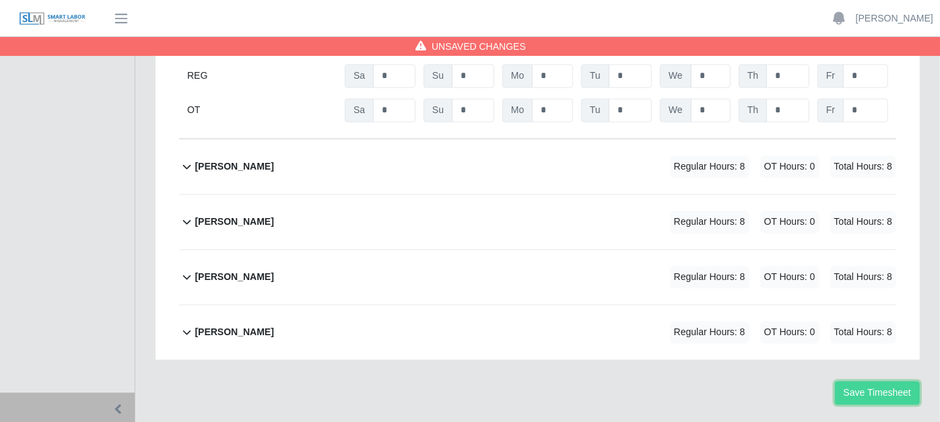
click at [872, 382] on button "Save Timesheet" at bounding box center [877, 394] width 85 height 24
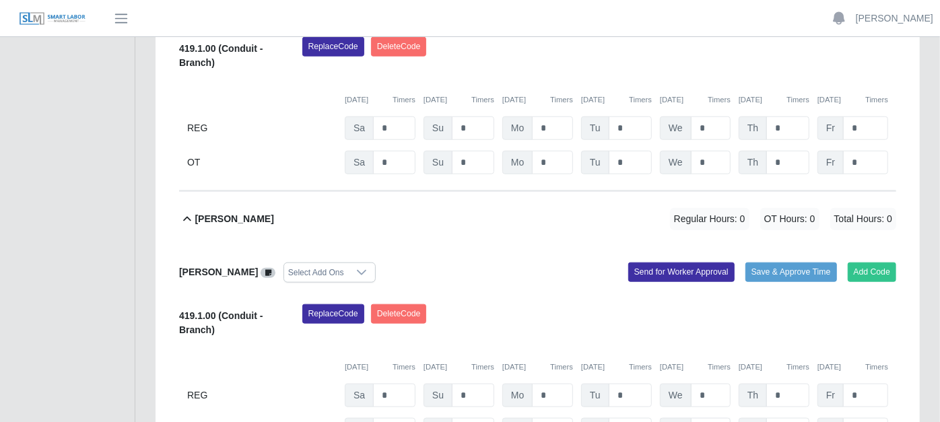
scroll to position [823, 0]
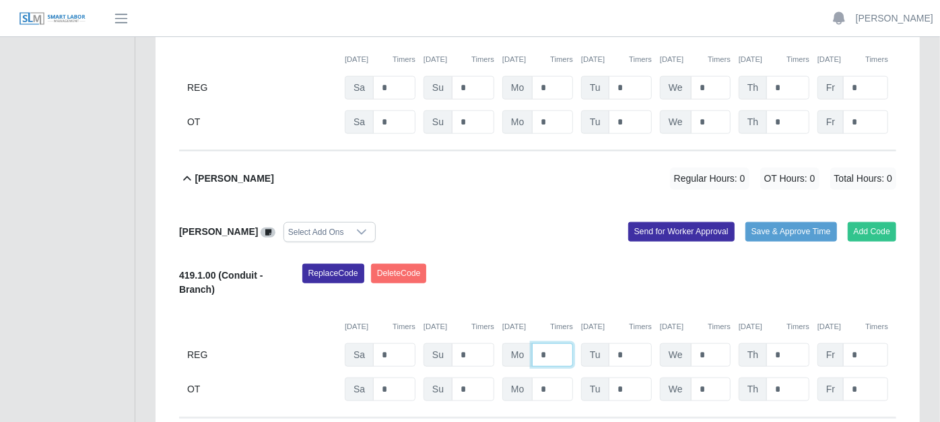
click at [562, 344] on input "*" at bounding box center [552, 356] width 41 height 24
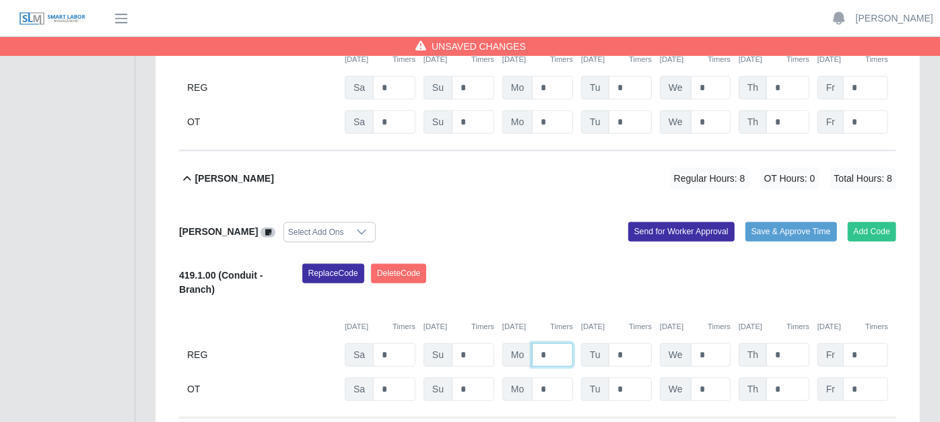
type input "*"
click at [187, 176] on icon at bounding box center [187, 178] width 8 height 5
